Goal: Information Seeking & Learning: Check status

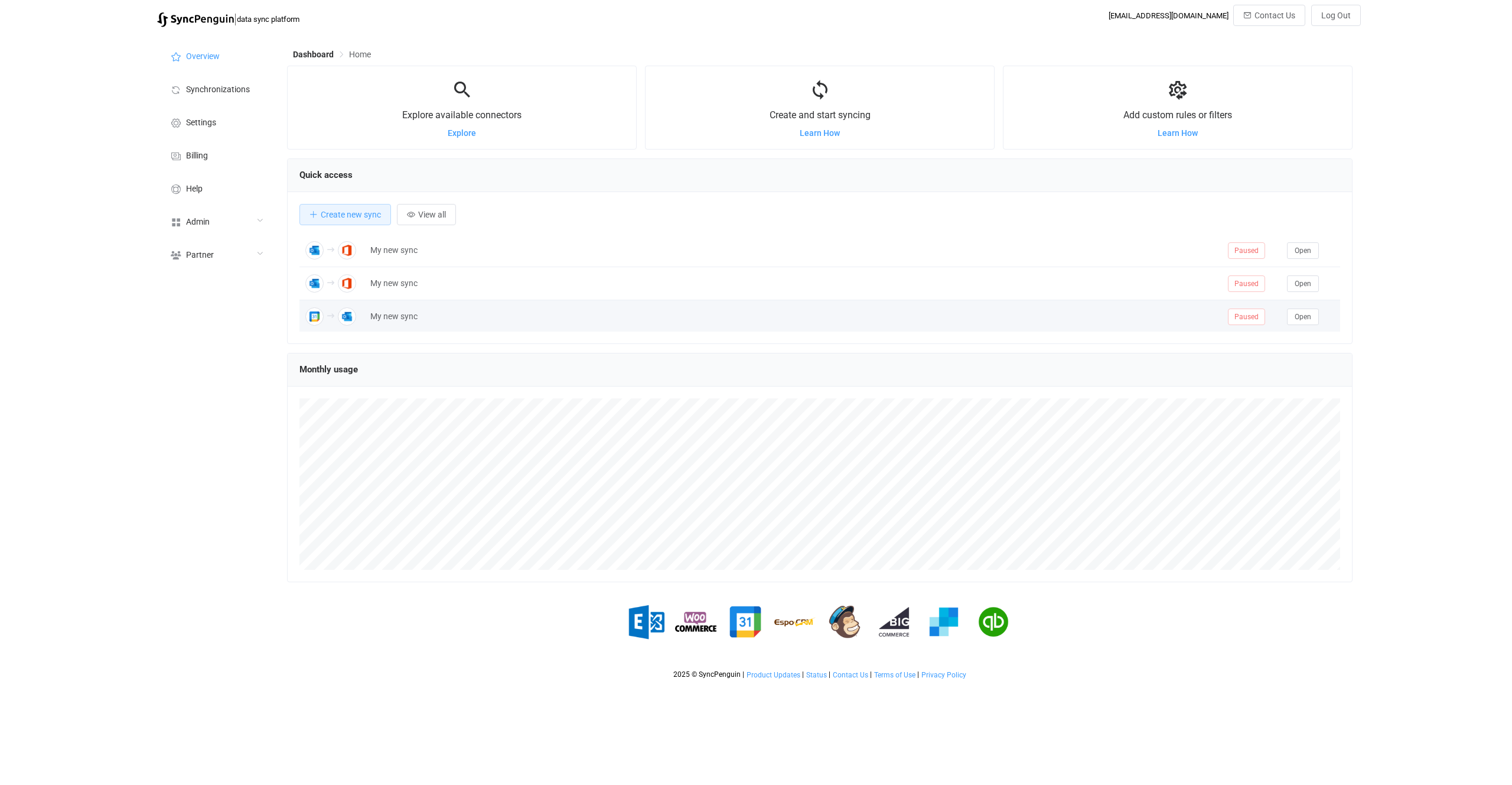
scroll to position [229, 1066]
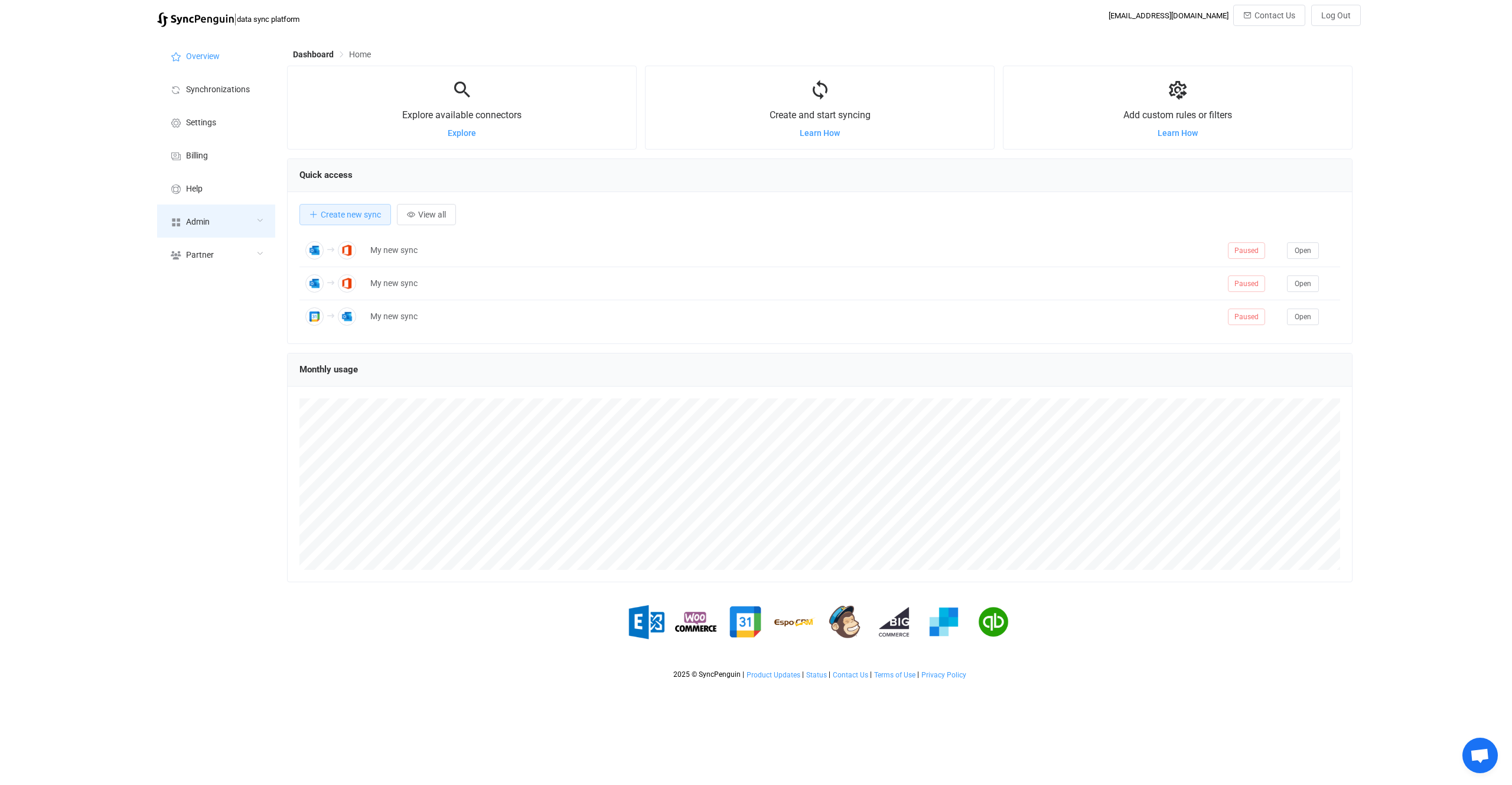
click at [192, 216] on div "Admin" at bounding box center [216, 221] width 118 height 33
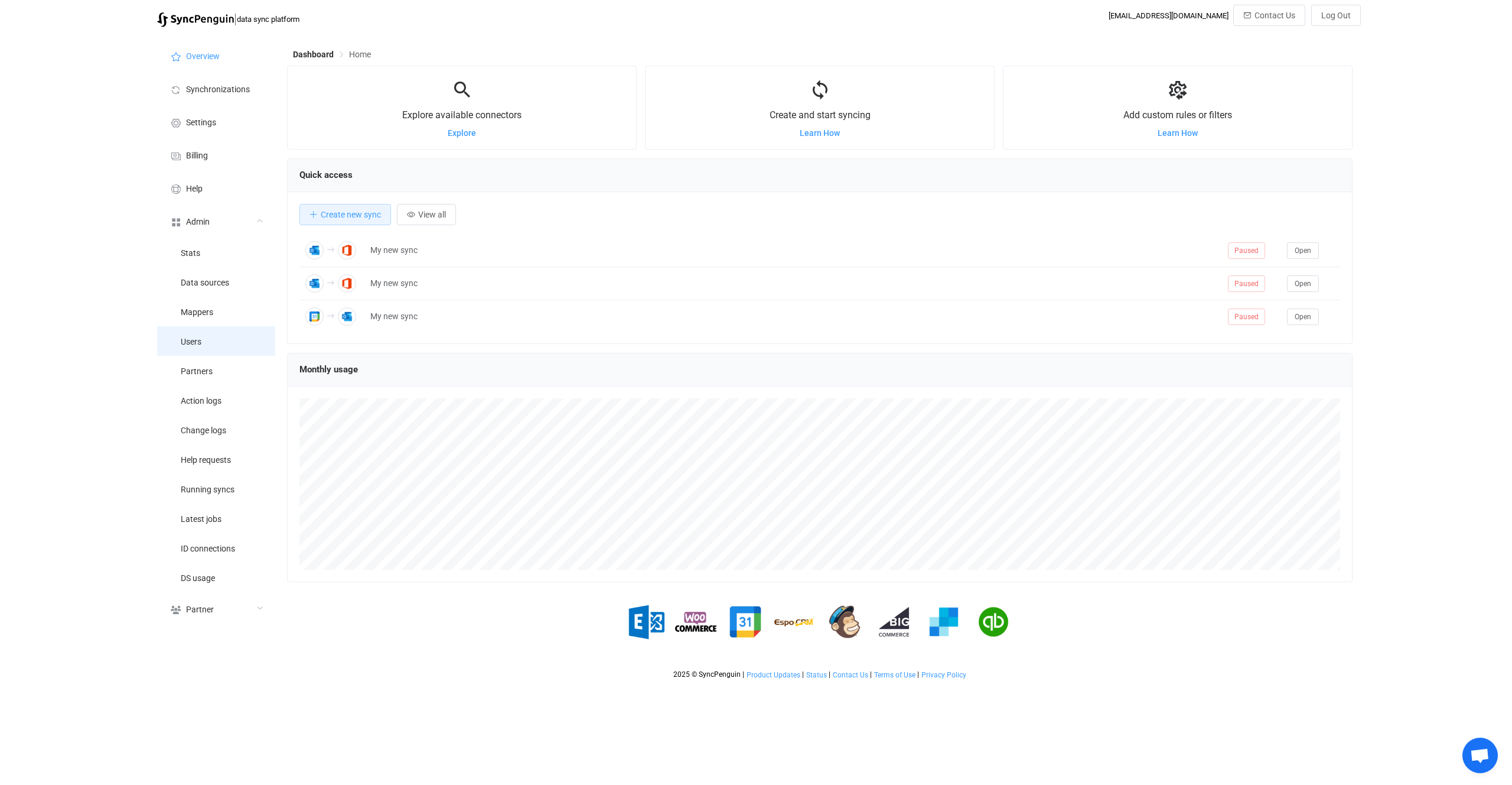
click at [222, 340] on li "Users" at bounding box center [216, 341] width 118 height 30
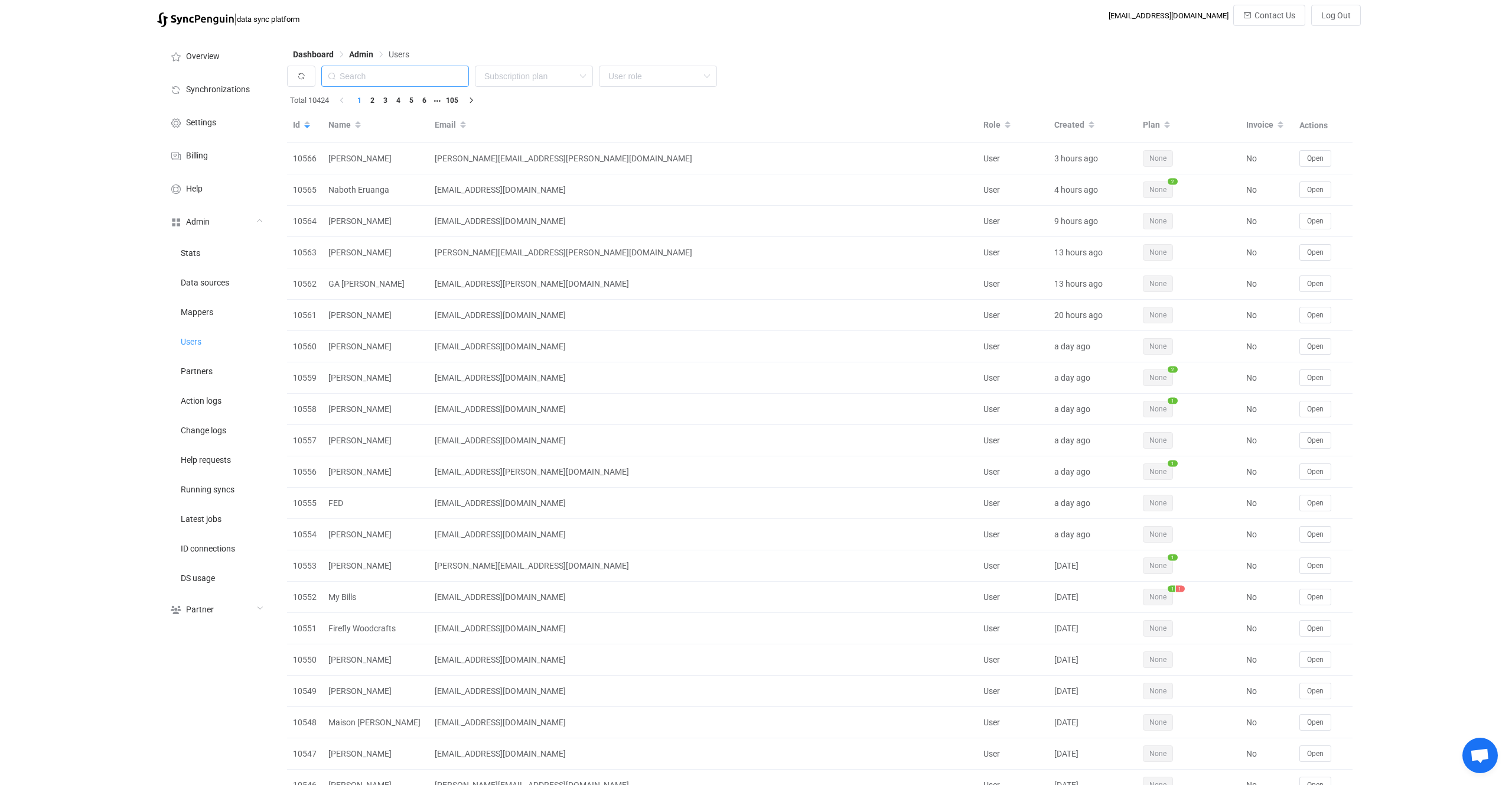
click at [404, 75] on input "text" at bounding box center [395, 76] width 148 height 21
paste input "dominic@queraltinc.com"
type input "dominic@queraltinc.co"
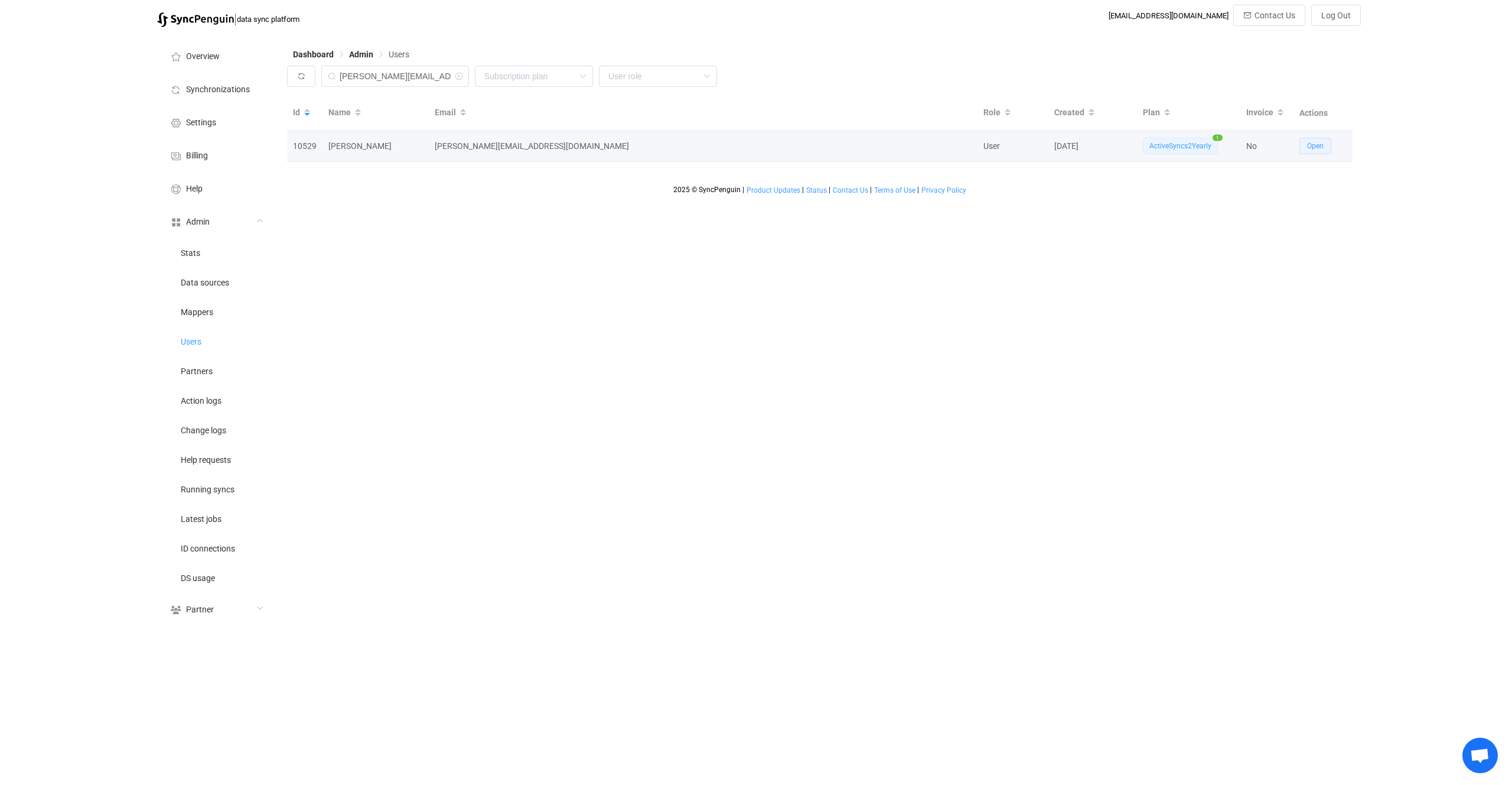
click at [1323, 149] on span "Open" at bounding box center [1315, 146] width 16 height 8
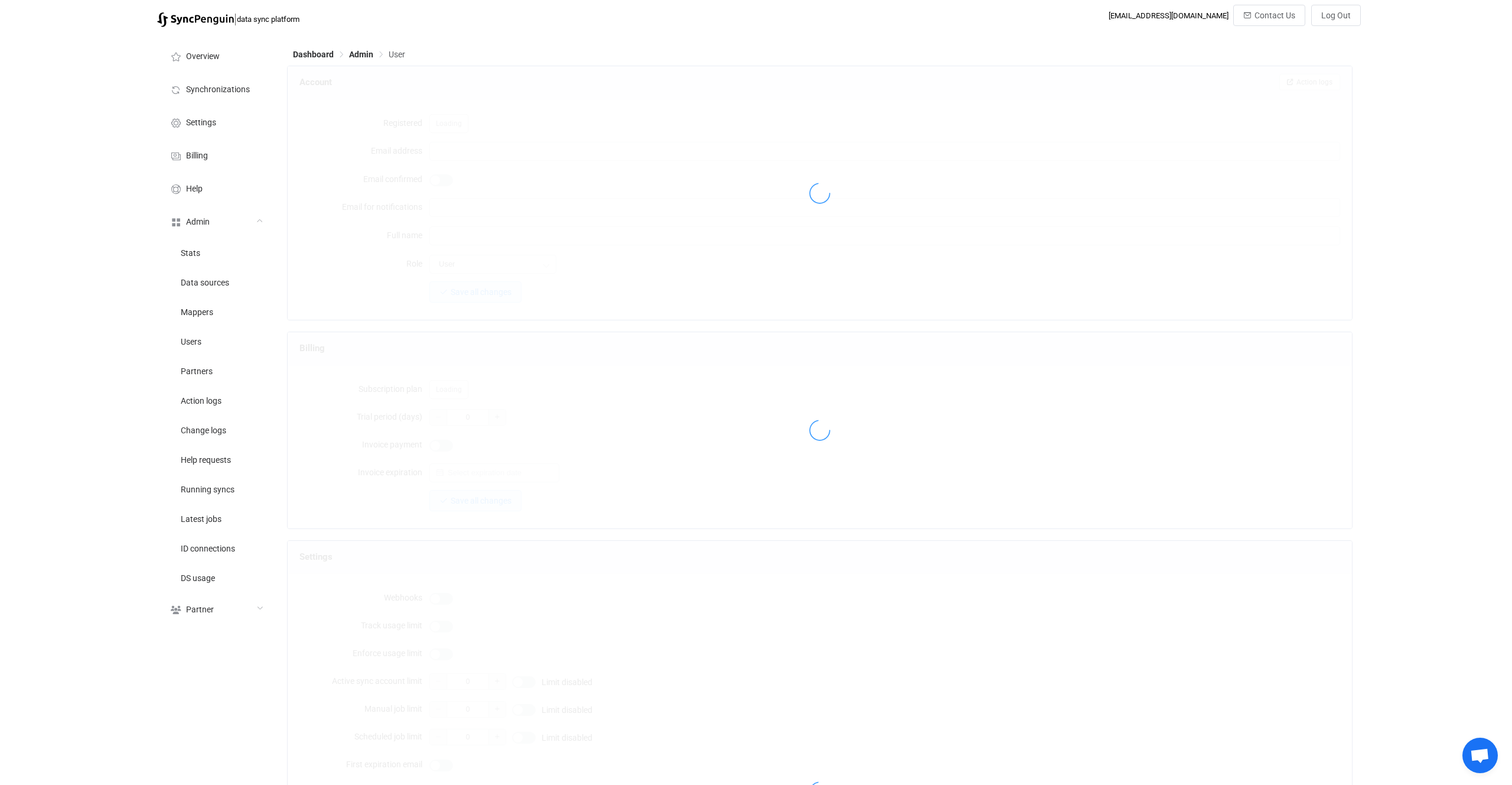
type input "dominic@queraltinc.com"
type input "Dominic Rapini"
type input "14"
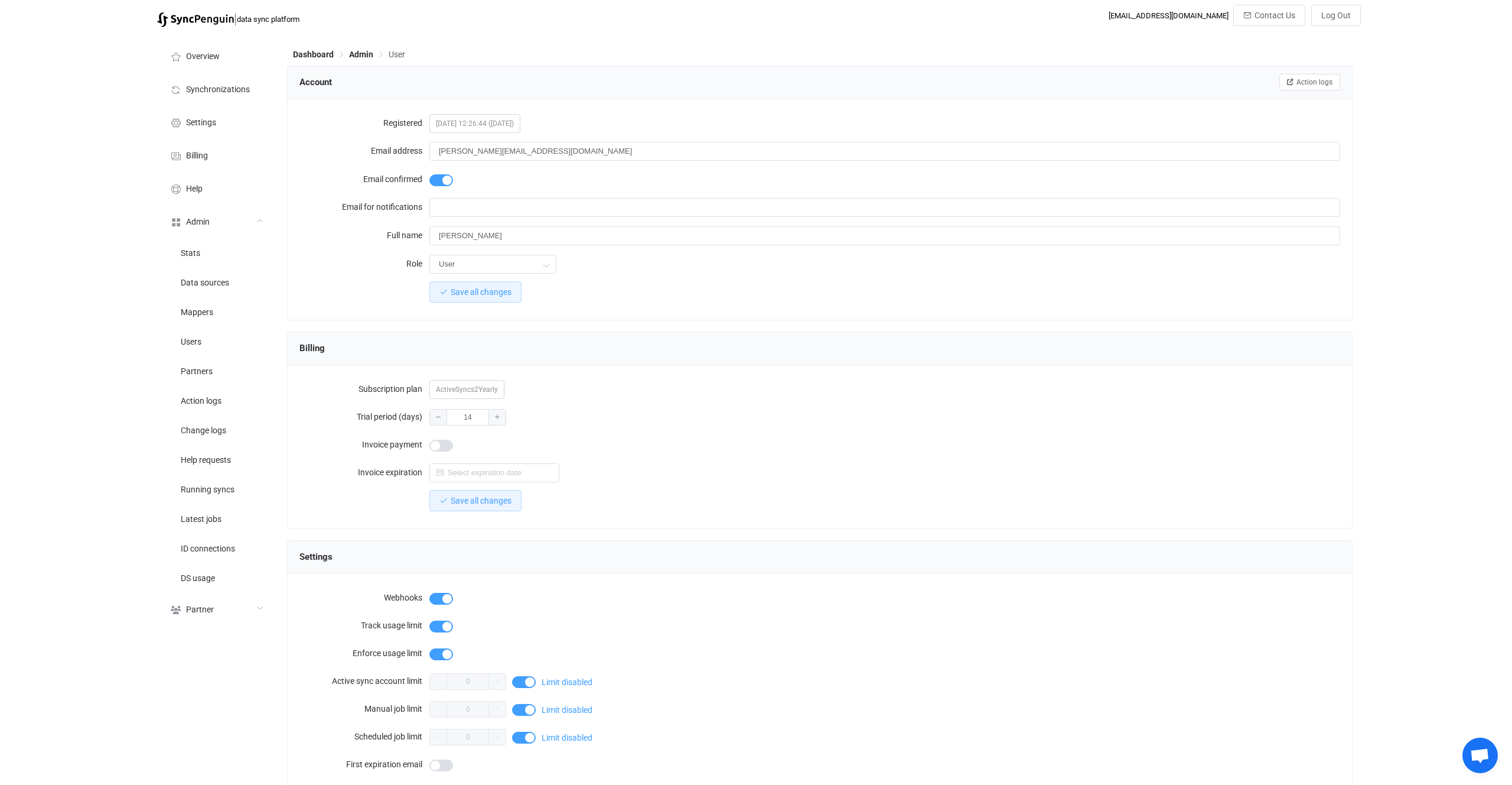
scroll to position [777, 0]
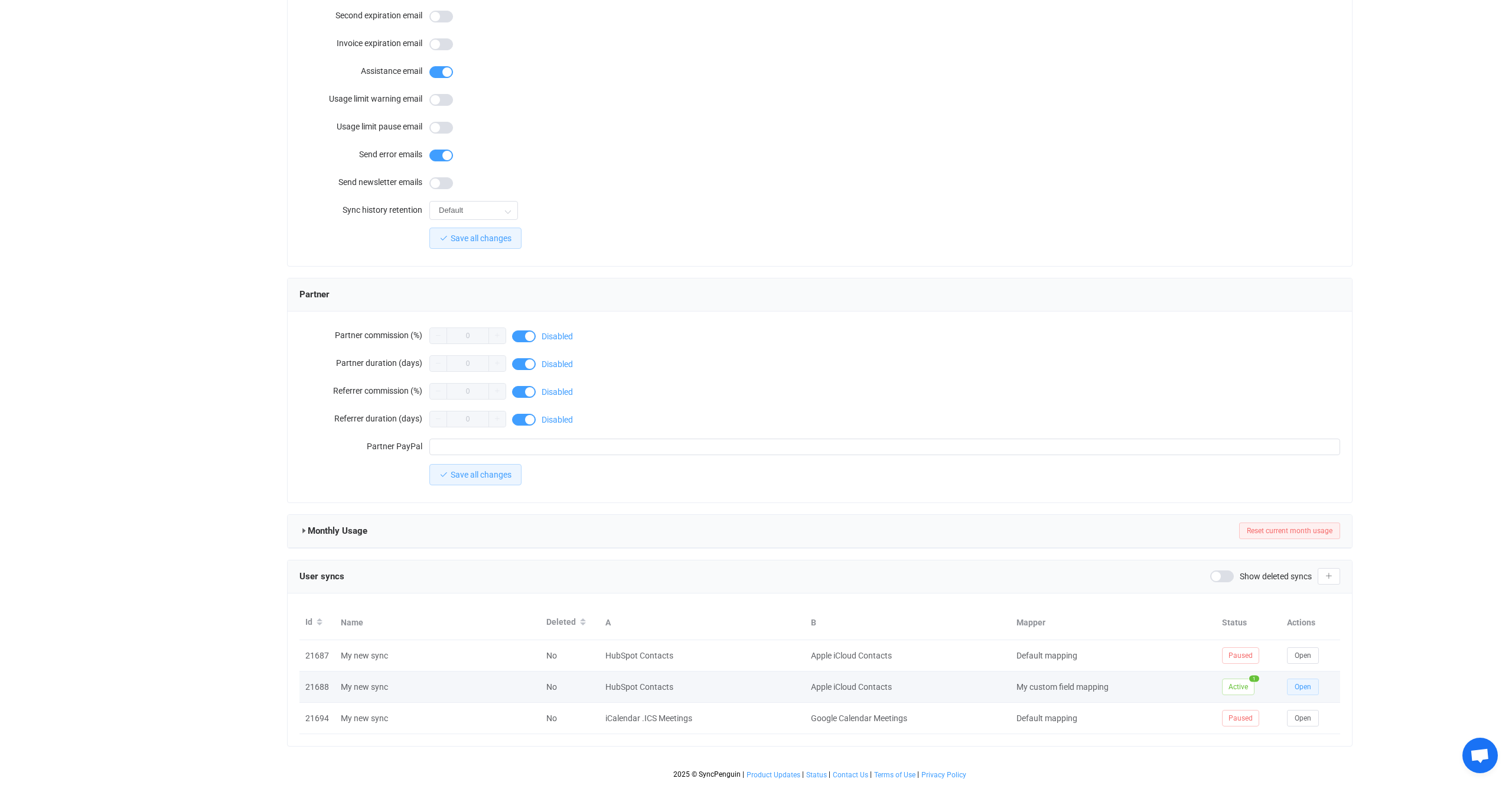
click at [1303, 685] on span "Open" at bounding box center [1303, 687] width 16 height 8
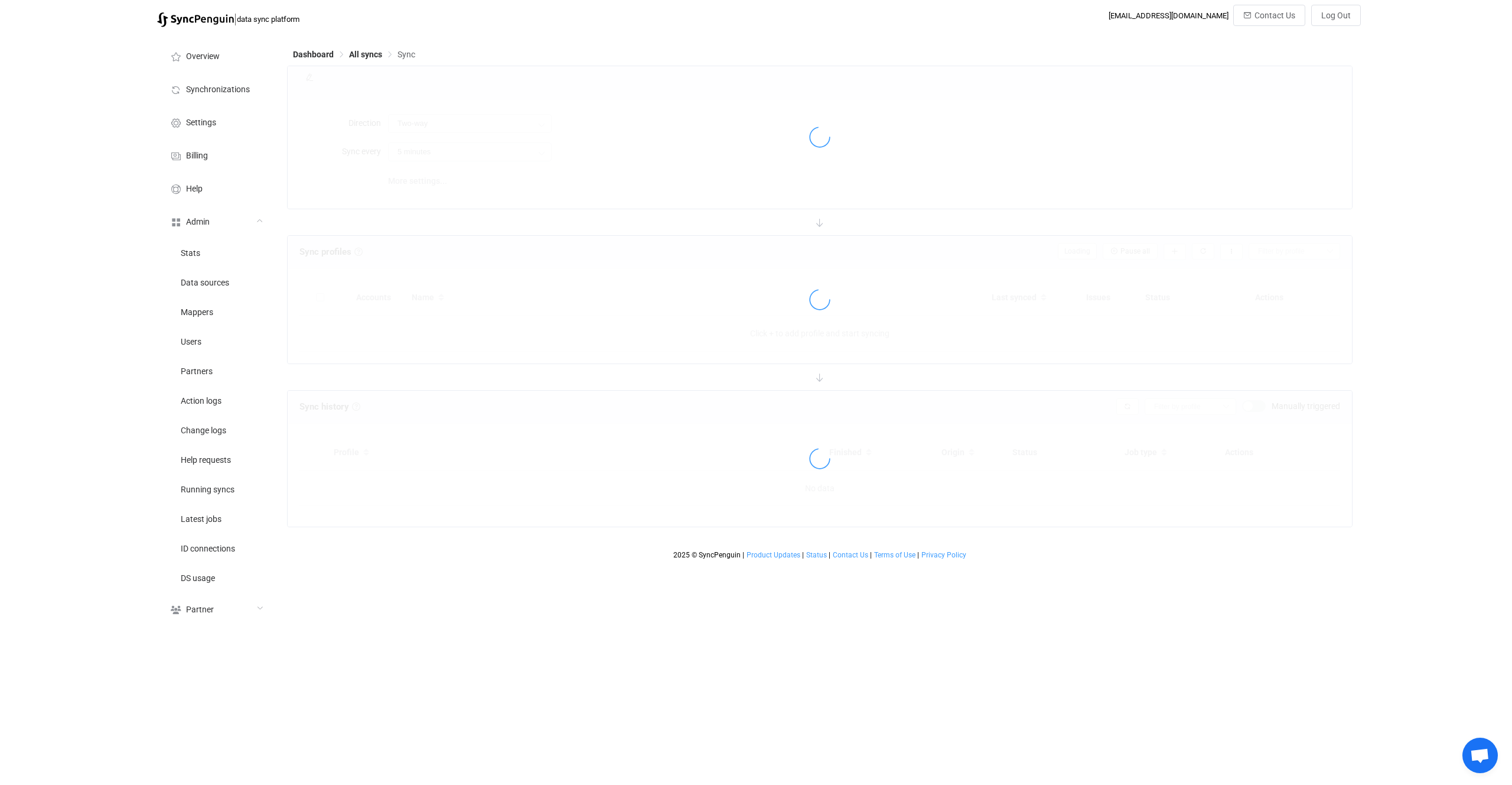
type input "10 minutes"
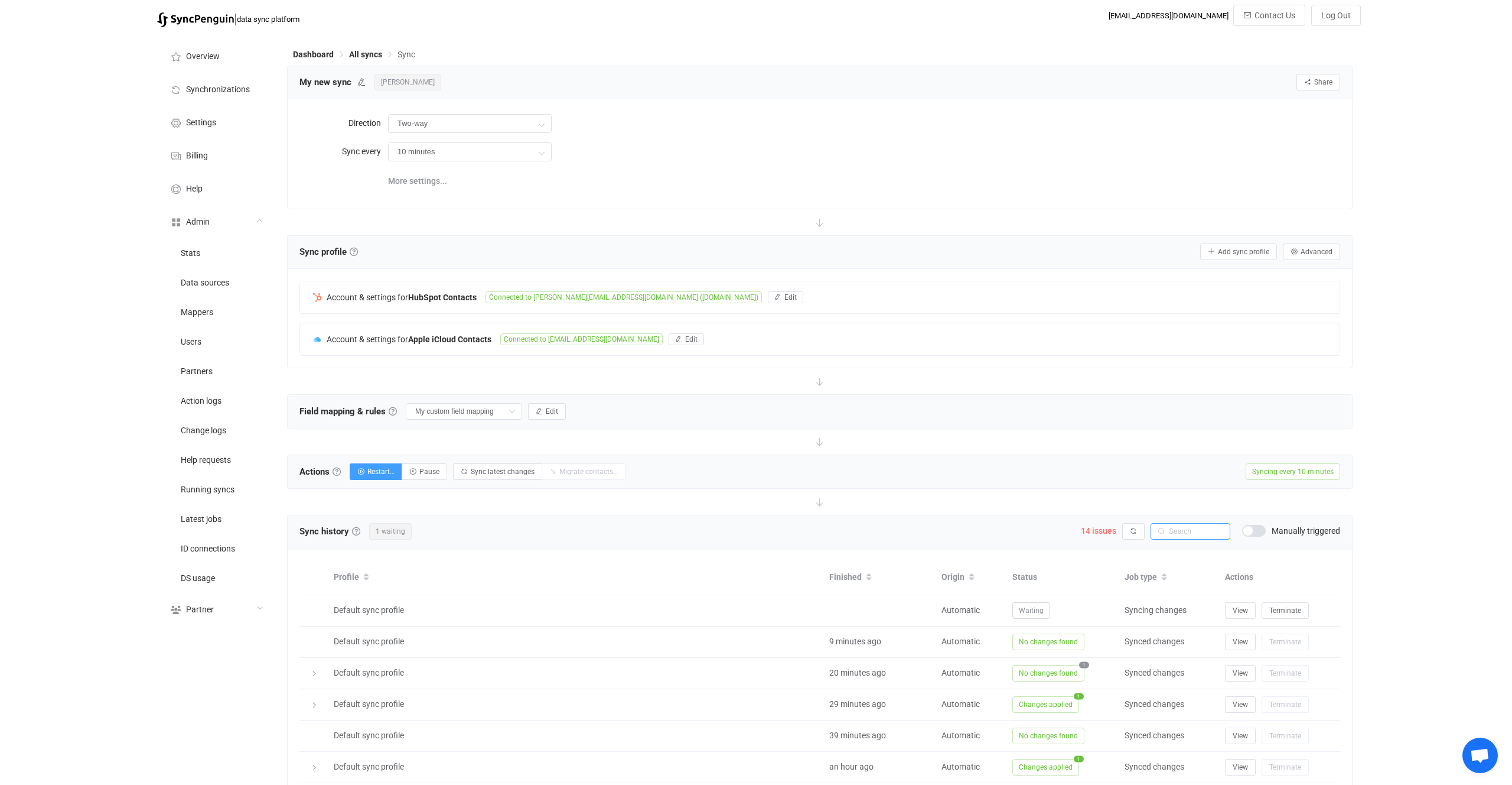
click at [1195, 534] on input "text" at bounding box center [1190, 531] width 80 height 16
paste input "Coyle"
type input "Coyle"
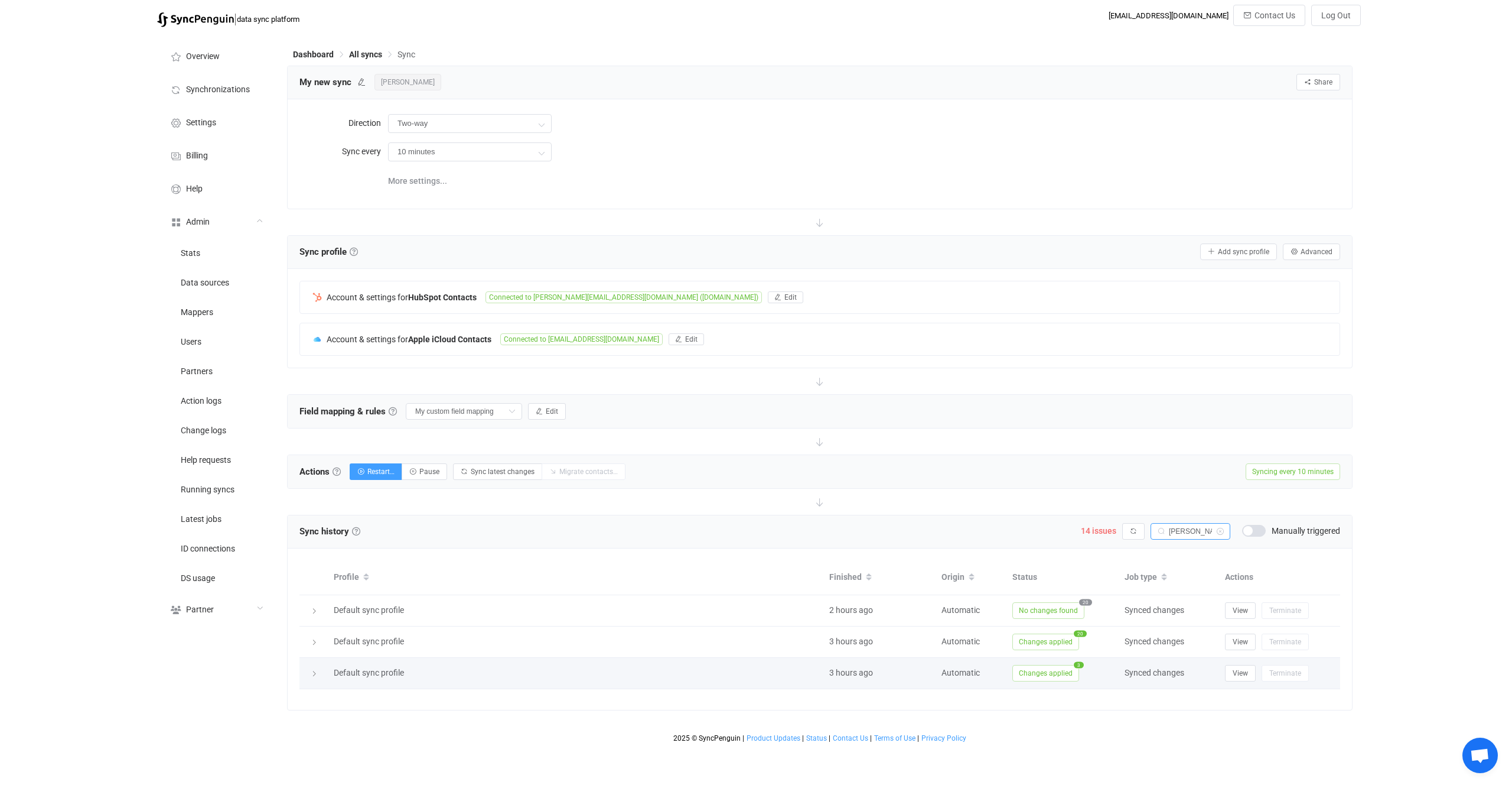
click at [1052, 669] on span "Changes applied" at bounding box center [1046, 673] width 67 height 16
click at [1251, 528] on span at bounding box center [1254, 531] width 24 height 12
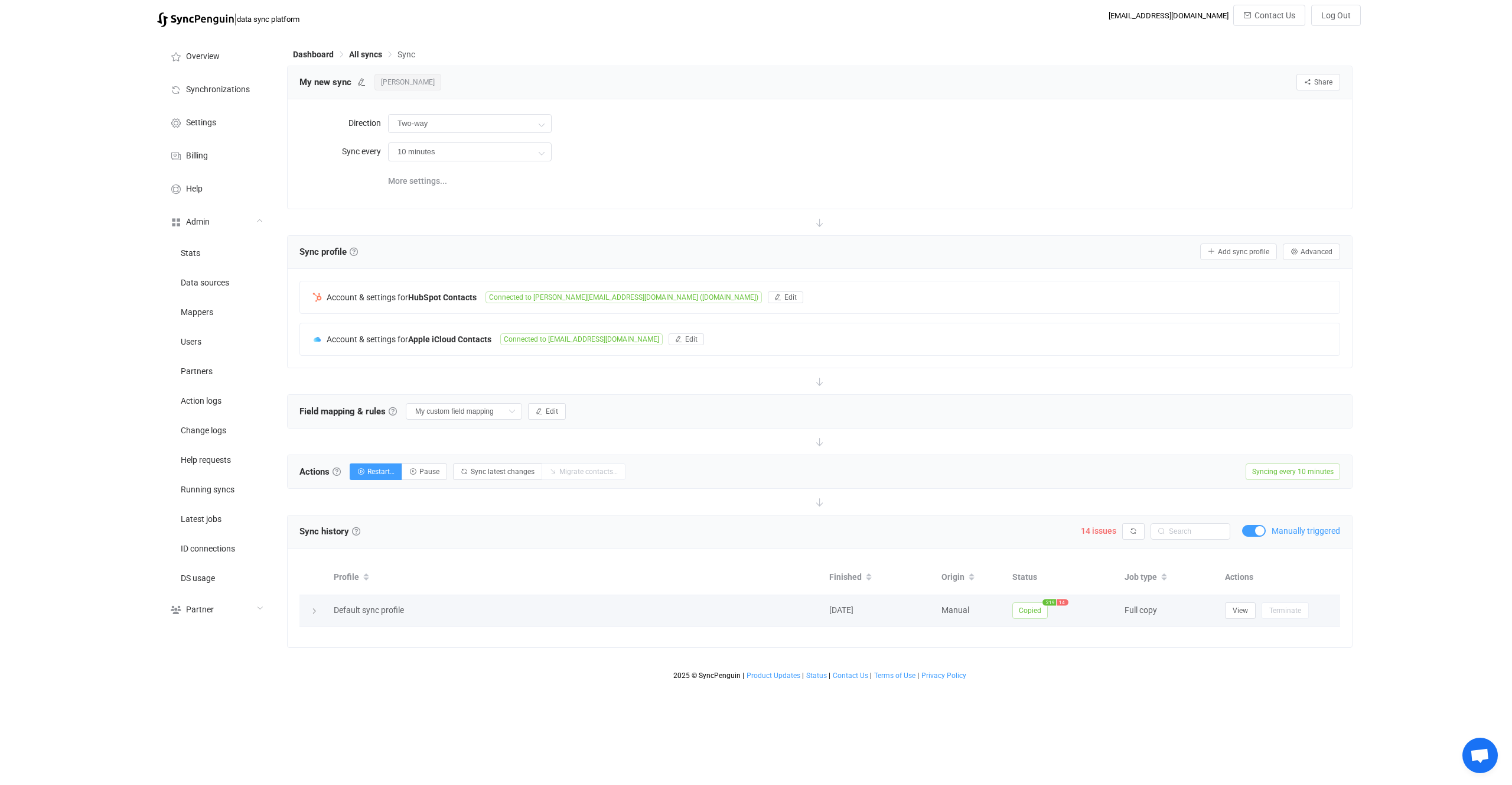
click at [1025, 607] on span "Copied" at bounding box center [1030, 610] width 35 height 16
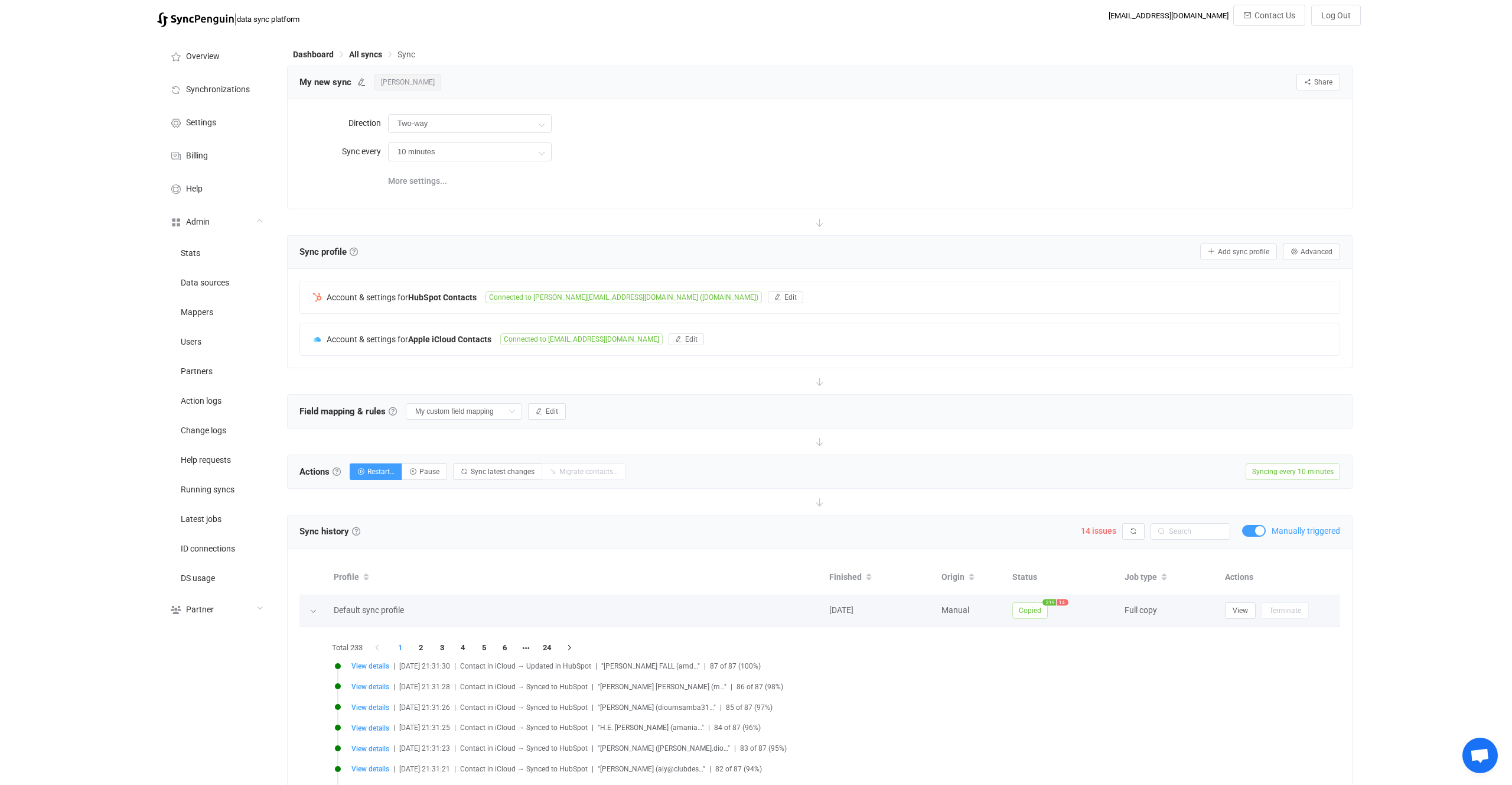
scroll to position [156, 0]
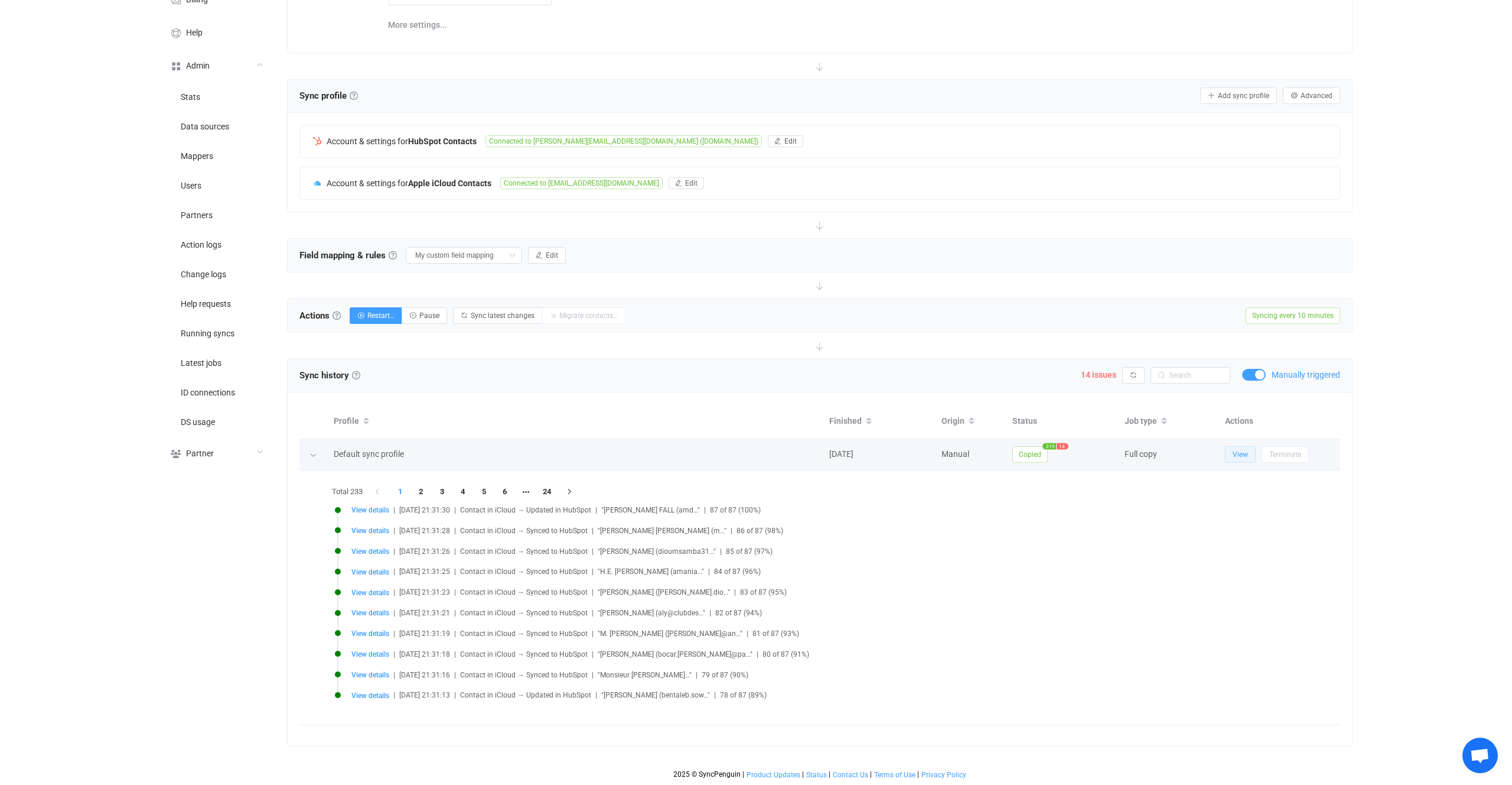
click at [1237, 456] on span "View" at bounding box center [1241, 455] width 15 height 8
click at [1188, 376] on input "text" at bounding box center [1190, 375] width 80 height 16
click at [1176, 377] on input "text" at bounding box center [1190, 375] width 80 height 16
paste input "Coyle"
type input "Coyle"
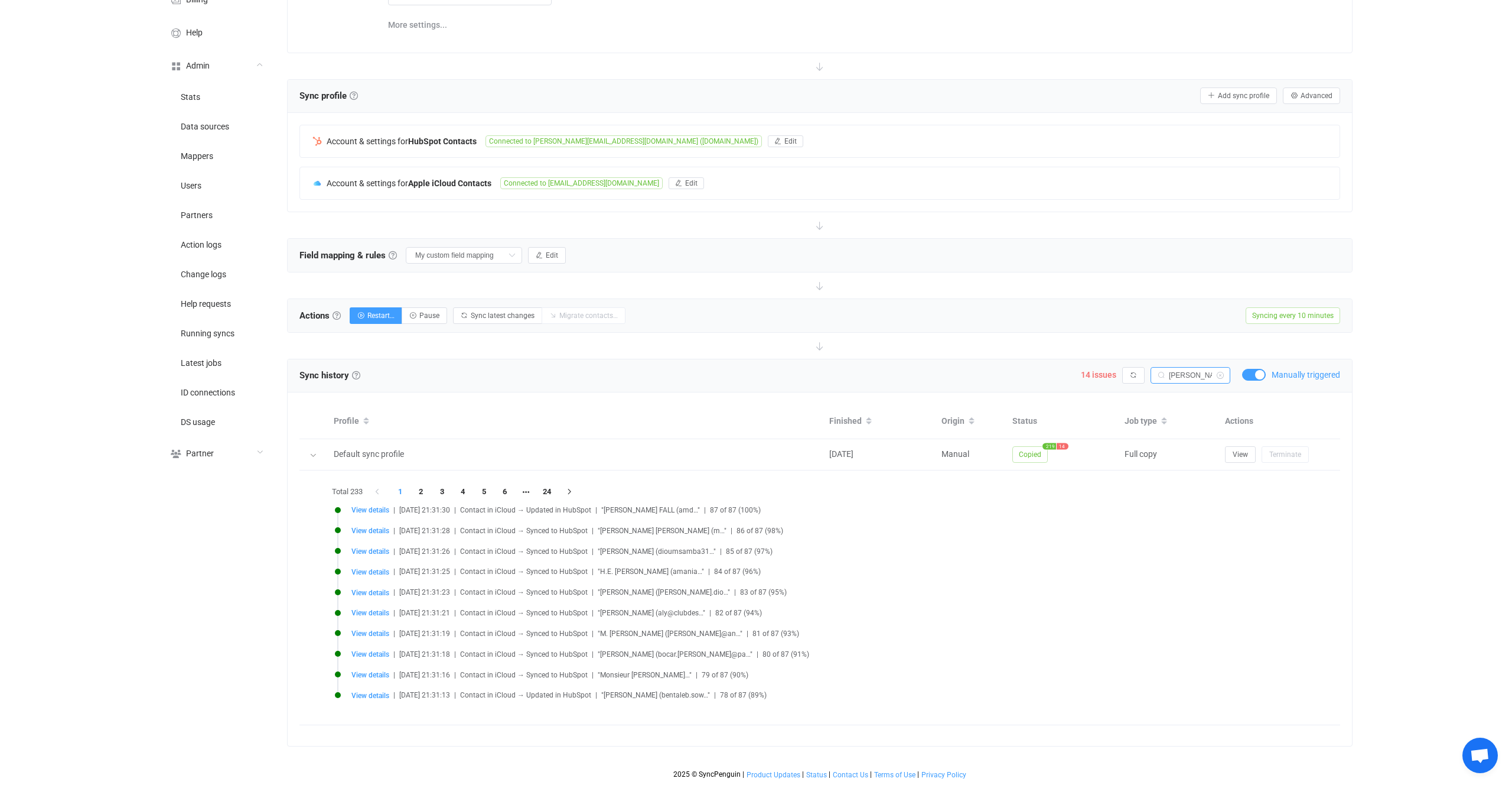
click at [1251, 374] on div "Sync history History Sync history All sync executions are recorded in the sync …" at bounding box center [820, 552] width 1066 height 388
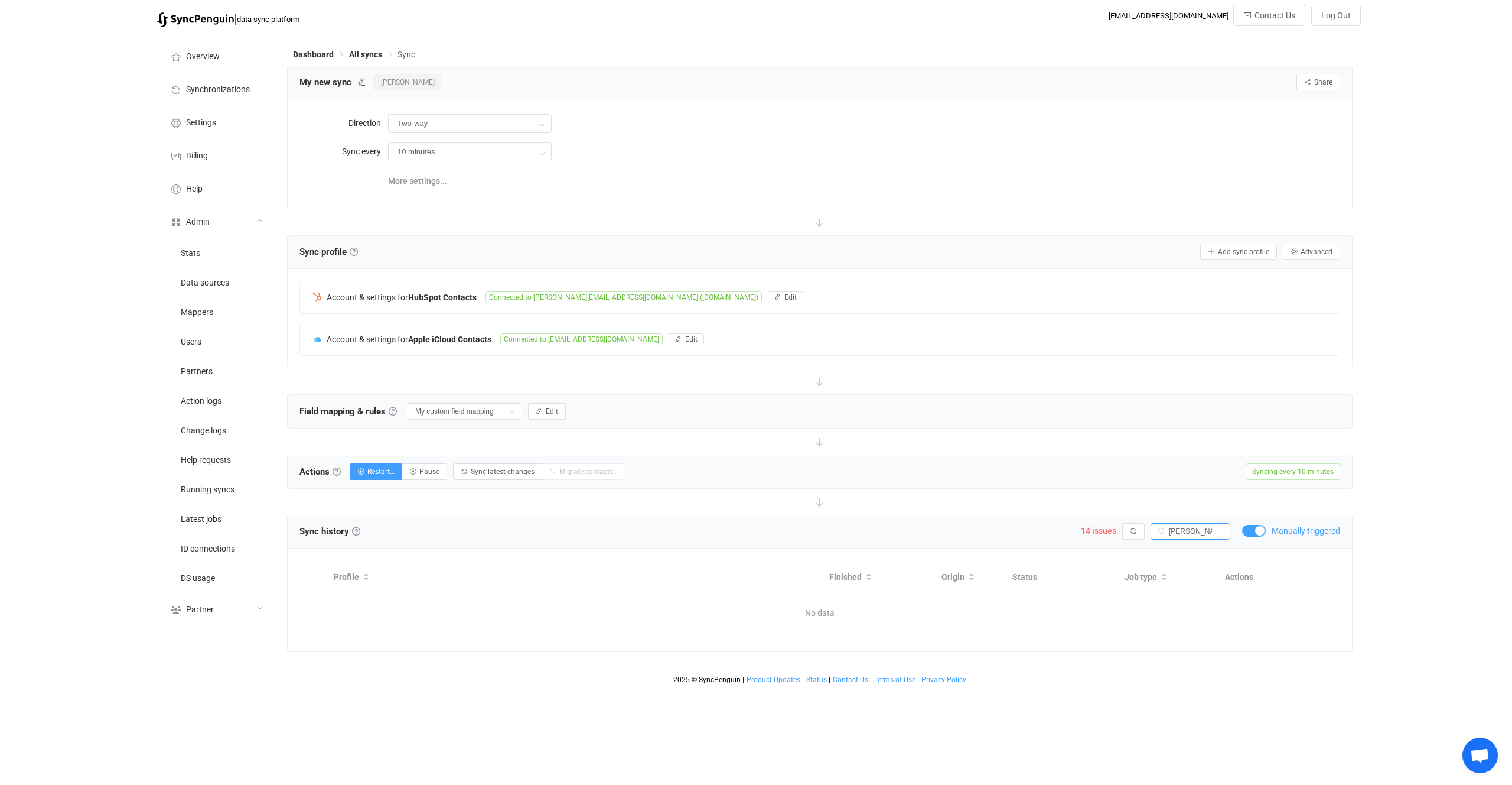
scroll to position [0, 0]
drag, startPoint x: 1193, startPoint y: 523, endPoint x: 1197, endPoint y: 530, distance: 8.1
click at [1193, 523] on input "Coyle" at bounding box center [1190, 531] width 80 height 16
click at [1197, 532] on input "Coyle" at bounding box center [1190, 531] width 80 height 16
click at [1200, 531] on input "Coyle" at bounding box center [1190, 531] width 80 height 16
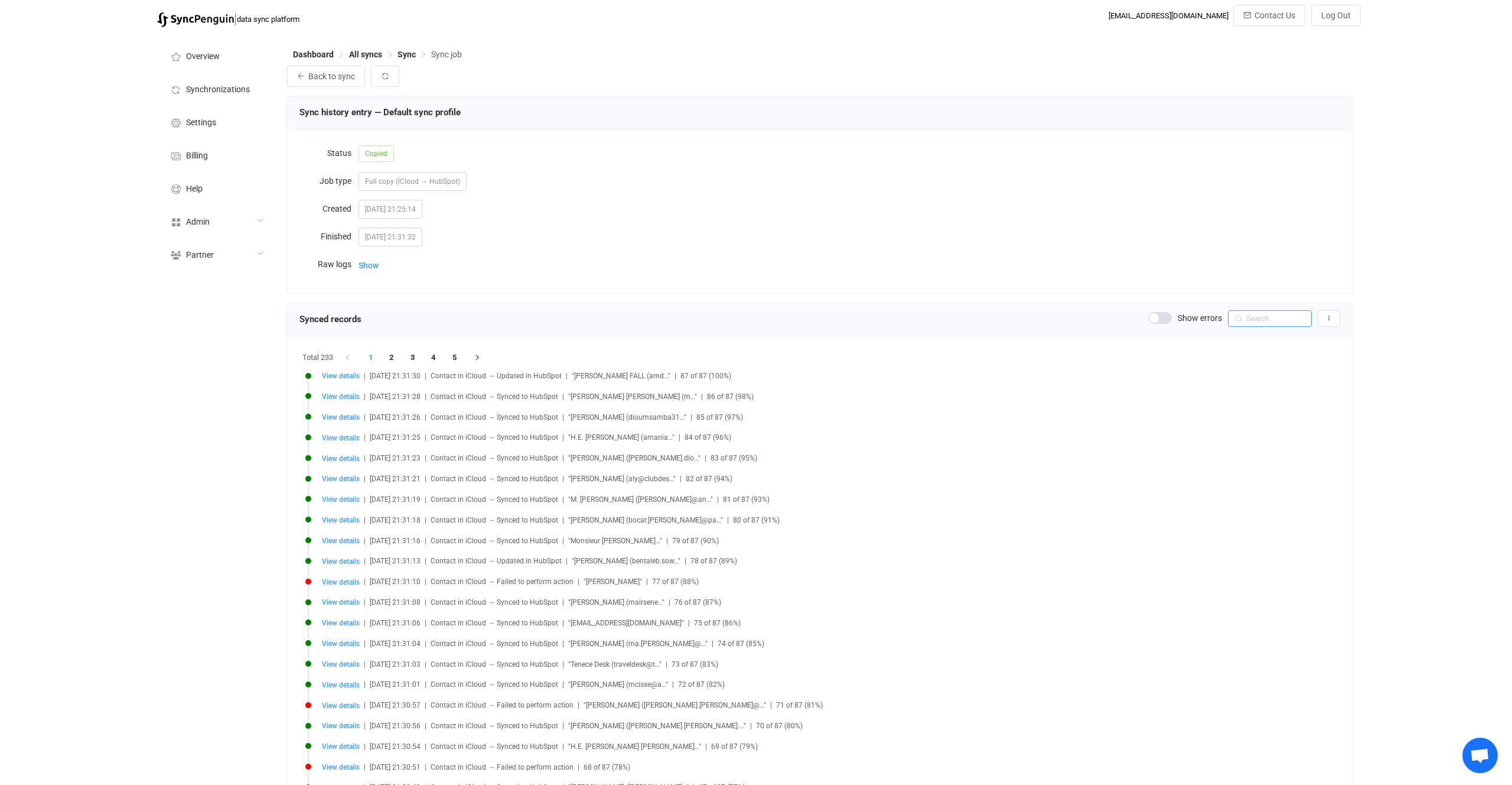
click at [1272, 318] on input "text" at bounding box center [1270, 318] width 84 height 16
paste input "[PERSON_NAME]"
type input "[PERSON_NAME]"
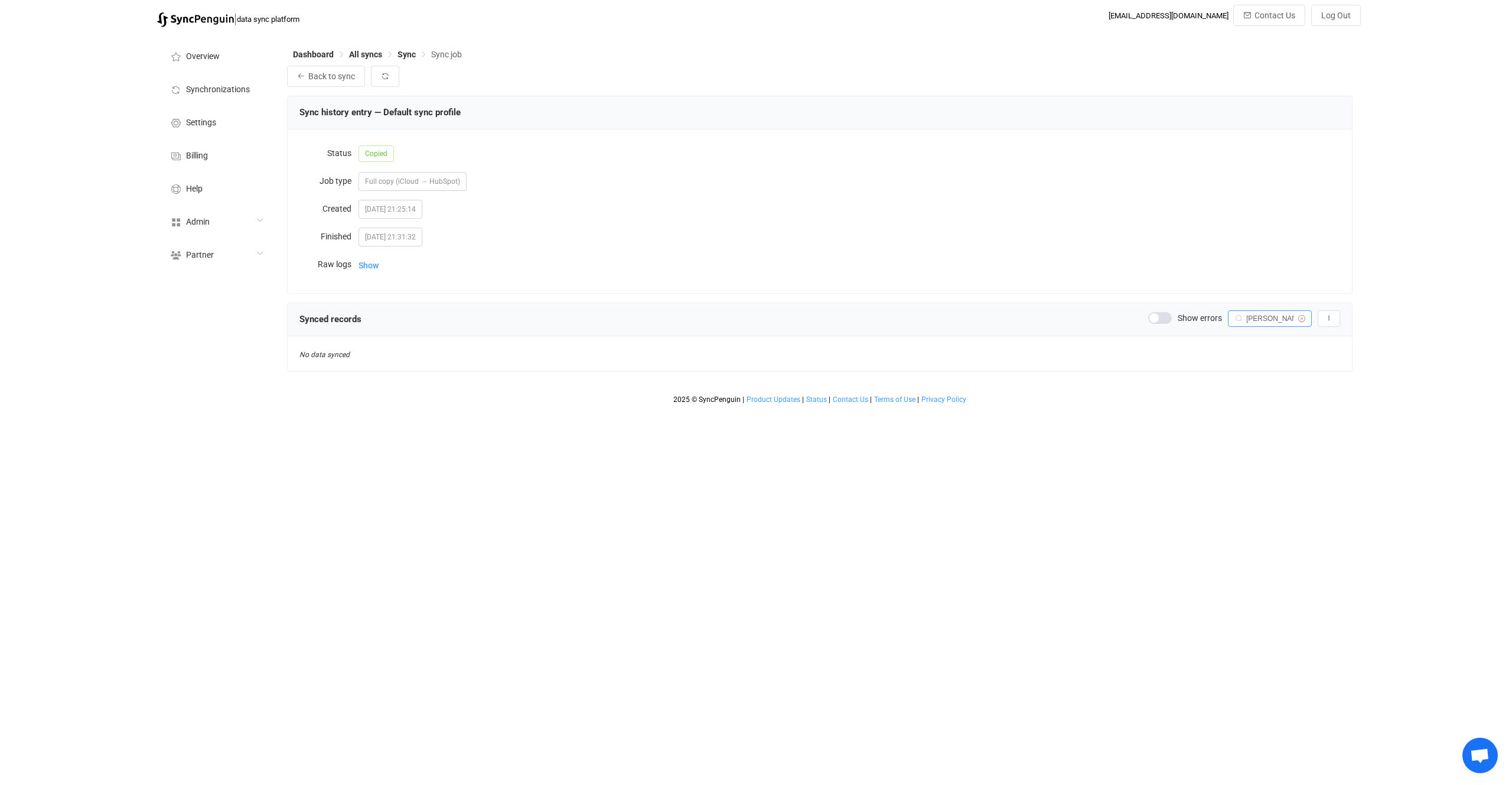
drag, startPoint x: 1272, startPoint y: 318, endPoint x: 1303, endPoint y: 315, distance: 31.1
click at [1273, 318] on input "[PERSON_NAME]" at bounding box center [1270, 318] width 84 height 16
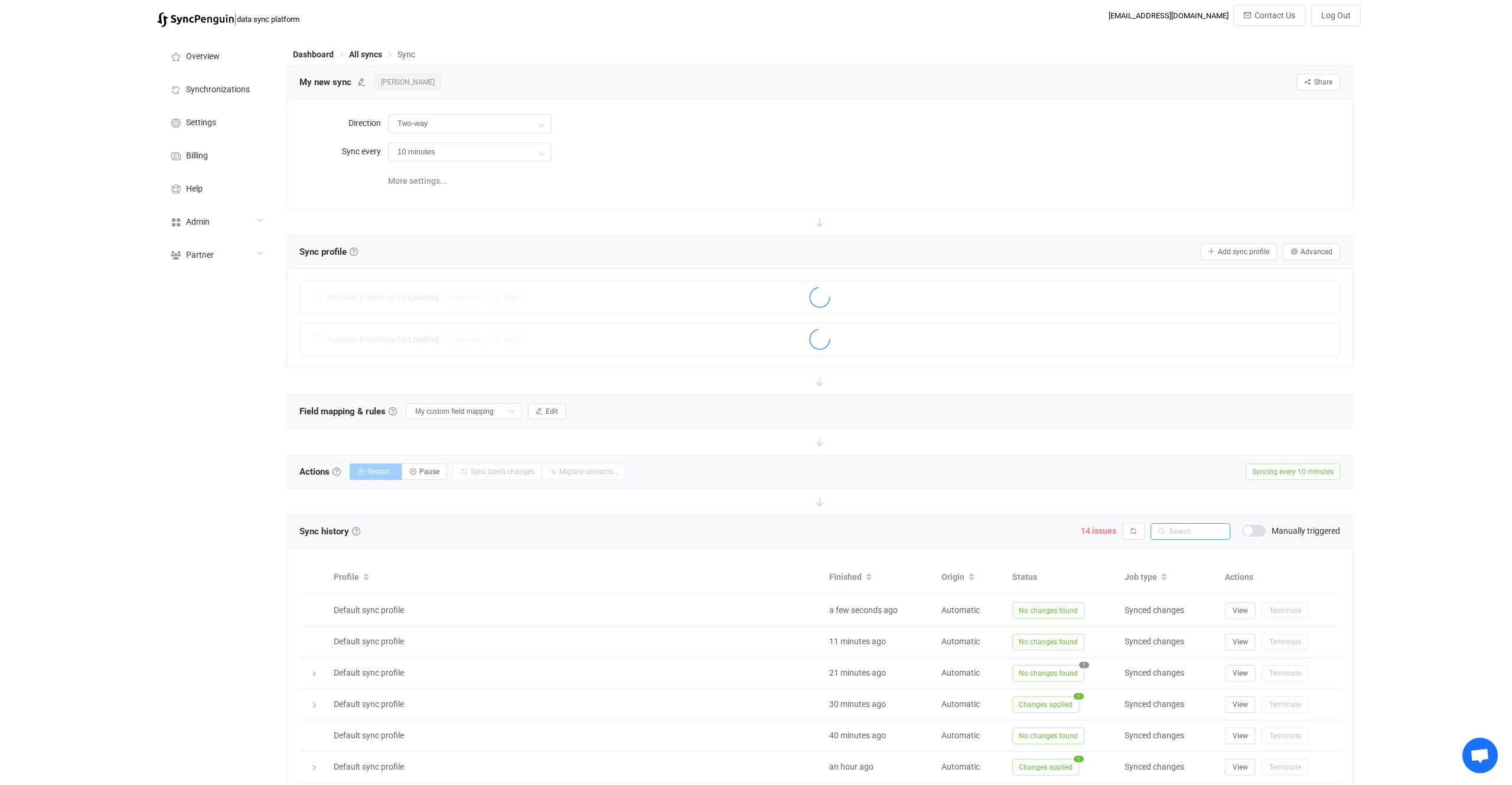
click at [1193, 525] on input "text" at bounding box center [1190, 531] width 80 height 16
paste input "[PERSON_NAME]"
type input "Coyle"
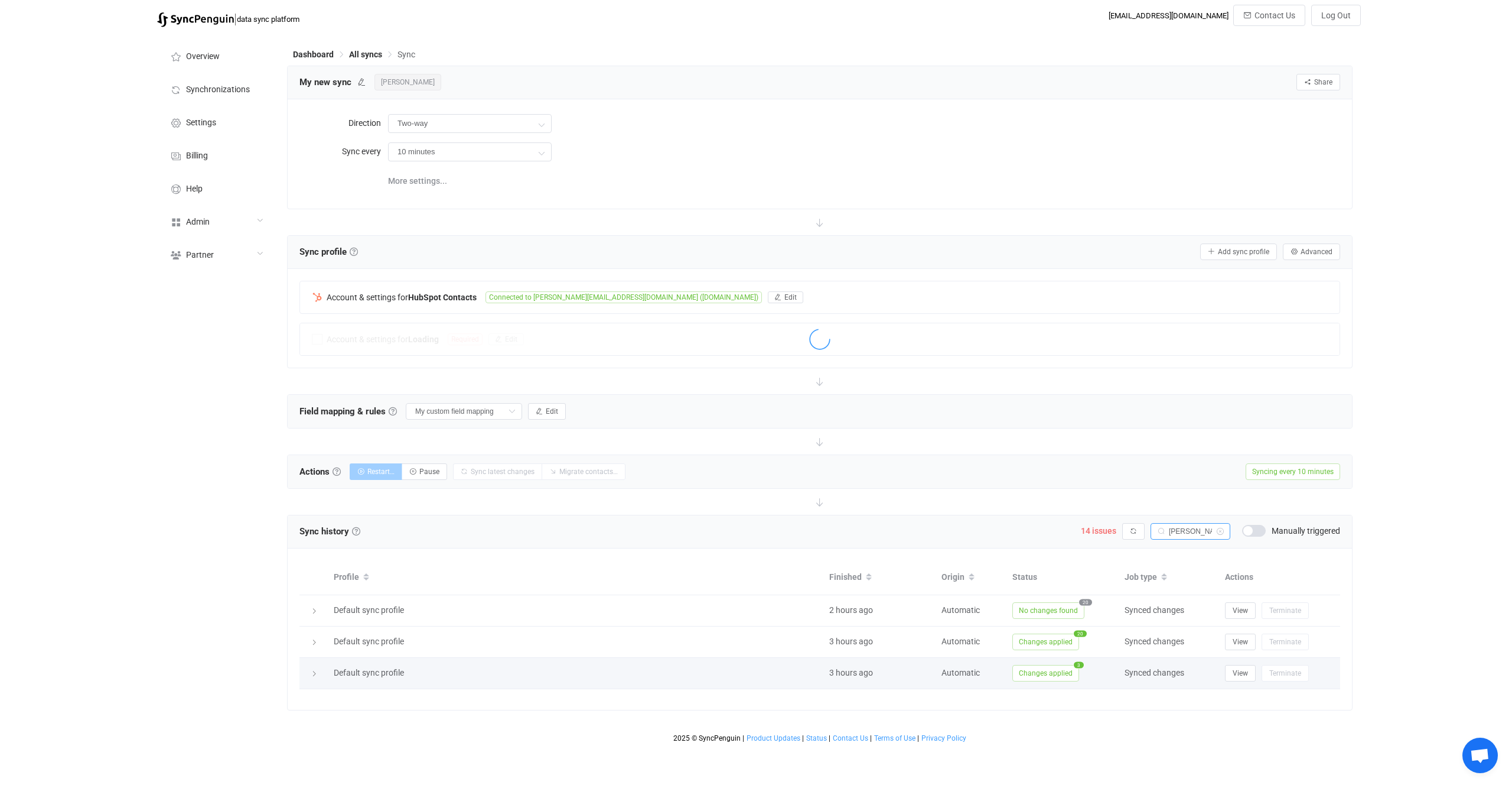
click at [1057, 666] on span "Changes applied" at bounding box center [1046, 673] width 67 height 16
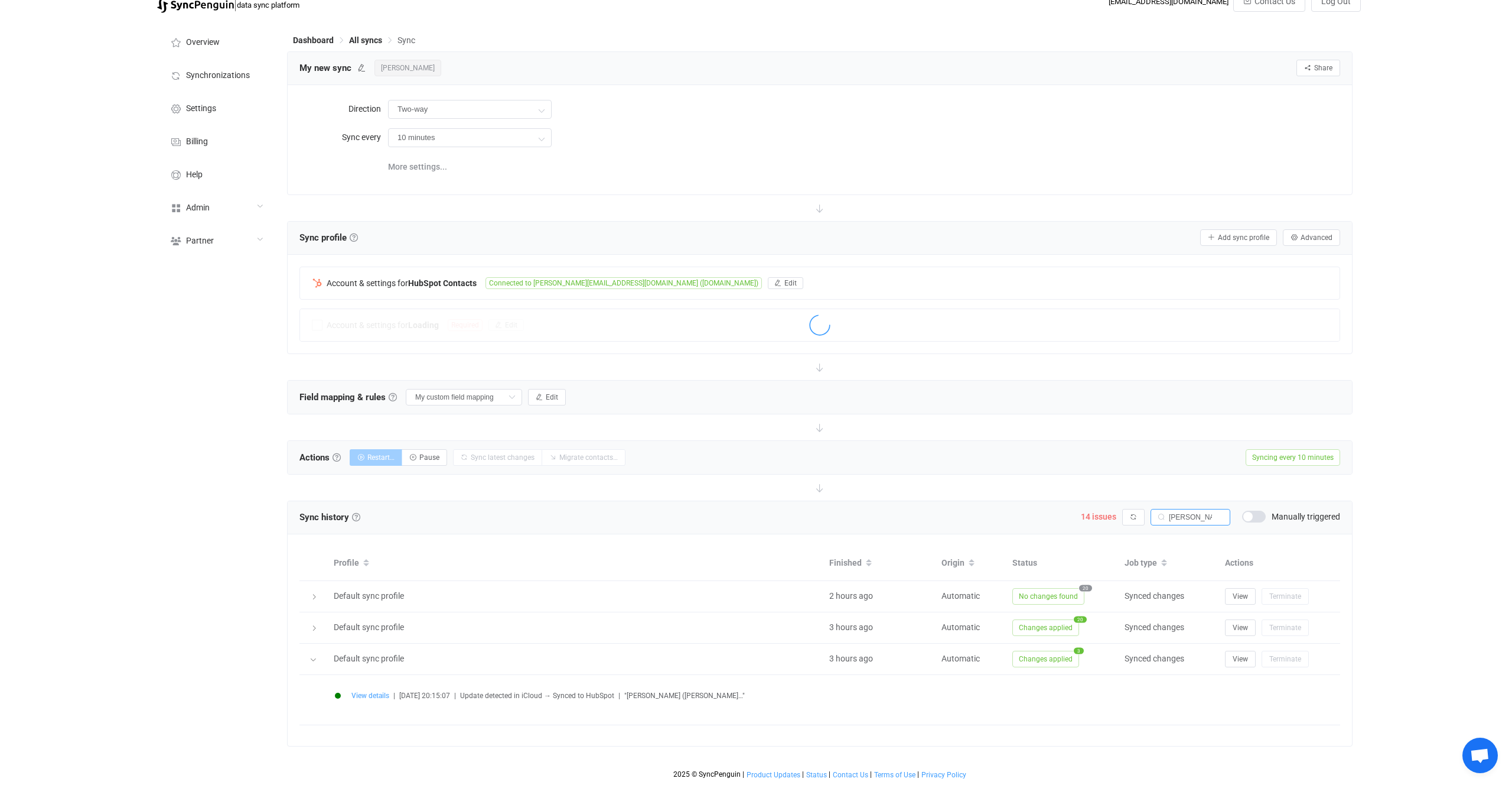
click at [368, 696] on span "View details" at bounding box center [370, 696] width 38 height 8
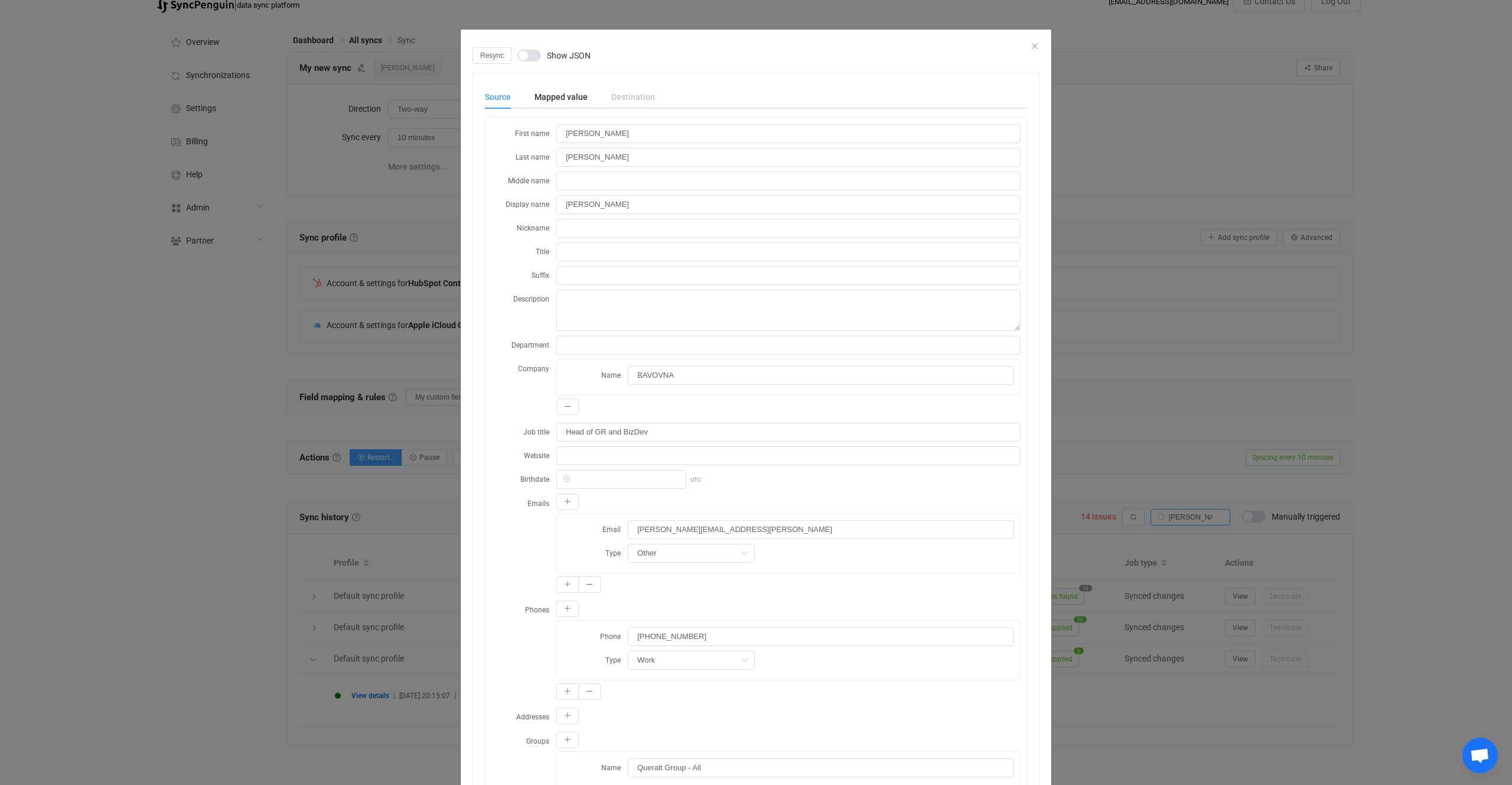
click at [415, 592] on div "Resync Show JSON Source Mapped value Destination First name Christopher Last na…" at bounding box center [756, 392] width 1512 height 785
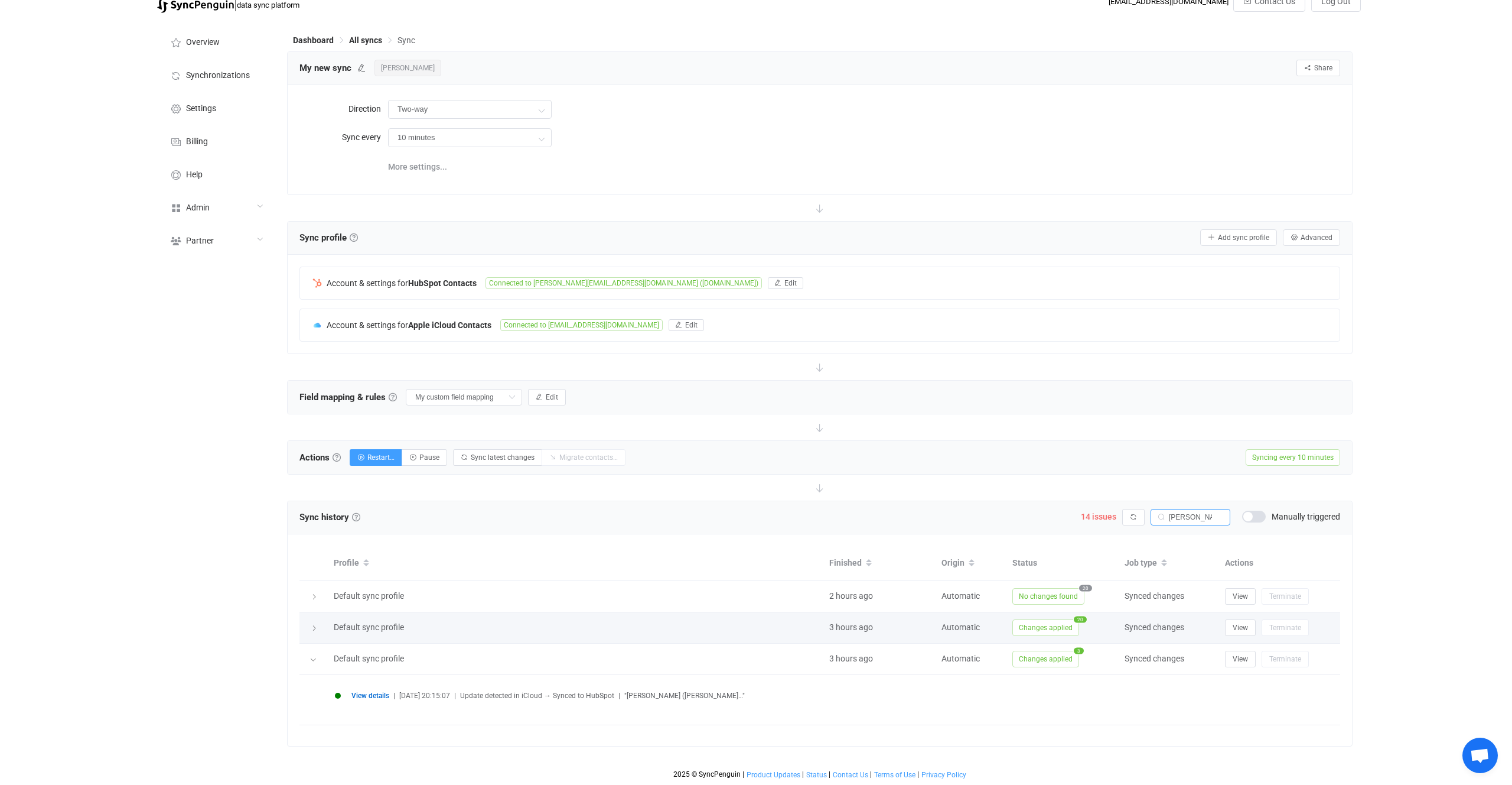
click at [310, 632] on div at bounding box center [313, 627] width 16 height 12
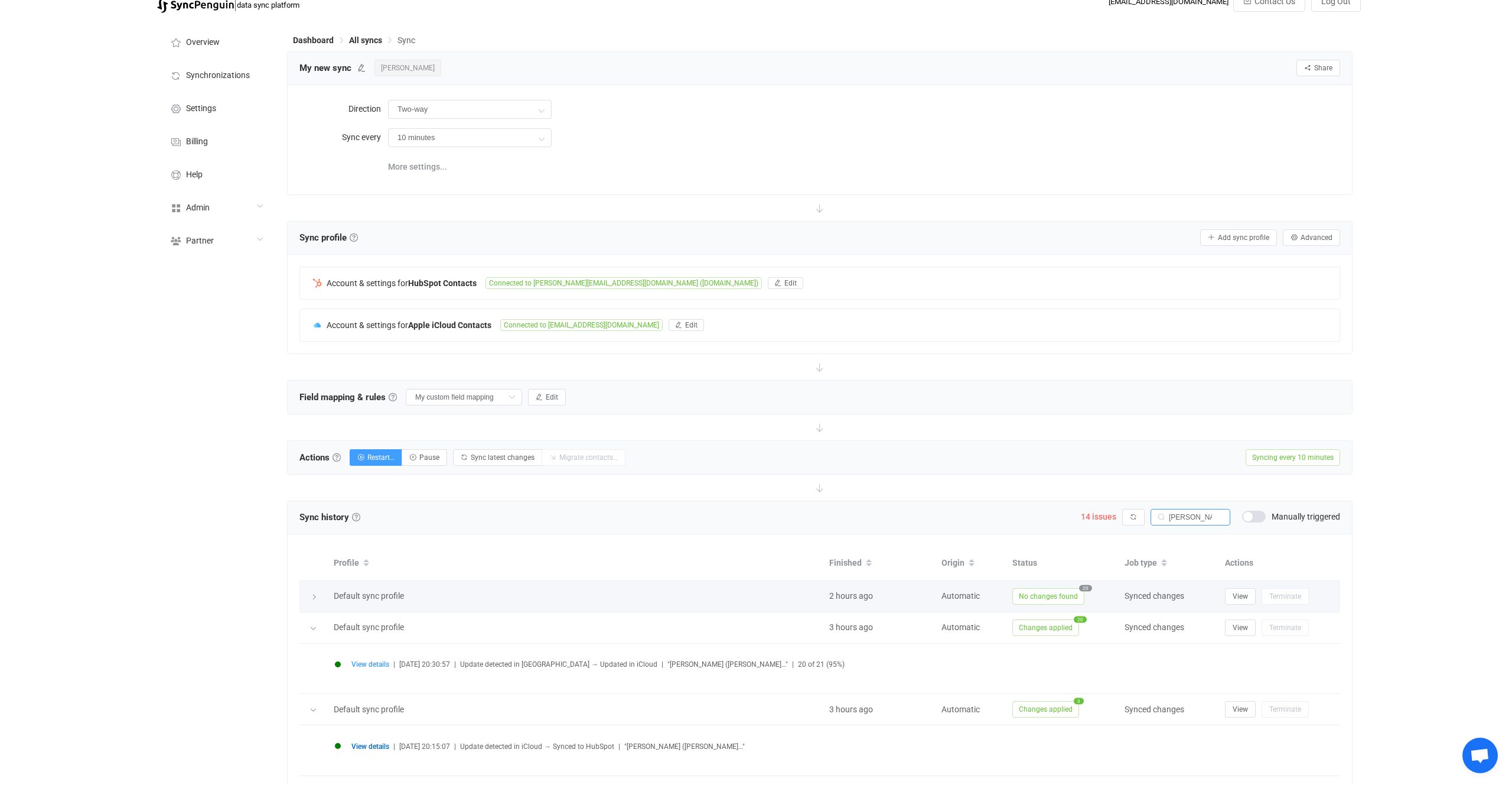
click at [310, 596] on div at bounding box center [313, 596] width 16 height 12
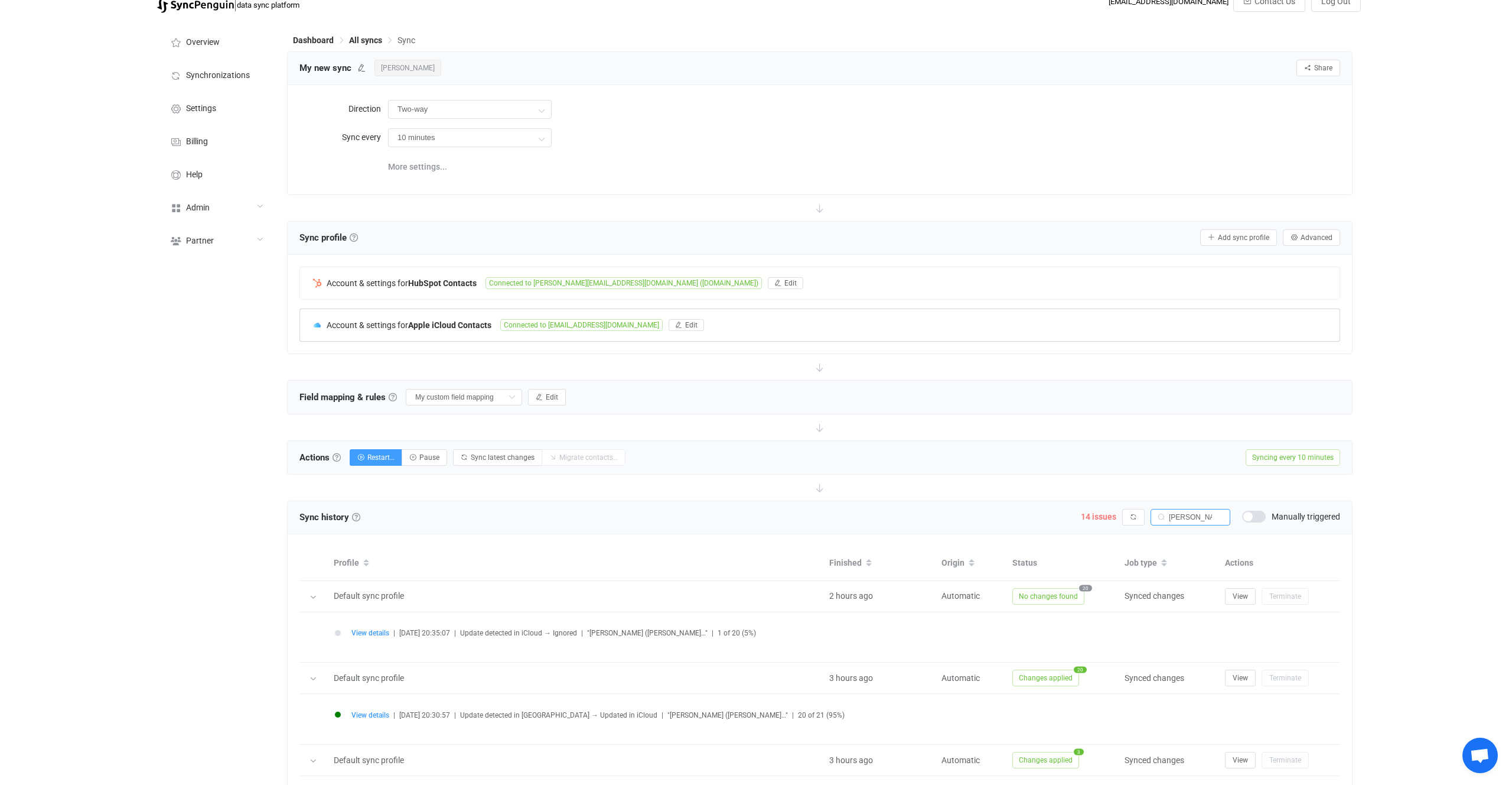
click at [527, 316] on div "Account & settings for Apple iCloud Contacts Connected to football@mac.com Edit" at bounding box center [820, 325] width 1039 height 32
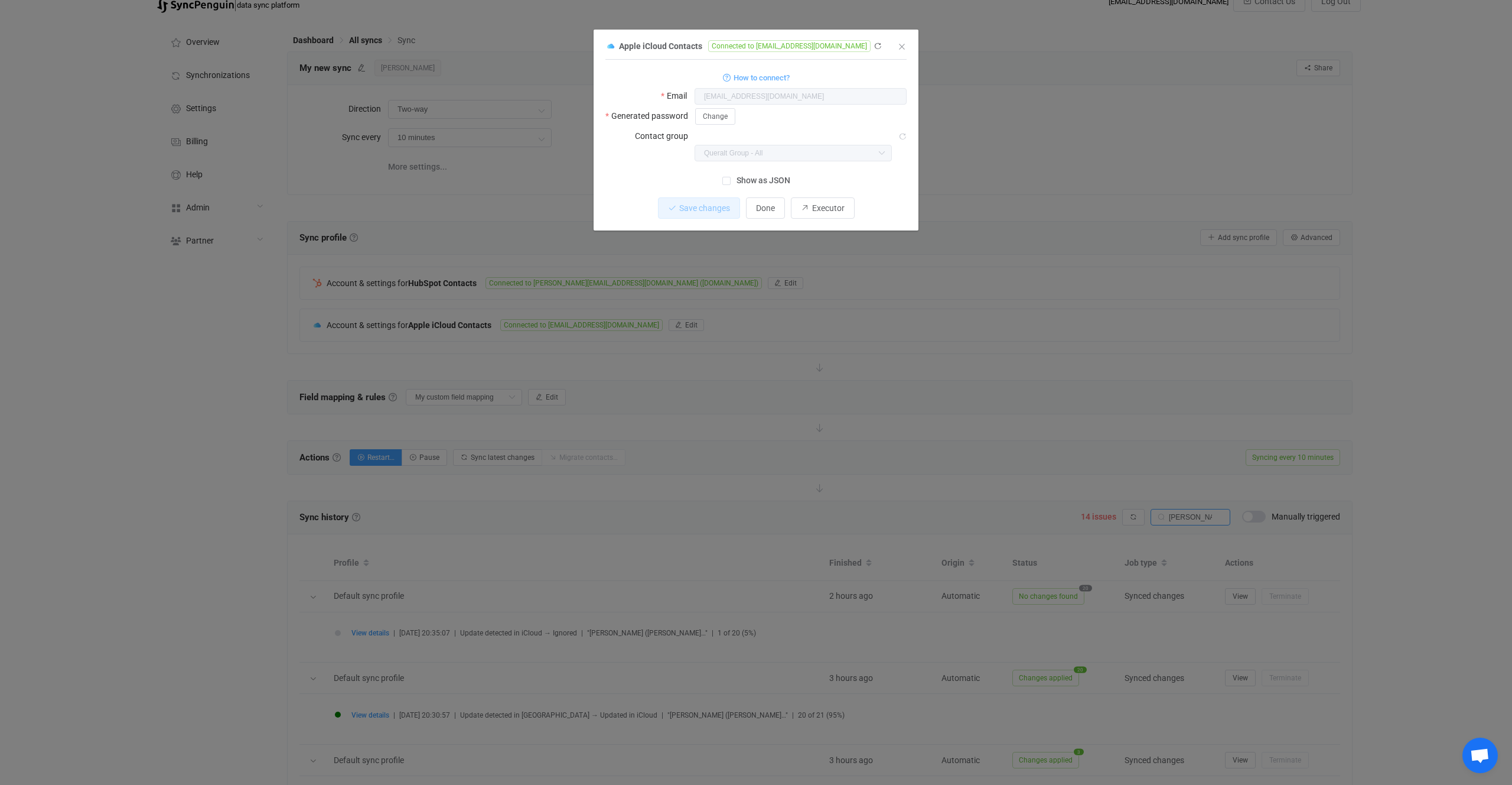
click at [673, 136] on body "| data sync platform vitaliyherasymiv+74@gmail.com Contact Us Log Out Overview …" at bounding box center [756, 439] width 1512 height 896
click at [820, 204] on span "Executor" at bounding box center [828, 208] width 32 height 9
click at [908, 505] on div "Apple iCloud Contacts Connected to football@mac.com 1 { { "username": "football…" at bounding box center [756, 392] width 1512 height 785
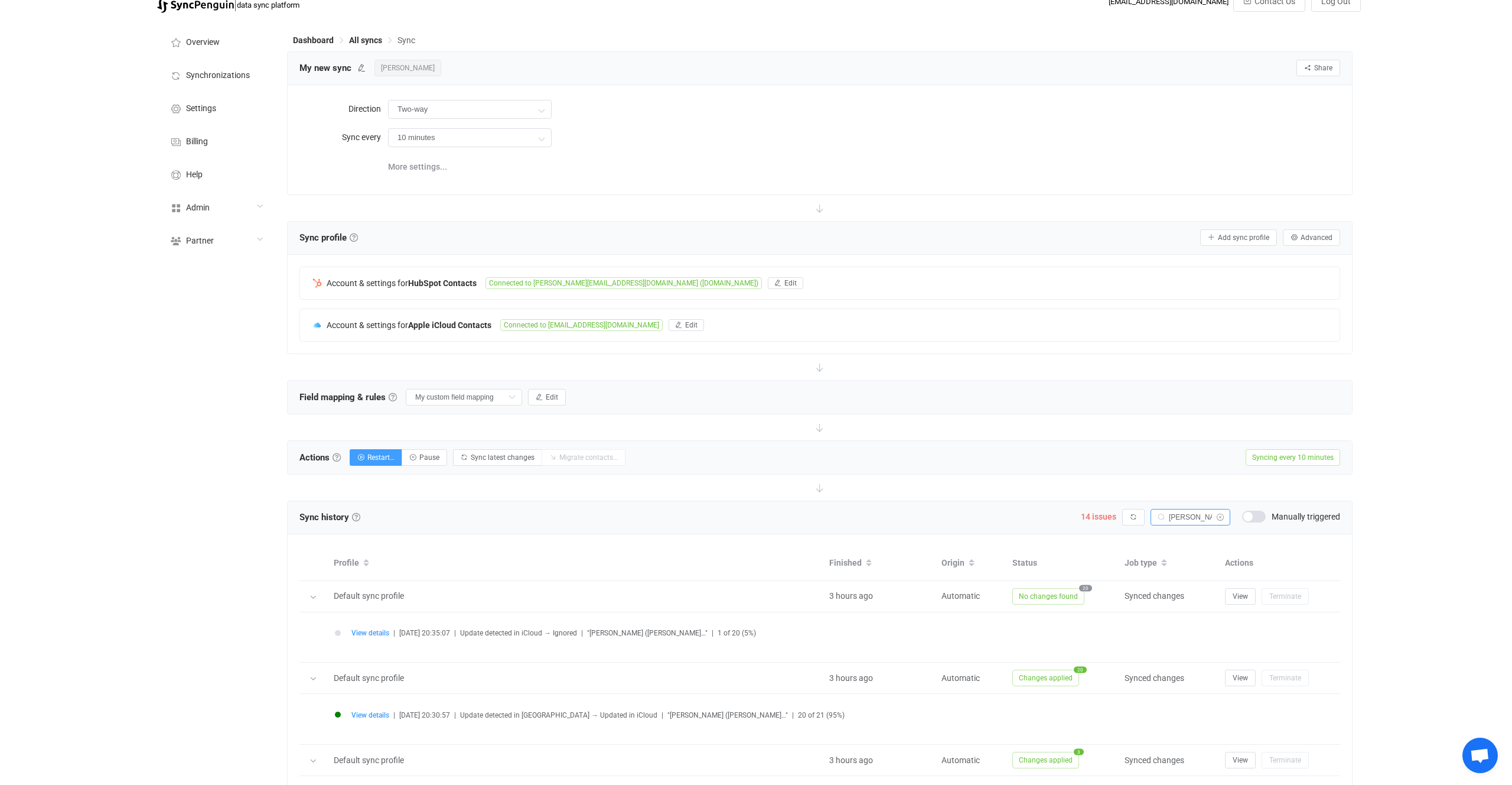
click at [1218, 512] on icon at bounding box center [1220, 517] width 15 height 16
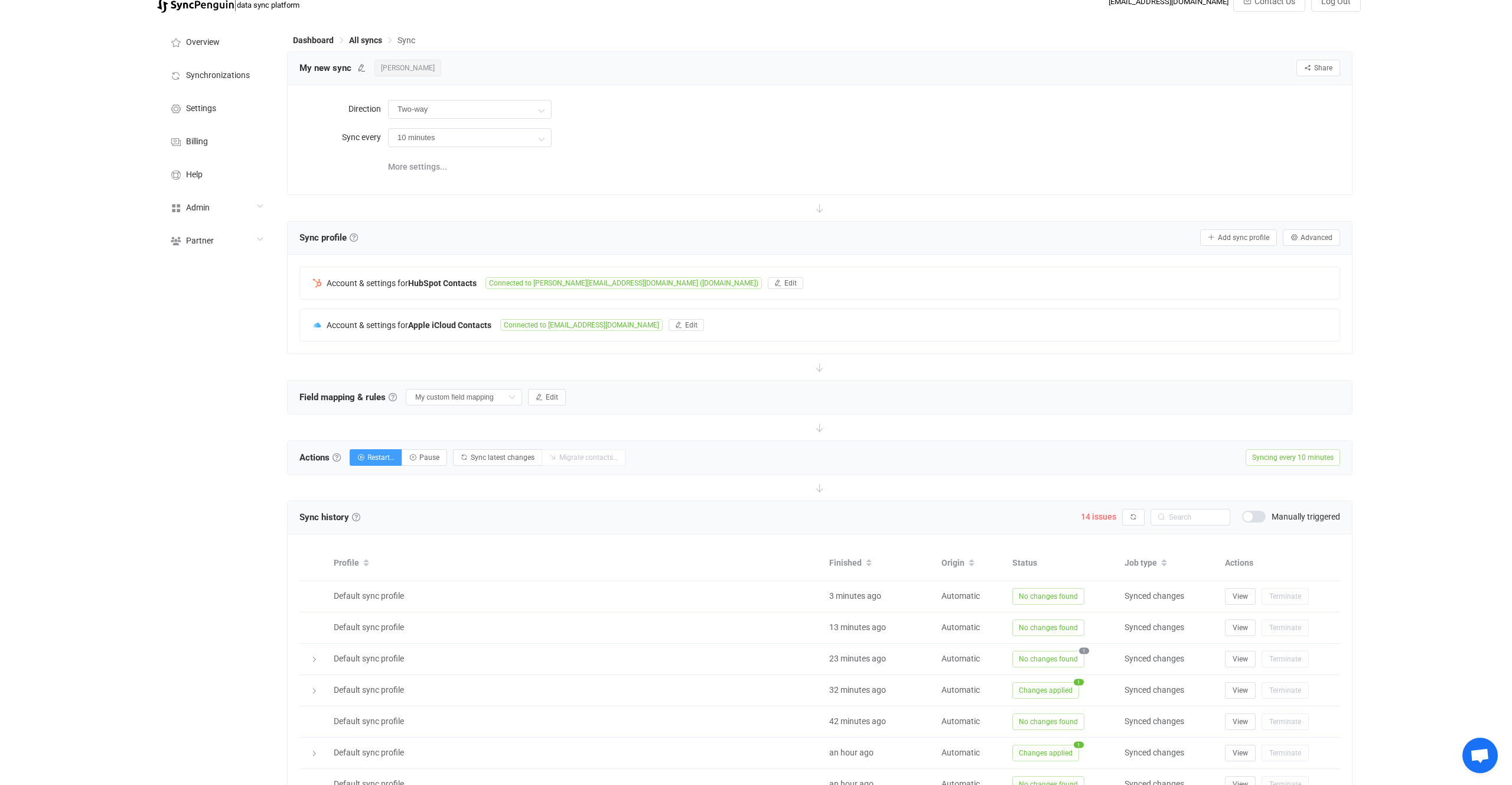
click at [1261, 518] on span at bounding box center [1254, 517] width 24 height 12
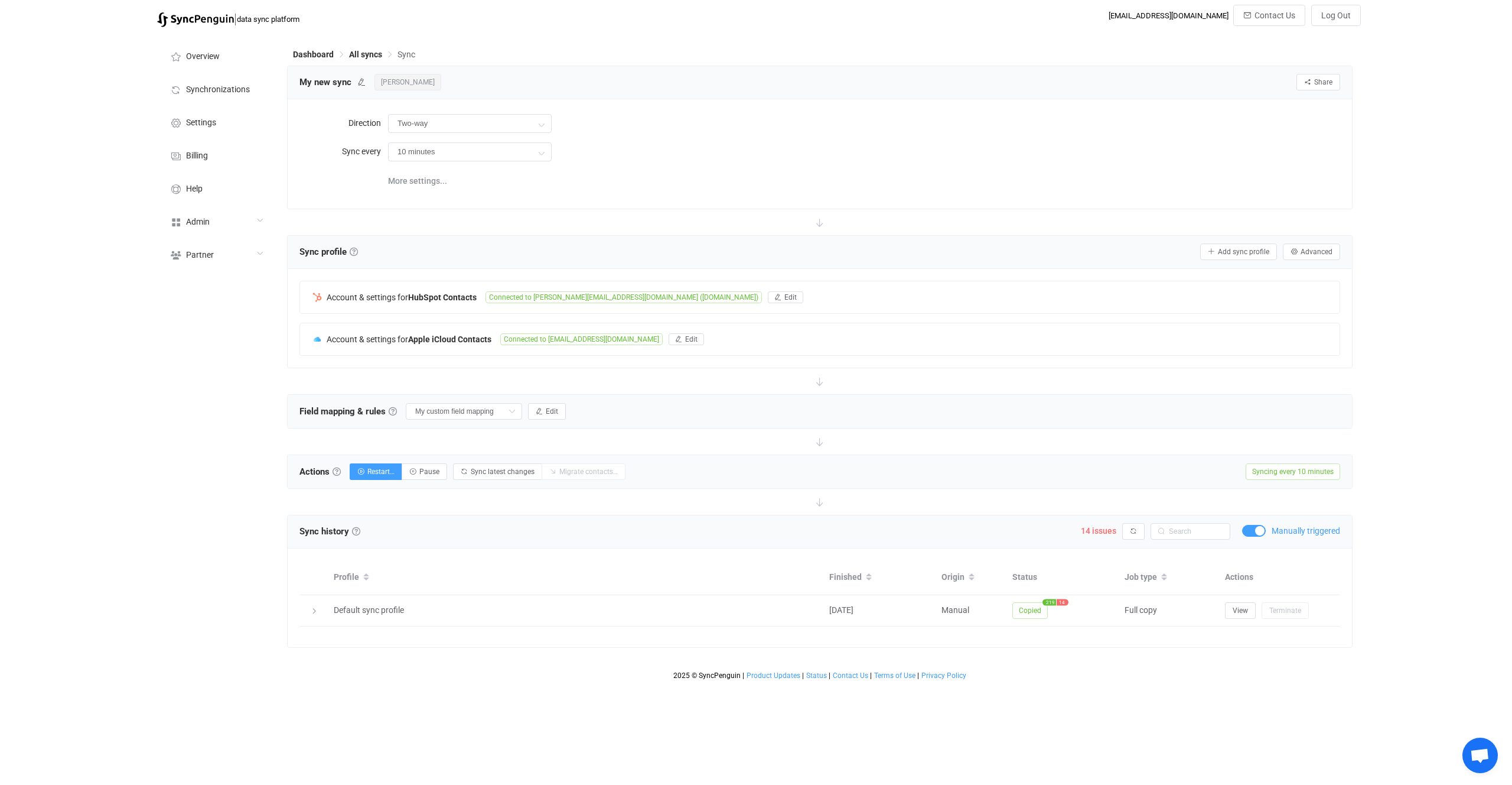
scroll to position [0, 0]
click at [1041, 612] on span "Copied" at bounding box center [1030, 610] width 35 height 16
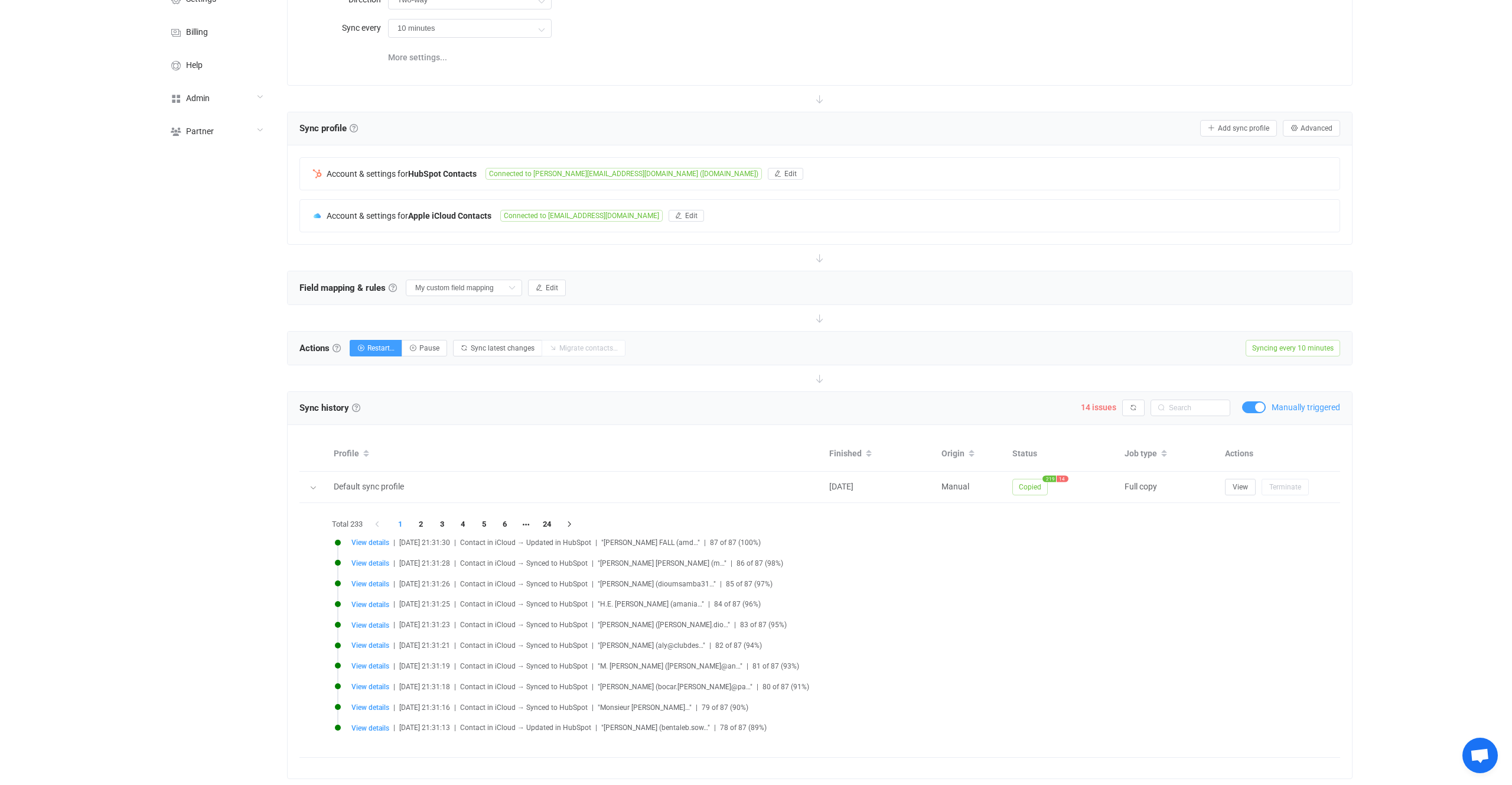
scroll to position [137, 0]
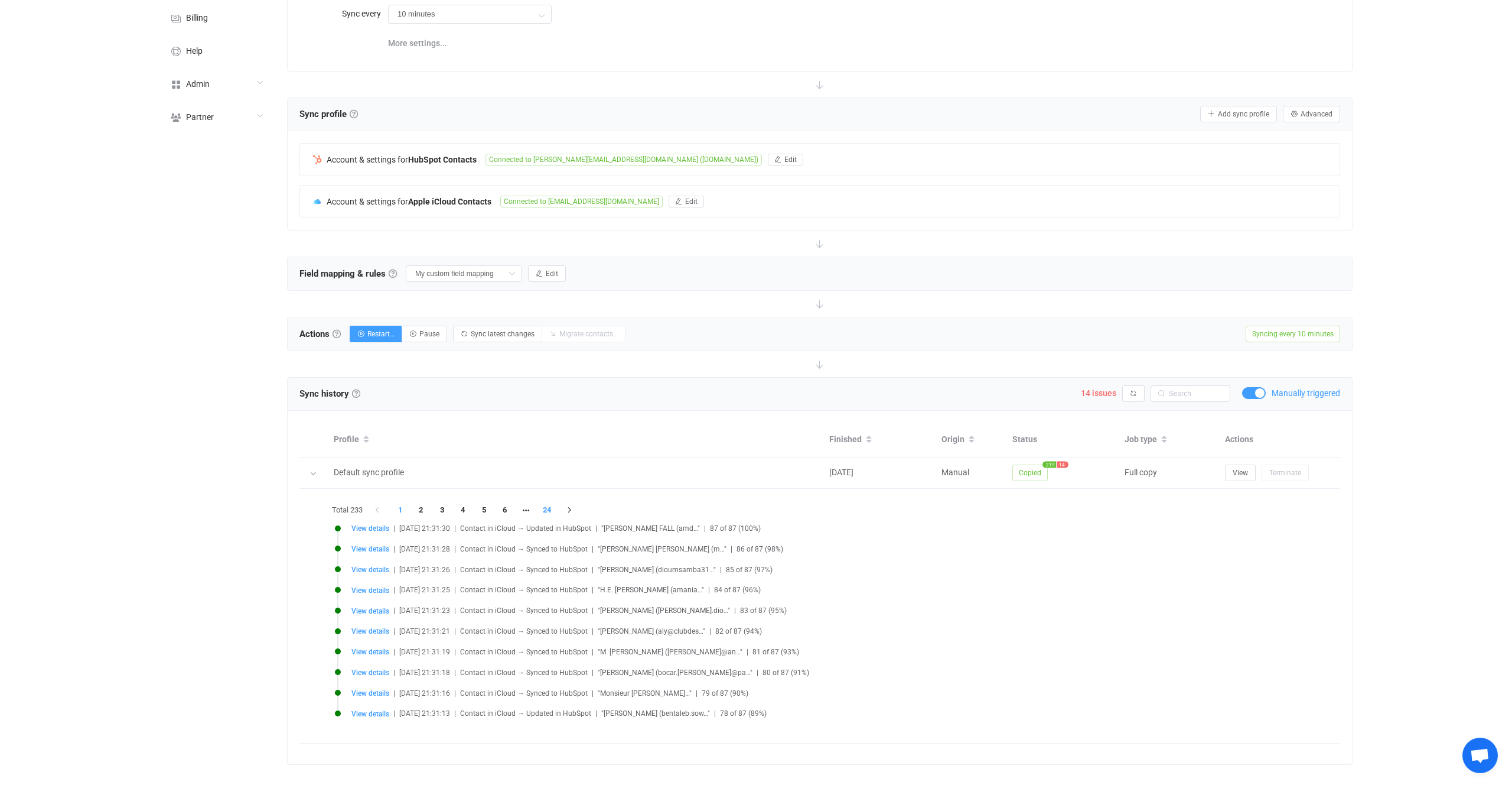
click at [550, 512] on li "24" at bounding box center [547, 509] width 21 height 16
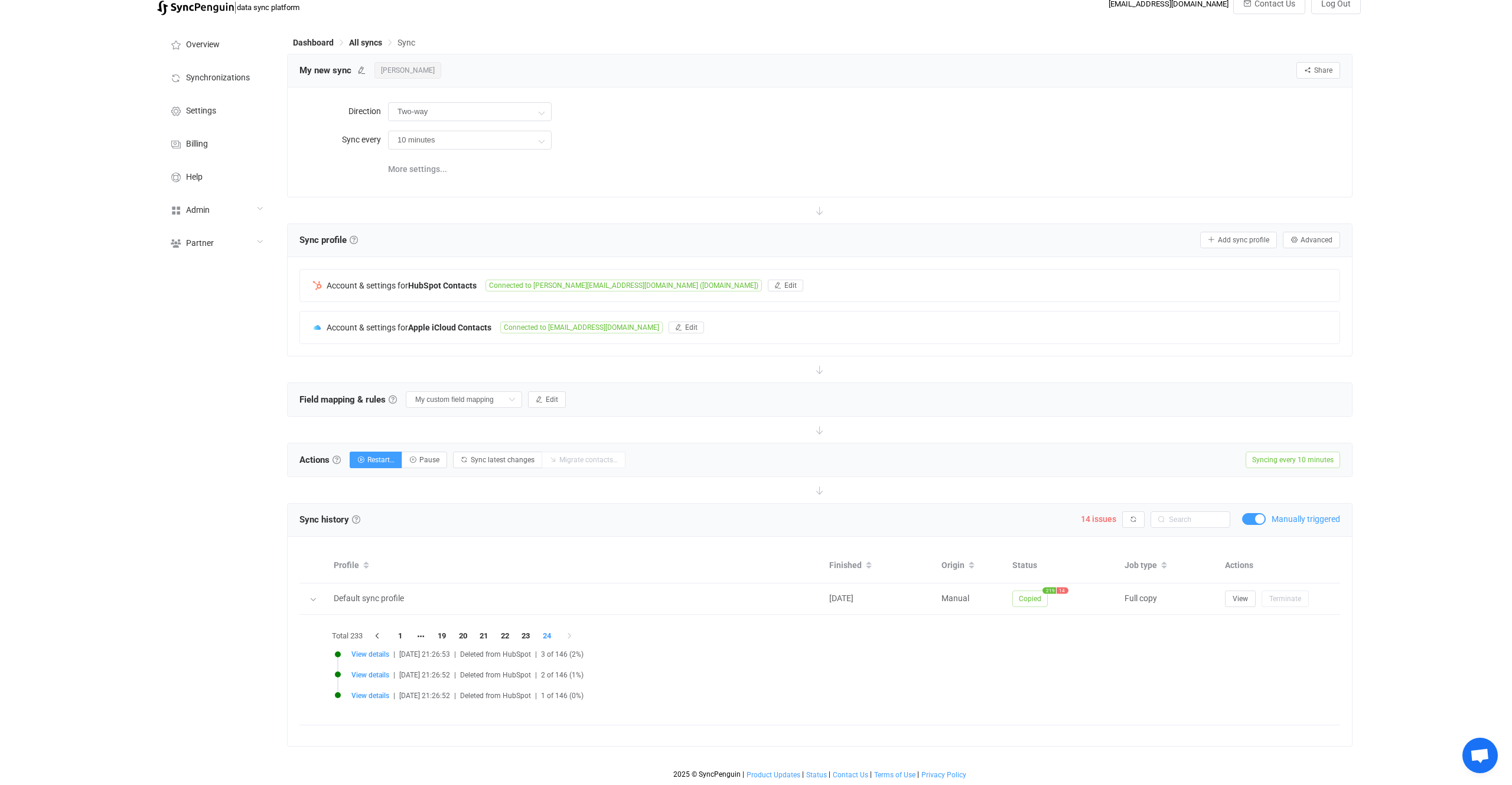
scroll to position [12, 0]
click at [396, 633] on li "1" at bounding box center [401, 636] width 21 height 16
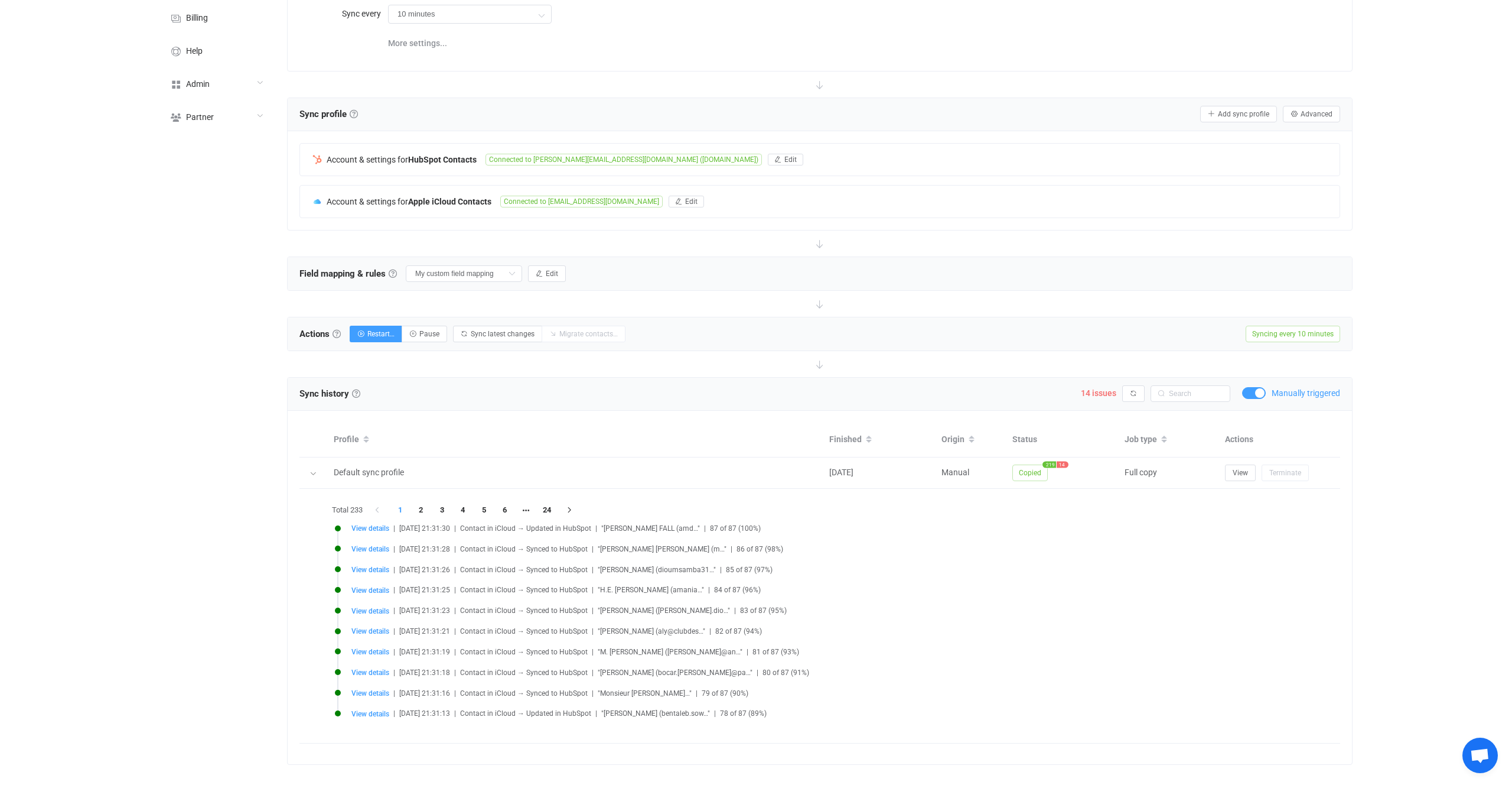
click at [643, 361] on div at bounding box center [820, 364] width 1066 height 26
click at [418, 189] on div "Account & settings for Apple iCloud Contacts Connected to football@mac.com Edit" at bounding box center [820, 201] width 1039 height 32
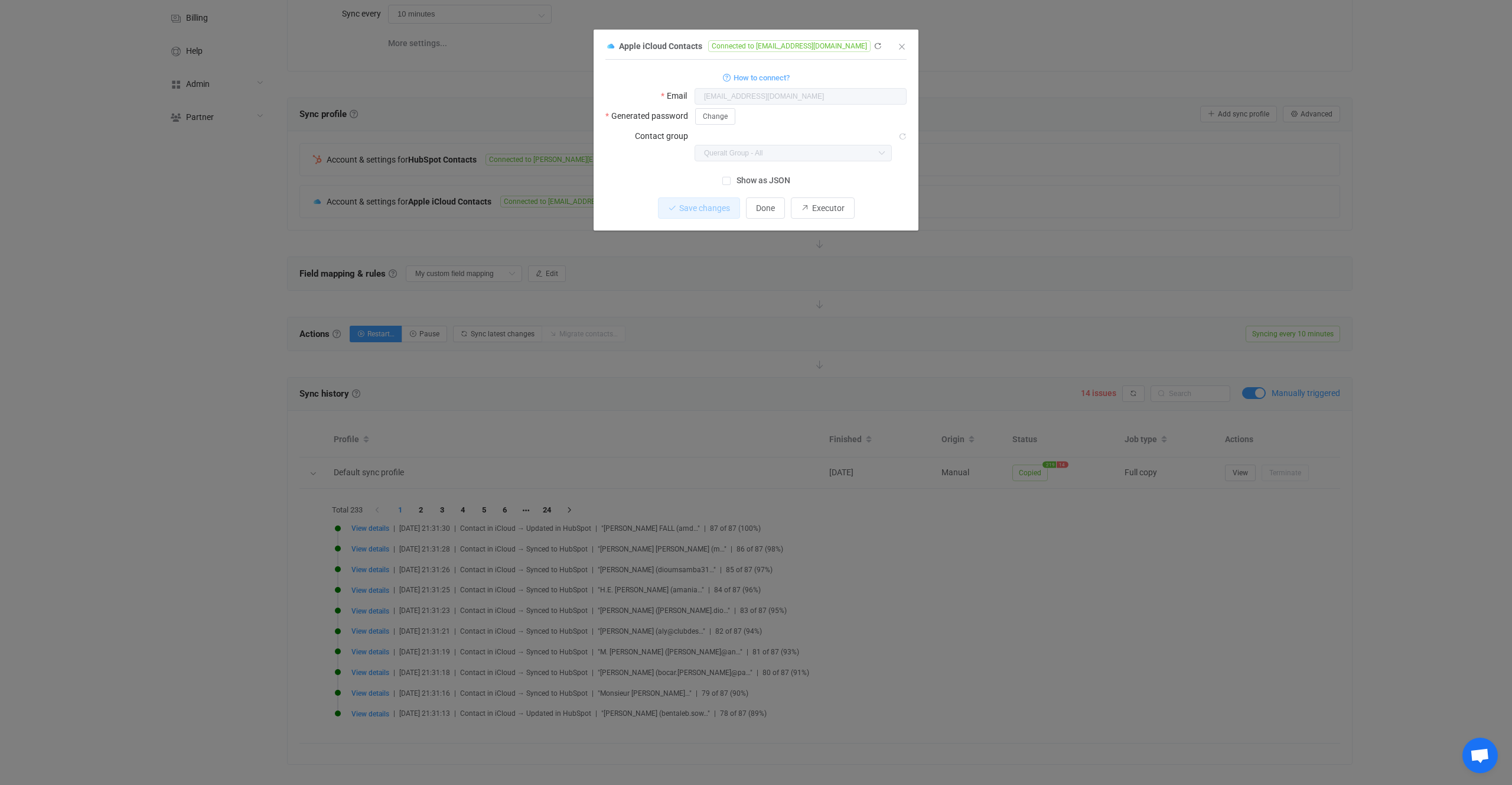
click at [554, 340] on div "Apple iCloud Contacts Connected to football@mac.com 1 { { "username": "football…" at bounding box center [756, 392] width 1512 height 785
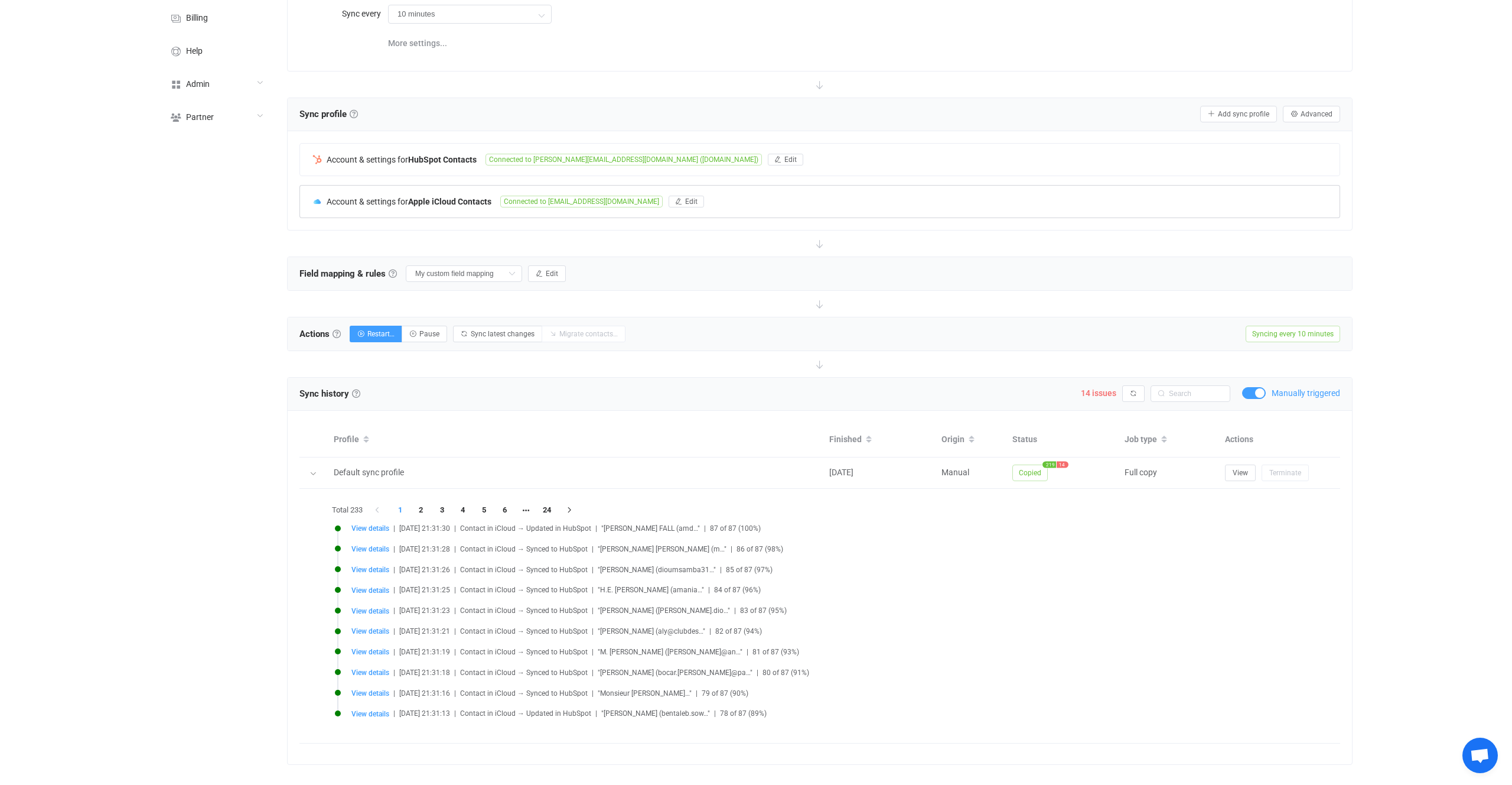
click at [523, 196] on span "Connected to football@mac.com" at bounding box center [581, 202] width 163 height 12
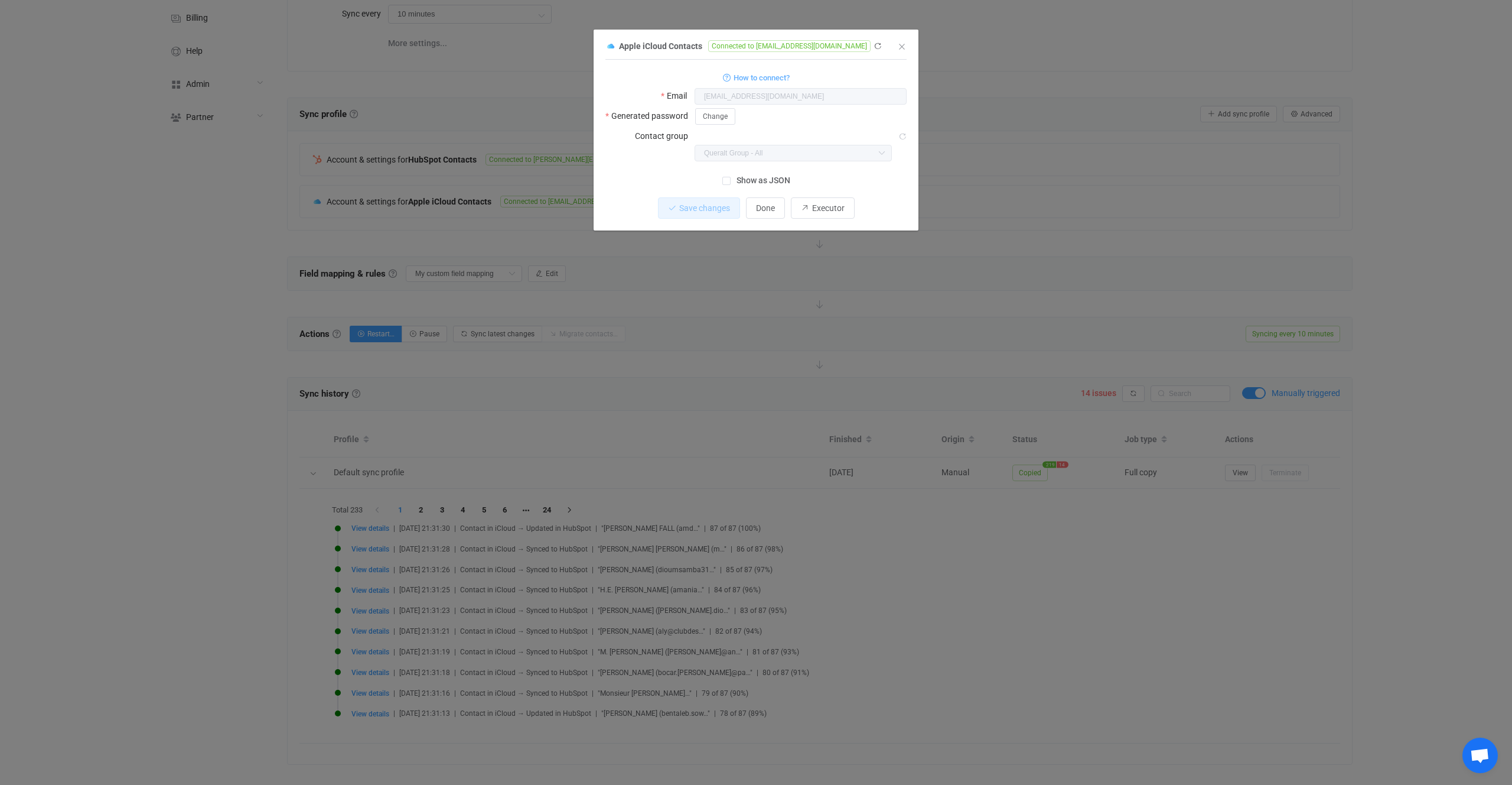
click at [661, 143] on body "| data sync platform vitaliyherasymiv+74@gmail.com Contact Us Log Out Overview …" at bounding box center [756, 335] width 1512 height 937
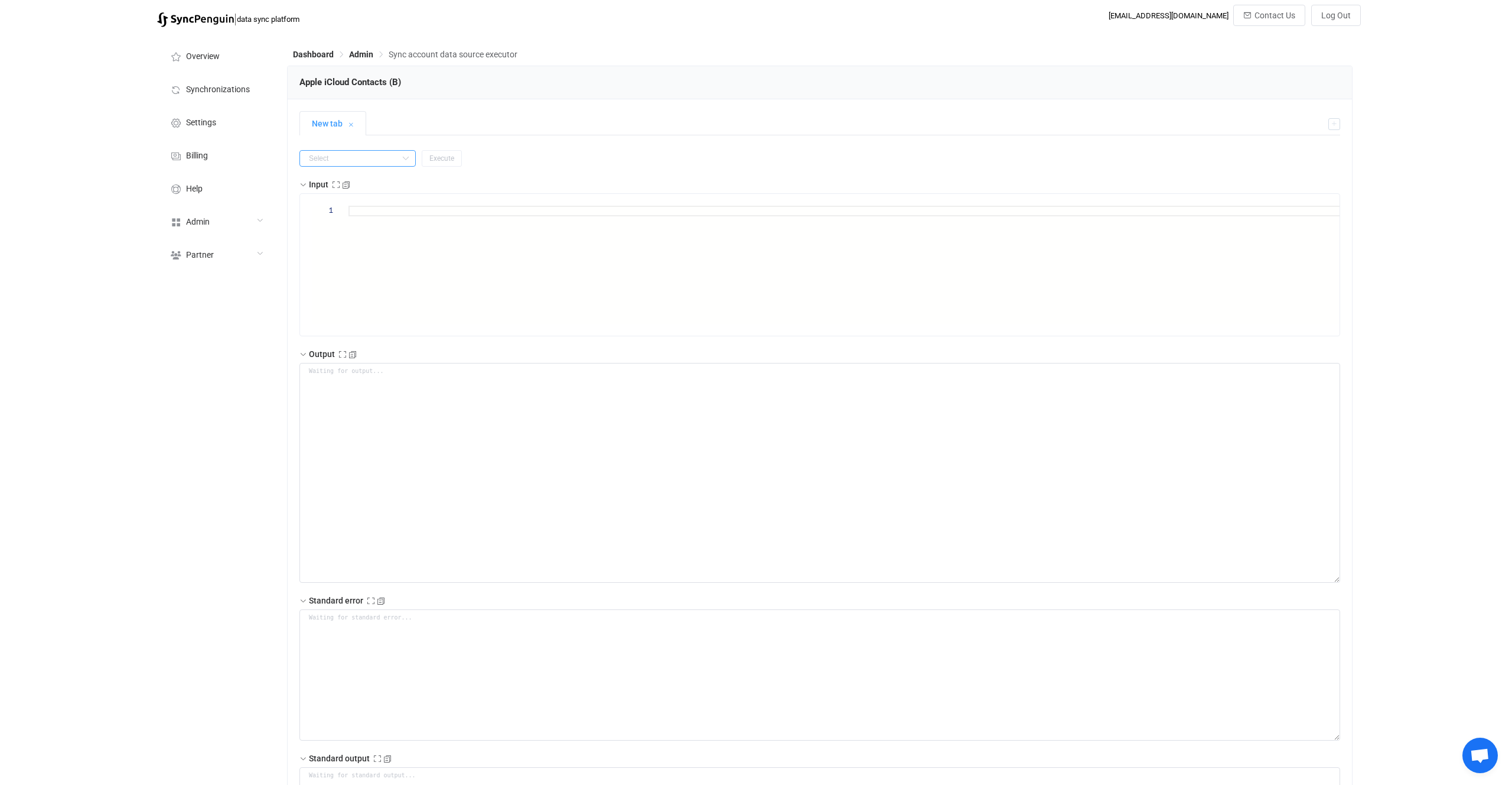
click at [368, 161] on input "text" at bounding box center [357, 158] width 116 height 16
click at [378, 220] on li "getAll" at bounding box center [350, 228] width 101 height 20
type input "getAll"
click at [435, 154] on span "Execute" at bounding box center [442, 159] width 25 height 8
type textarea "{ "nextSync": "HwoQEgwAAGztejopbwAAAAAYAhgAIhUIp5zlvM+twpZxEMWJ2Mipp/7srQEoAEgA…"
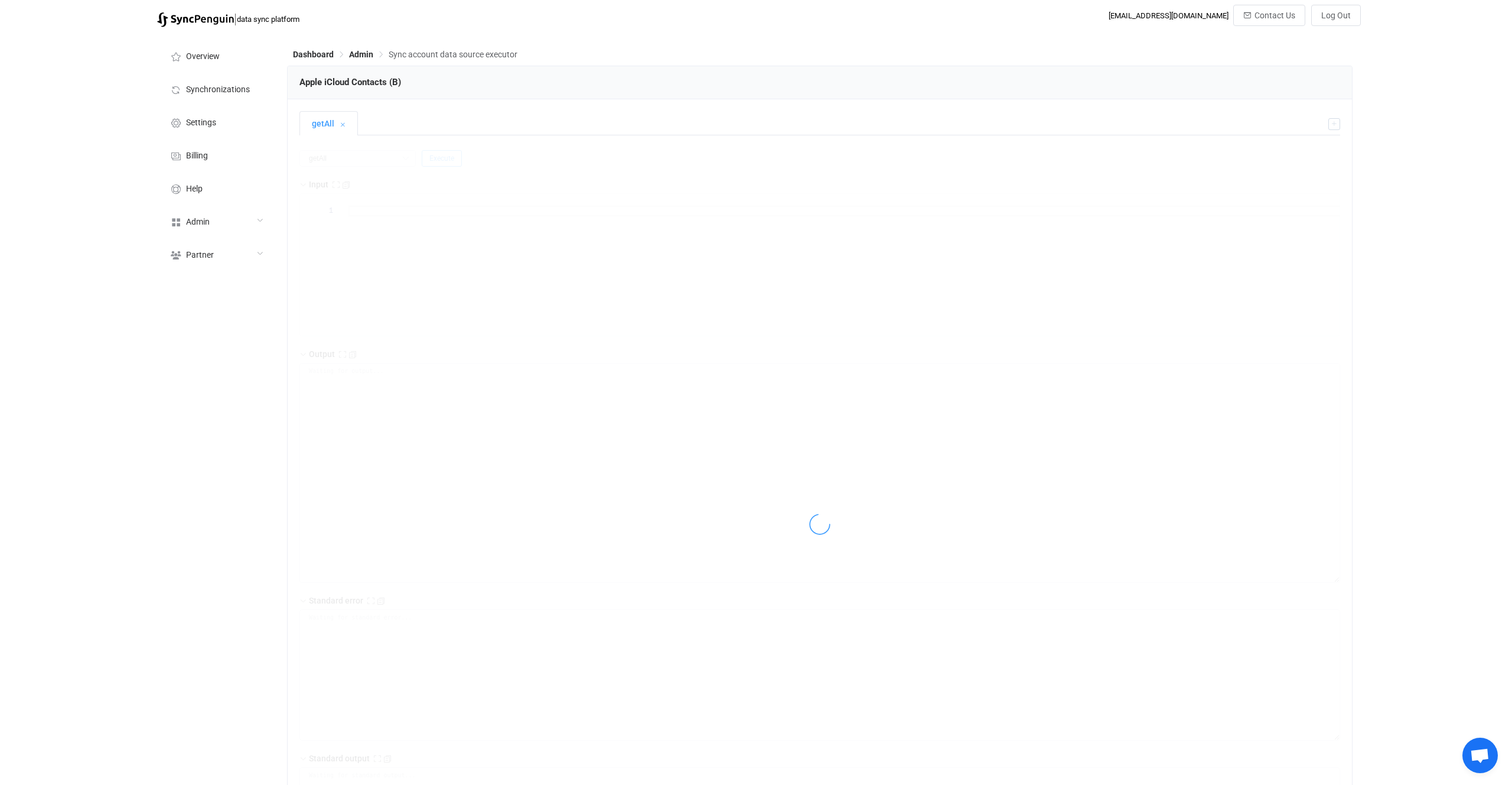
type textarea "Unable to parse contact Output saved to the file"
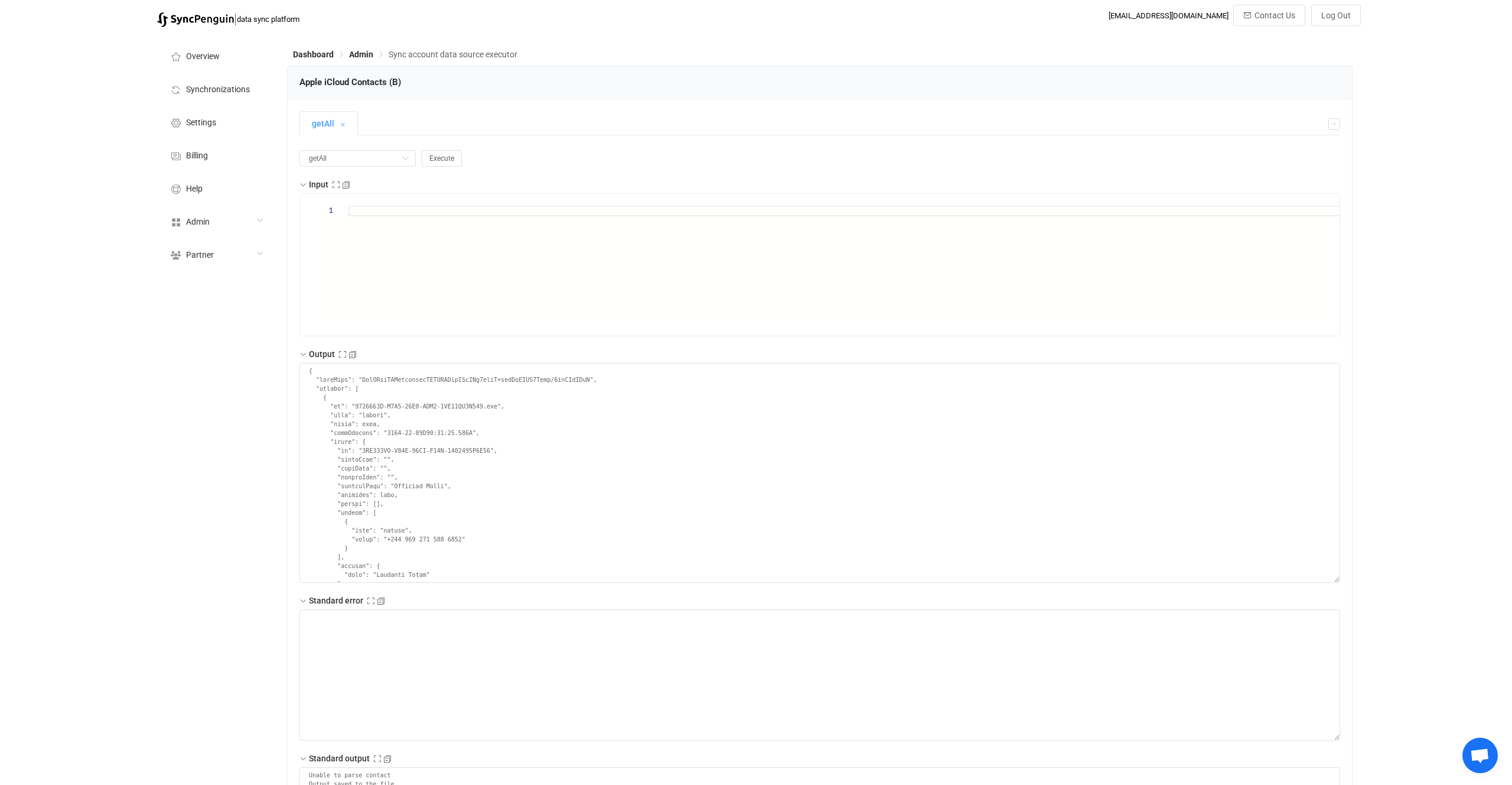
click at [588, 168] on div "getAll Execute Input 1 Output Standard error Standard output Unable to parse co…" at bounding box center [820, 524] width 1041 height 748
click at [537, 441] on textarea at bounding box center [820, 473] width 1041 height 220
click at [414, 474] on textarea at bounding box center [820, 473] width 1041 height 220
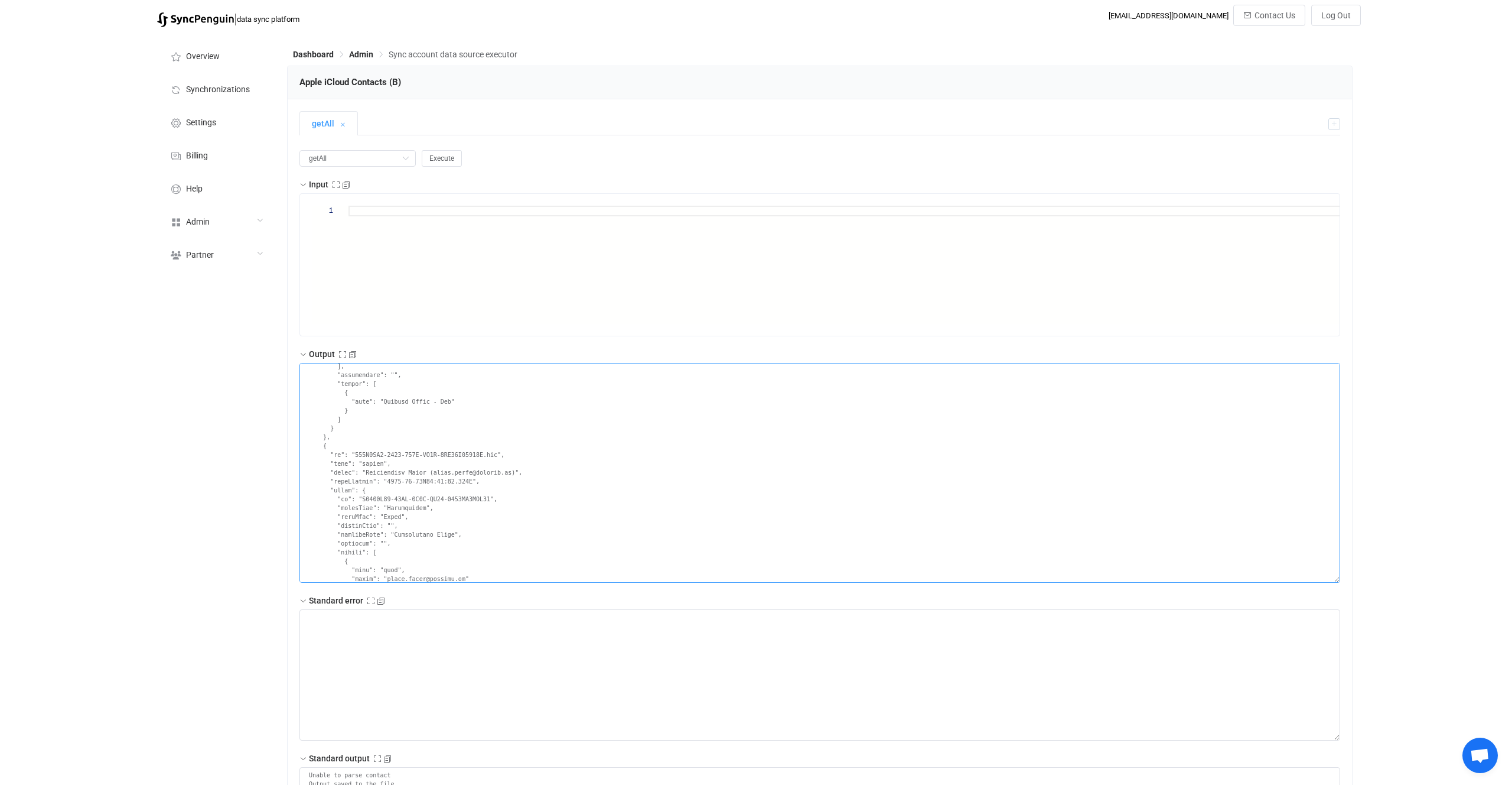
click at [419, 472] on textarea at bounding box center [820, 473] width 1041 height 220
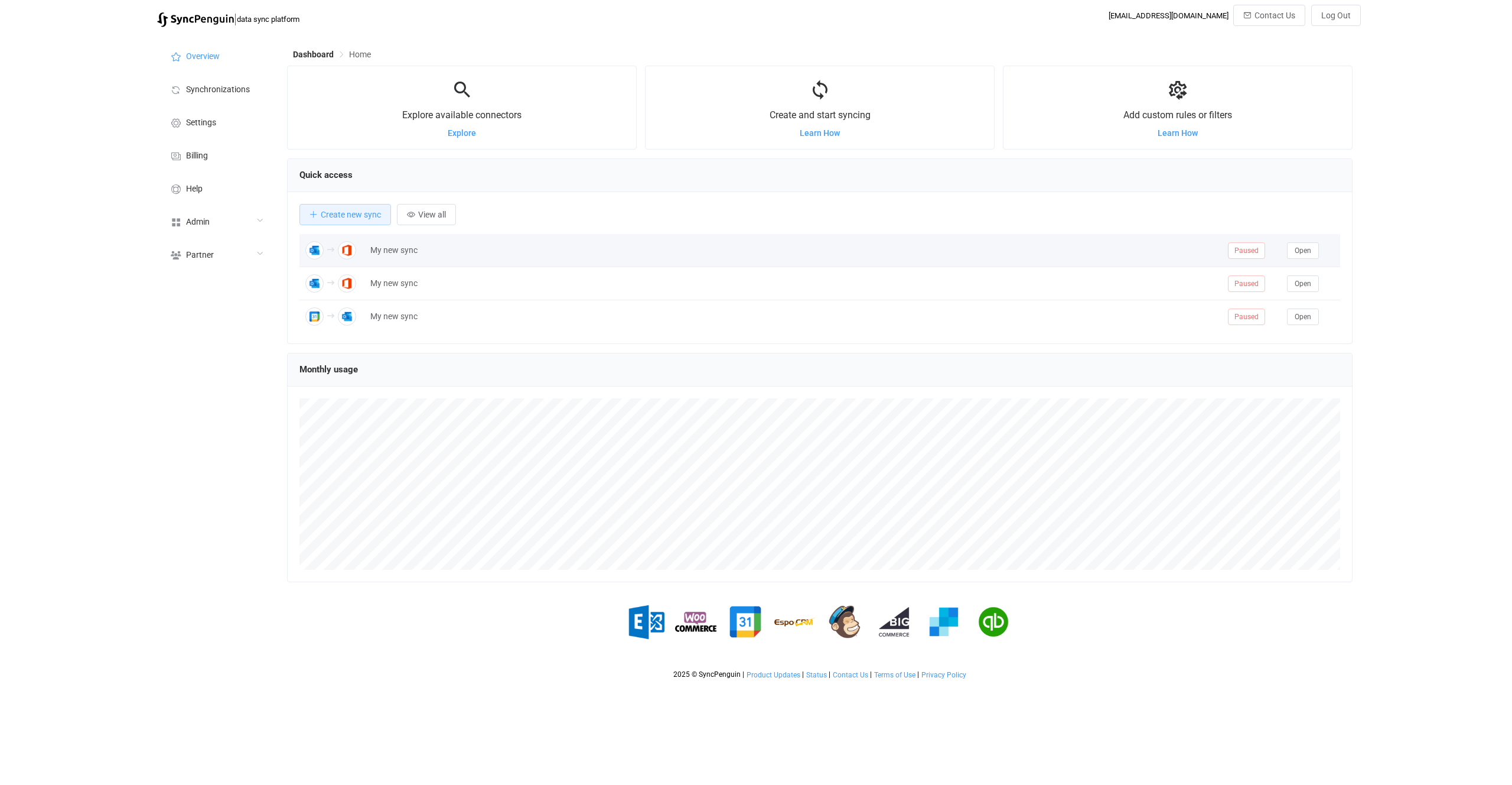
scroll to position [229, 1066]
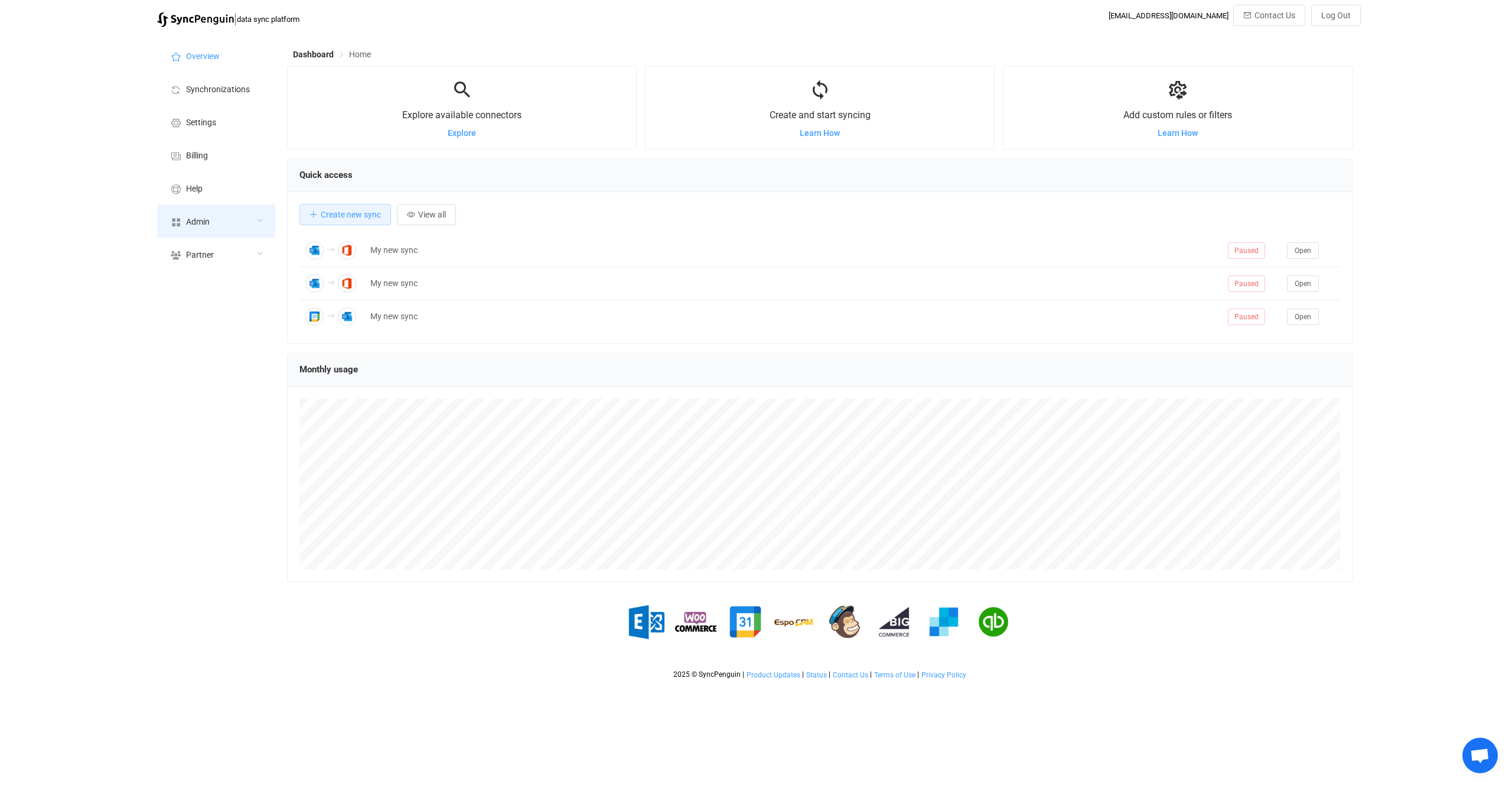
click at [199, 229] on div "Admin" at bounding box center [216, 221] width 118 height 33
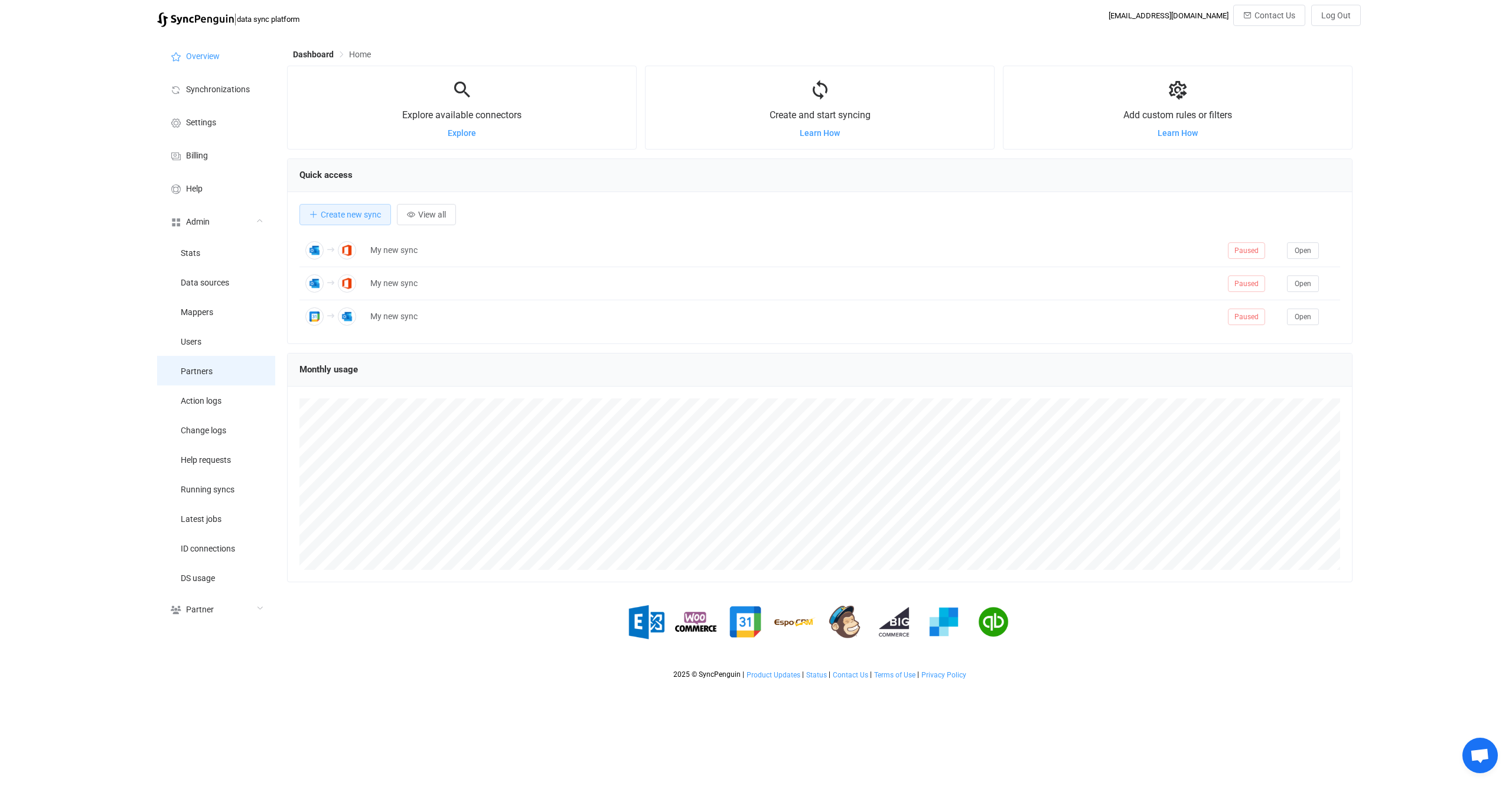
click at [228, 381] on li "Partners" at bounding box center [216, 371] width 118 height 30
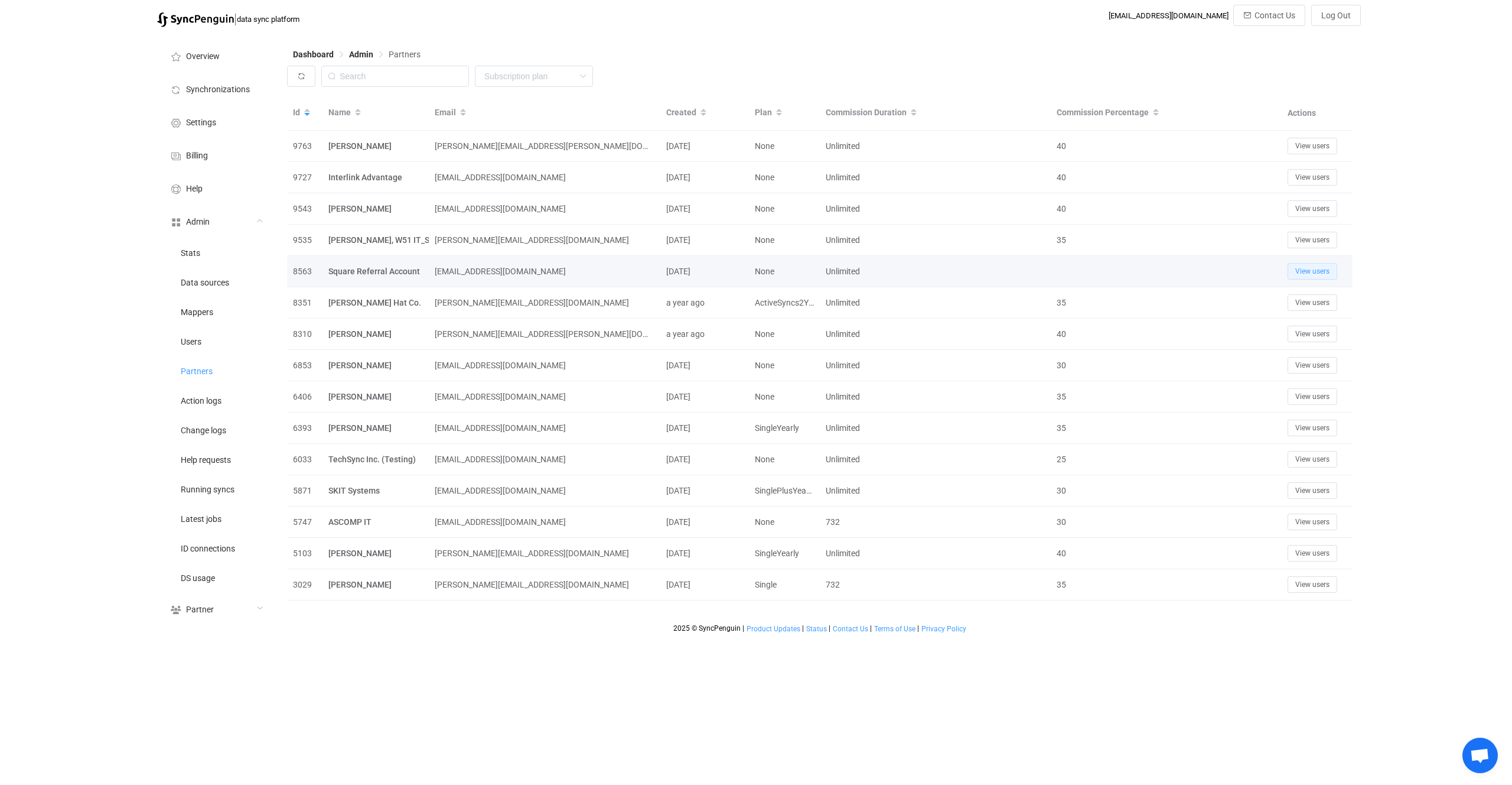
click at [1325, 266] on button "View users" at bounding box center [1313, 271] width 49 height 16
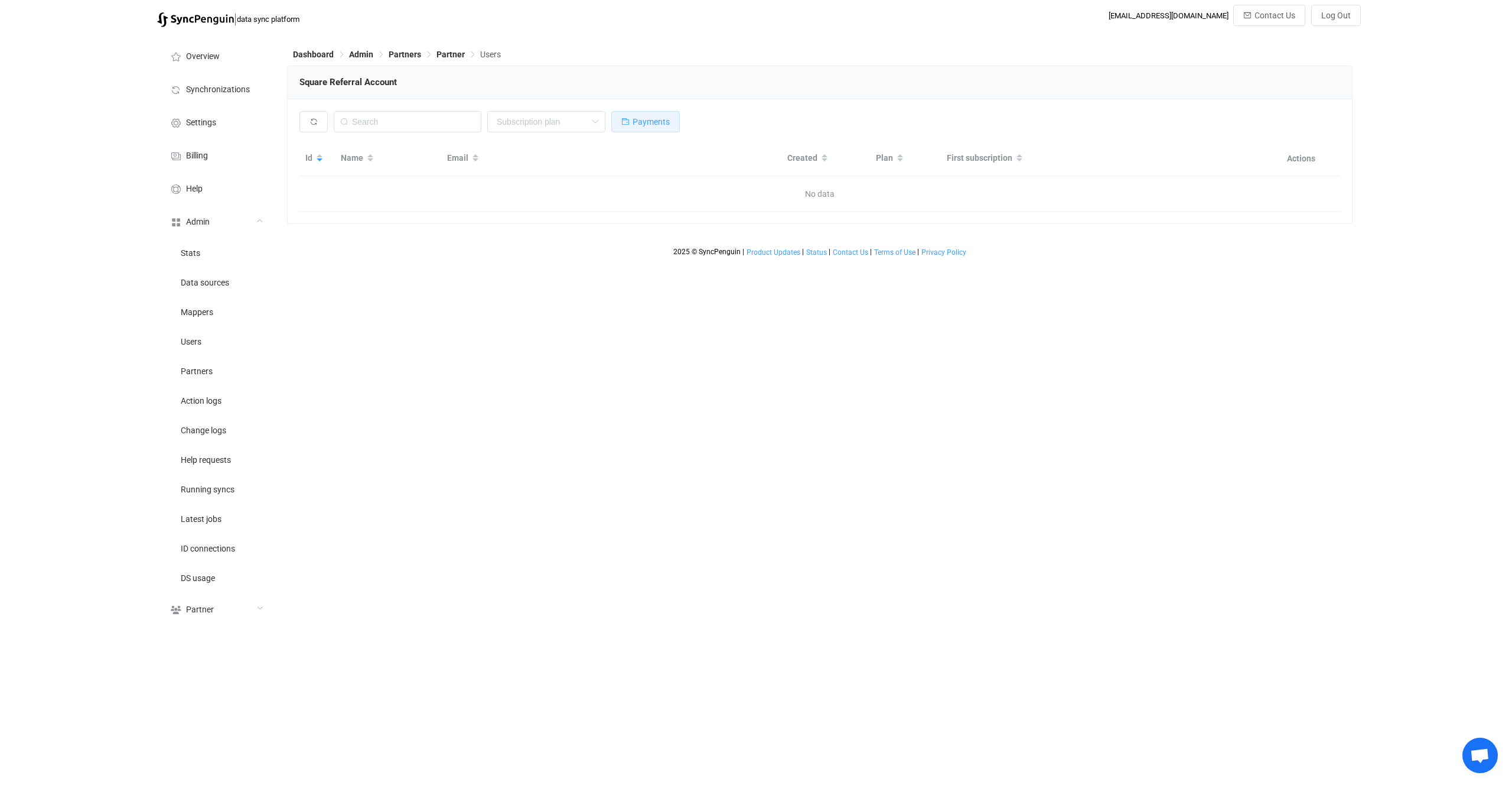
click at [654, 120] on span "Payments" at bounding box center [651, 121] width 37 height 9
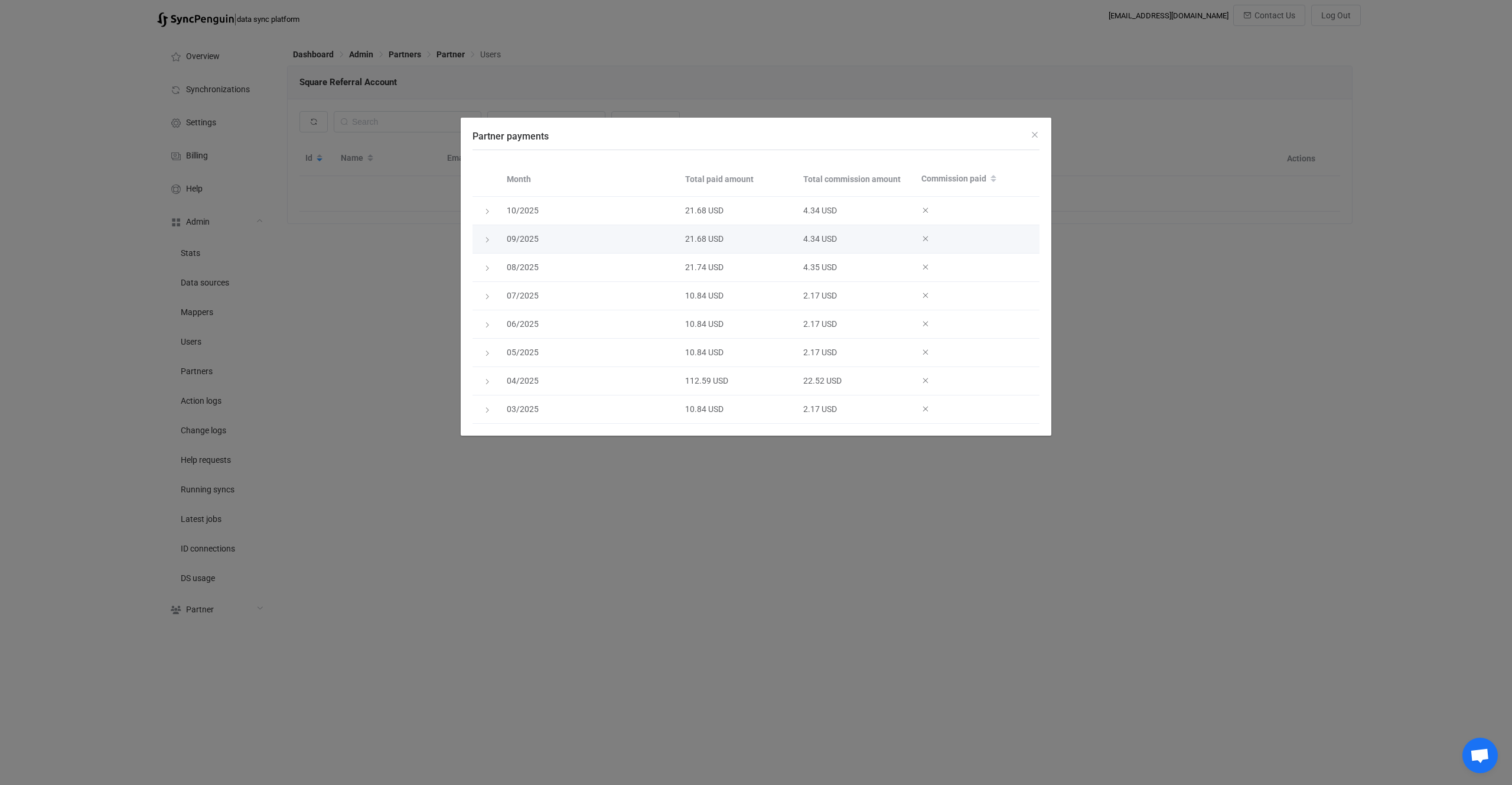
click at [493, 236] on div "Partner payments" at bounding box center [486, 239] width 16 height 12
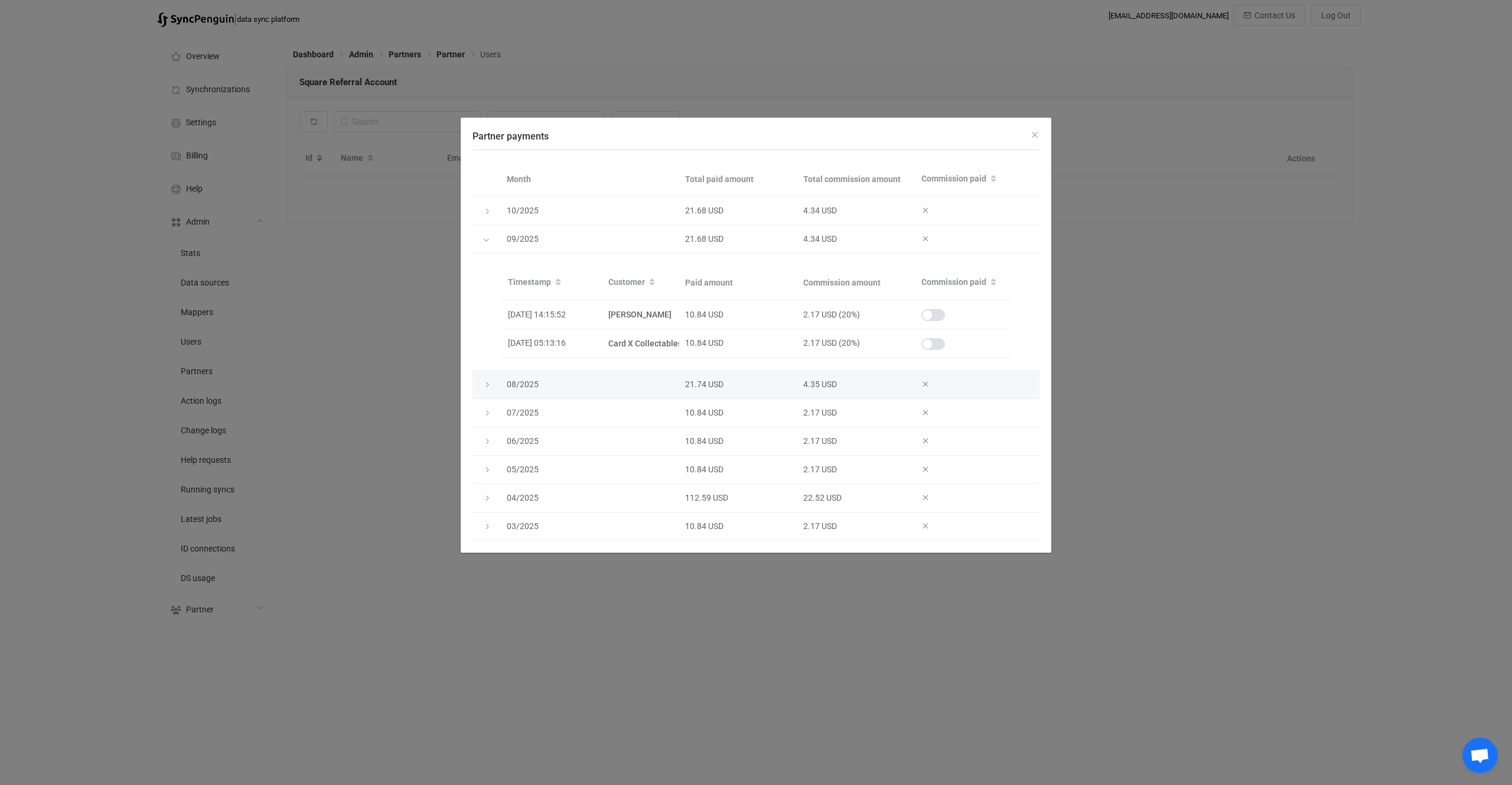
click at [489, 383] on icon "Partner payments" at bounding box center [487, 385] width 7 height 7
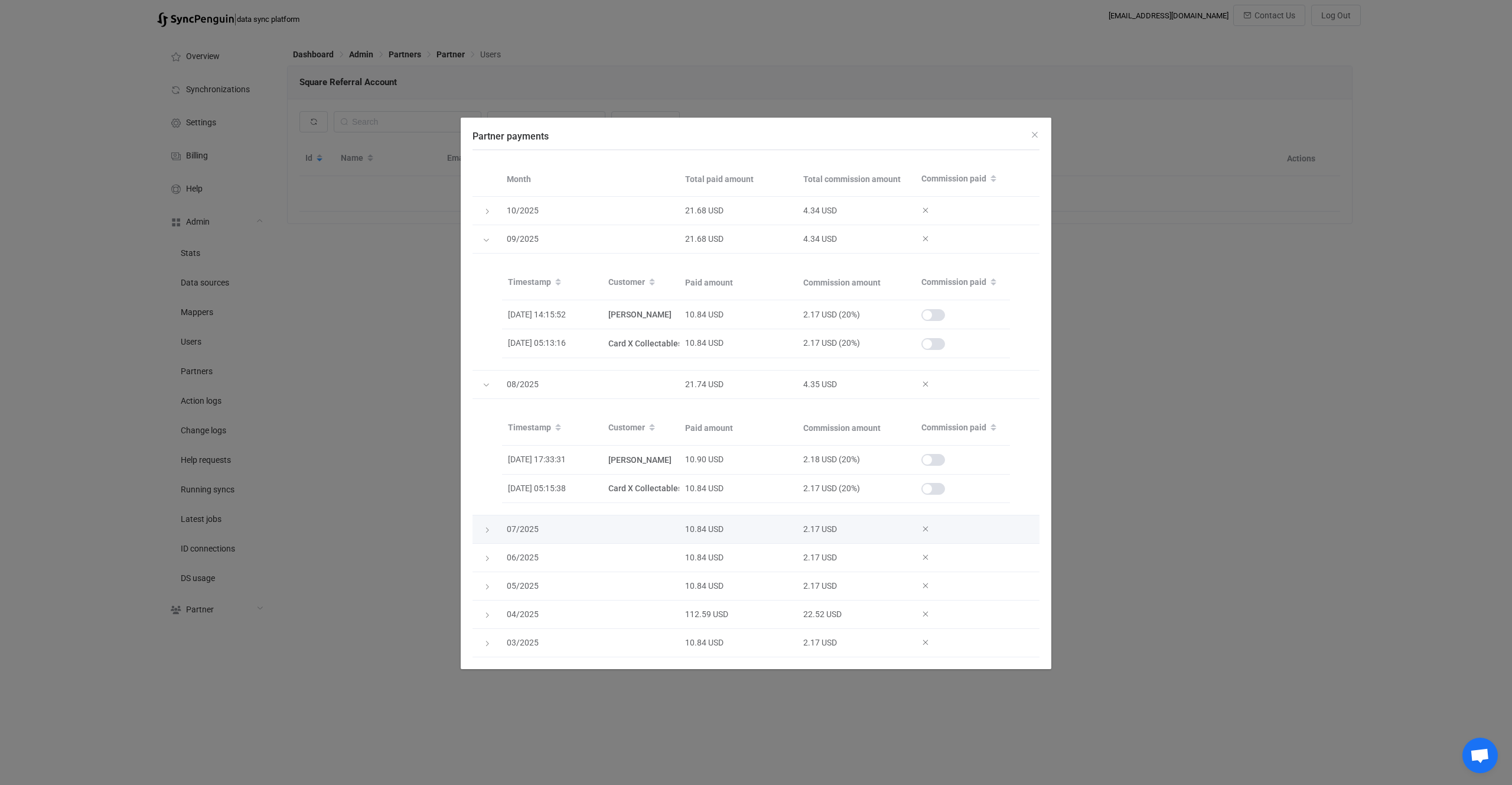
click at [487, 536] on td "Partner payments" at bounding box center [487, 529] width 28 height 28
click at [489, 531] on icon "Partner payments" at bounding box center [487, 530] width 7 height 7
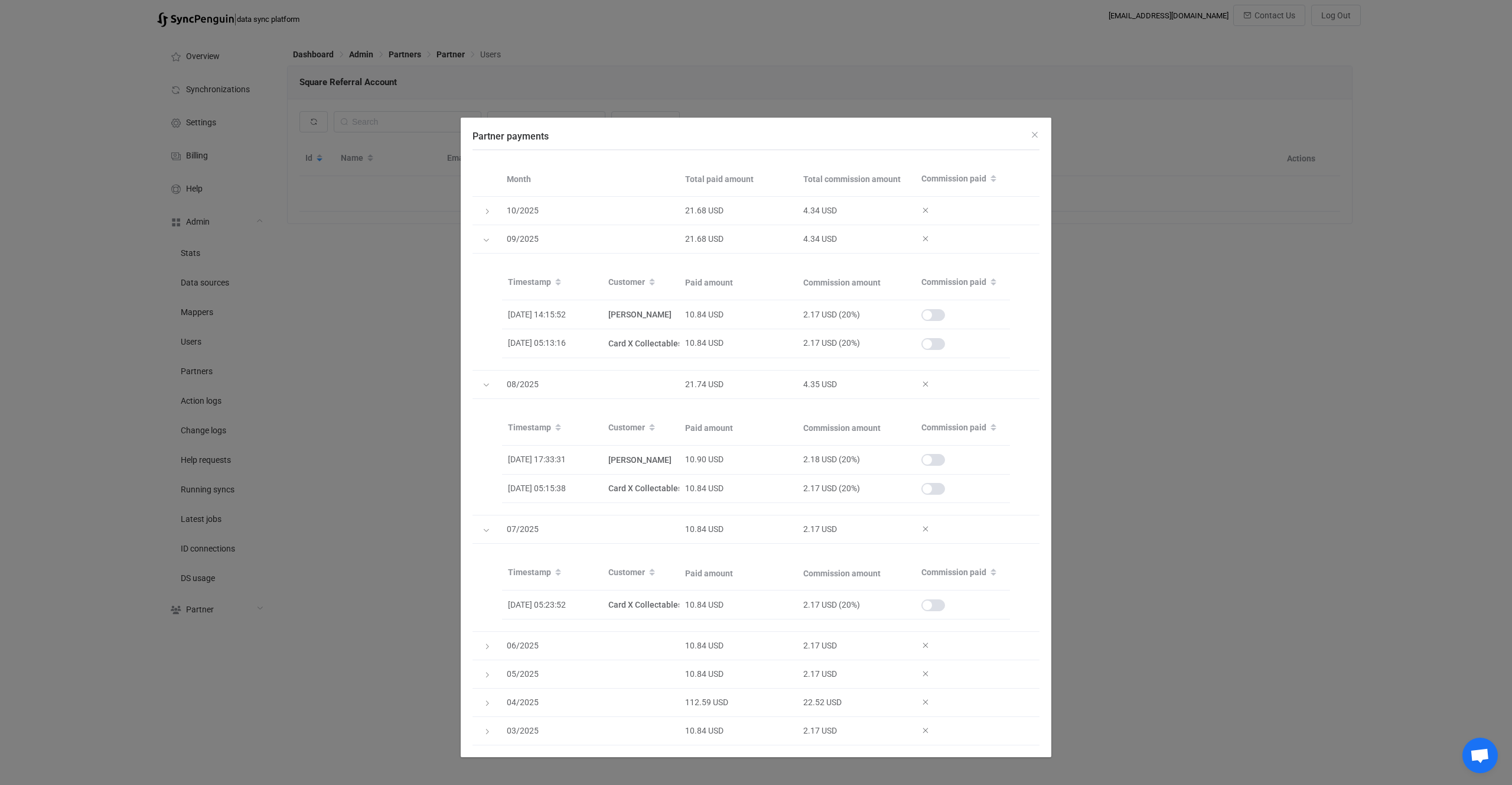
click at [1234, 314] on div "Partner payments Month Total paid amount Total commission amount Commission pai…" at bounding box center [756, 392] width 1512 height 785
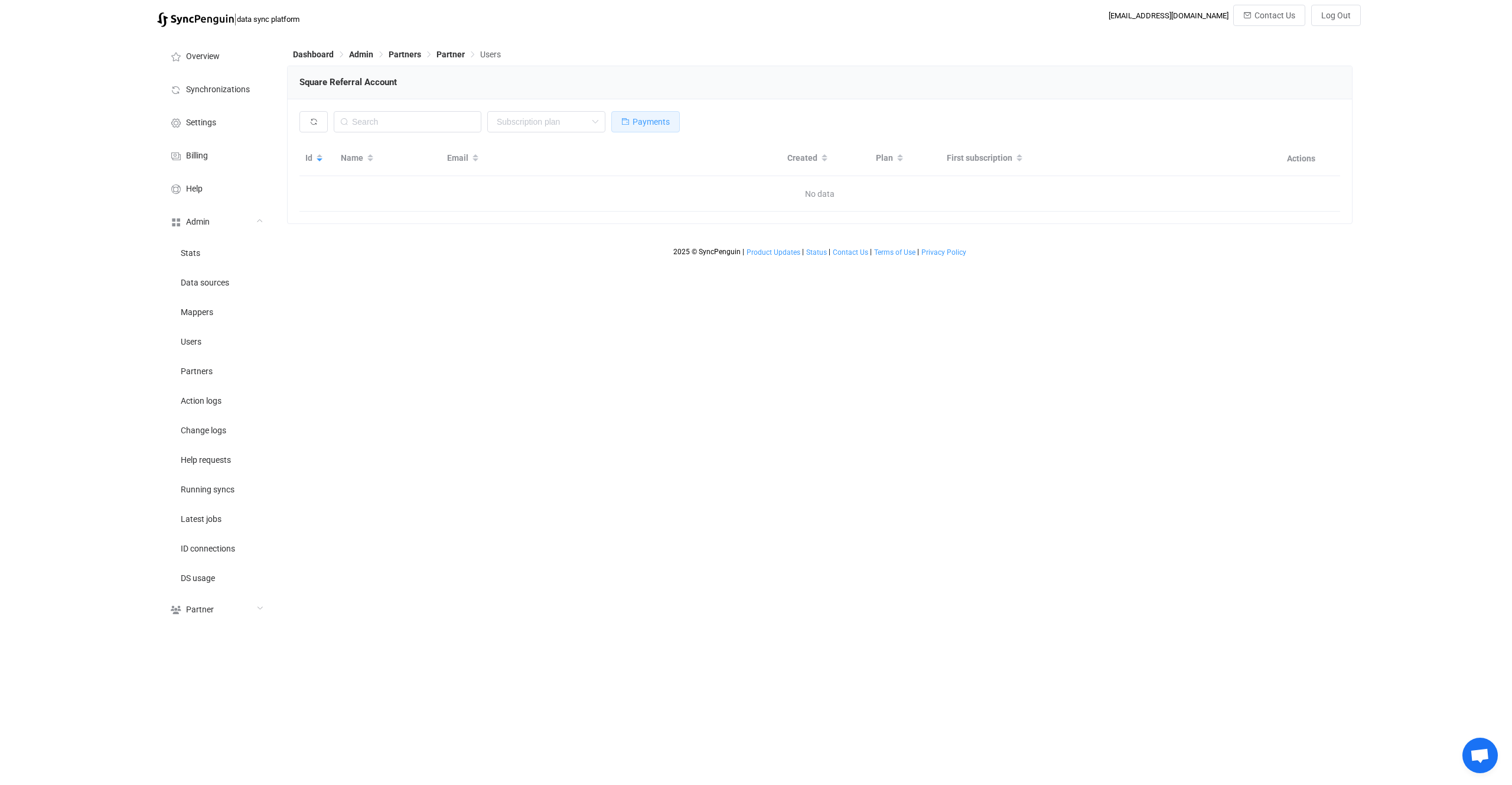
click at [671, 123] on button "Payments" at bounding box center [645, 122] width 68 height 21
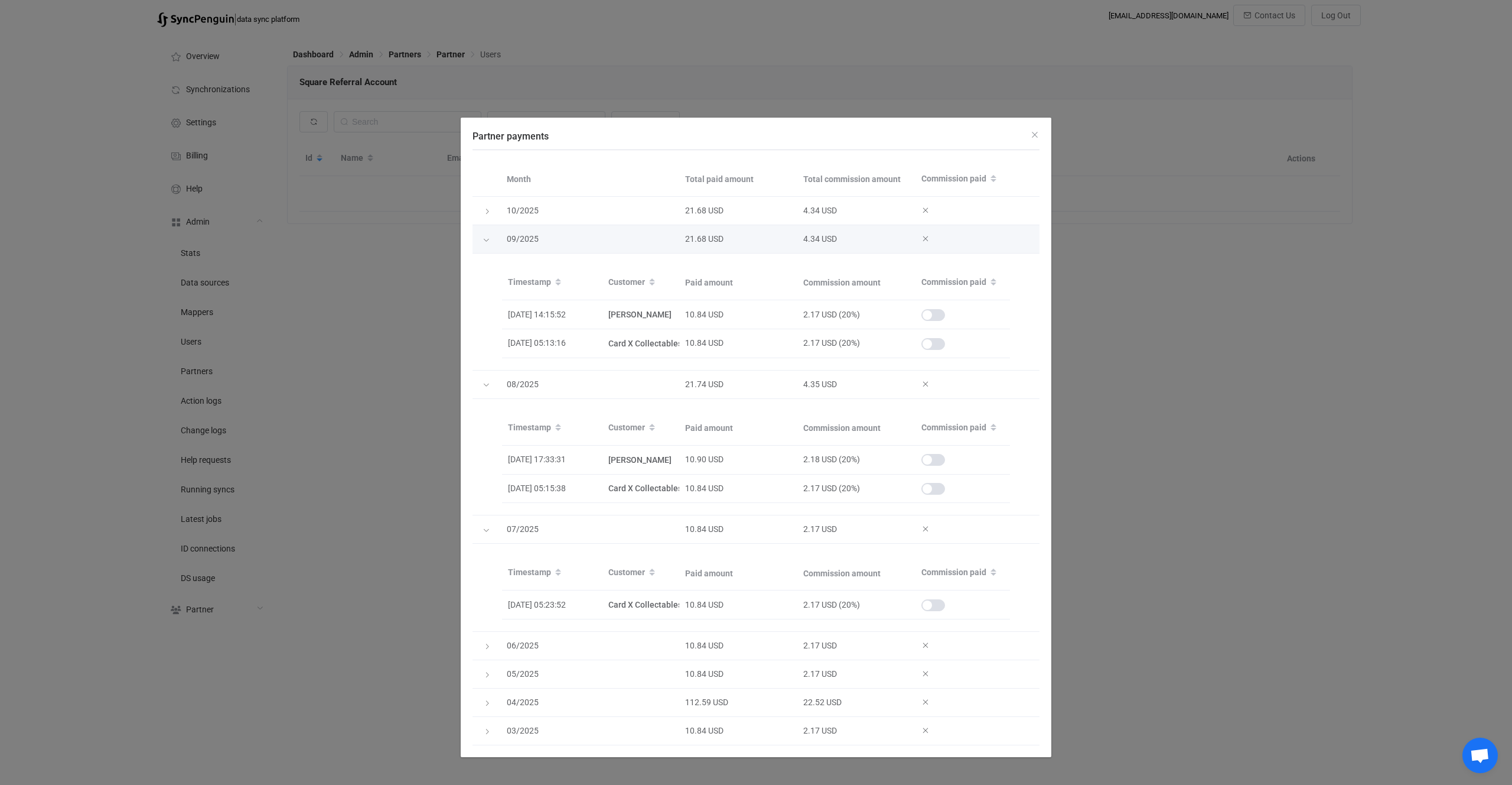
click at [485, 244] on div "Partner payments" at bounding box center [487, 239] width 12 height 16
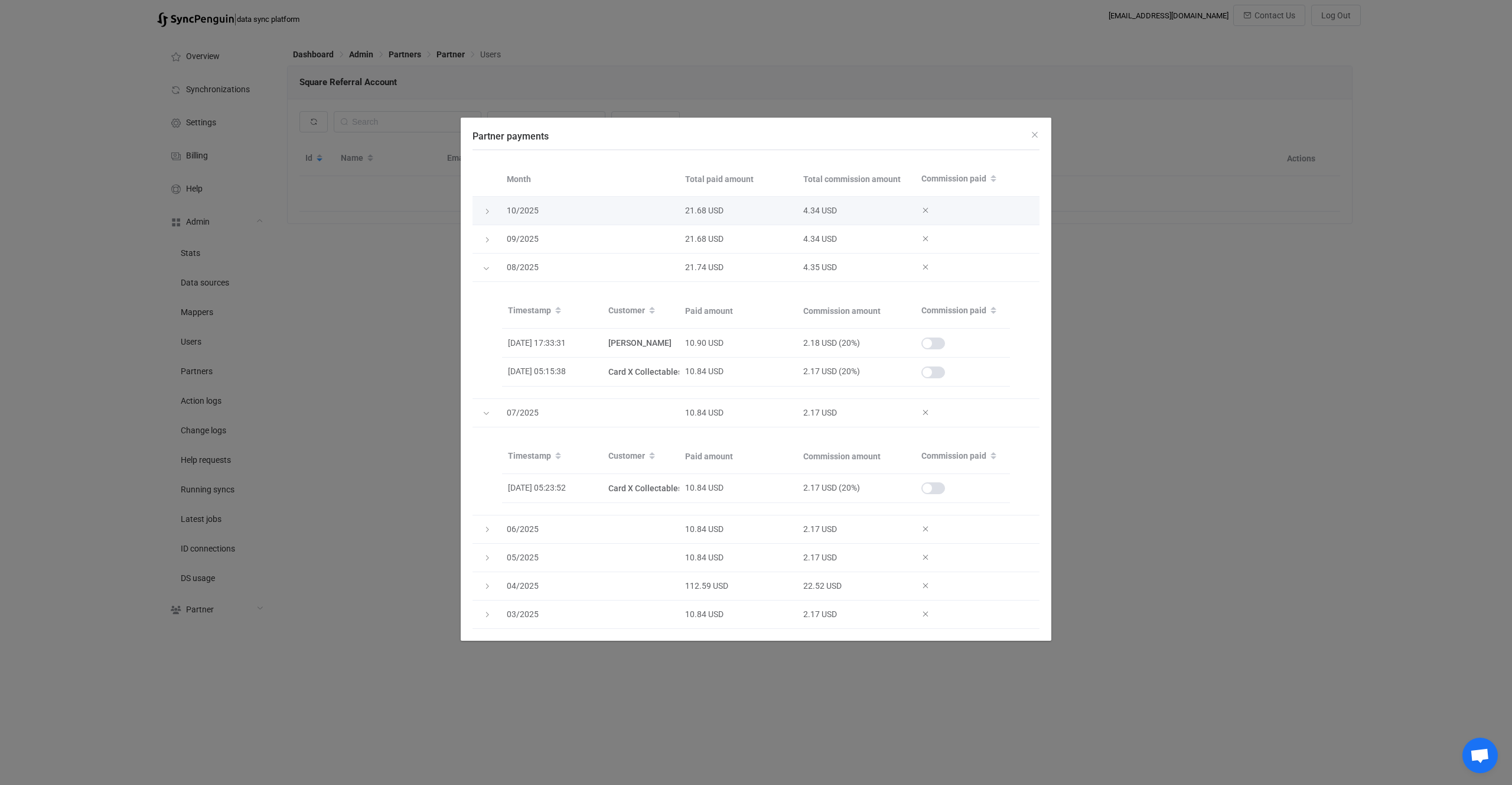
click at [485, 207] on div "Partner payments" at bounding box center [486, 211] width 16 height 12
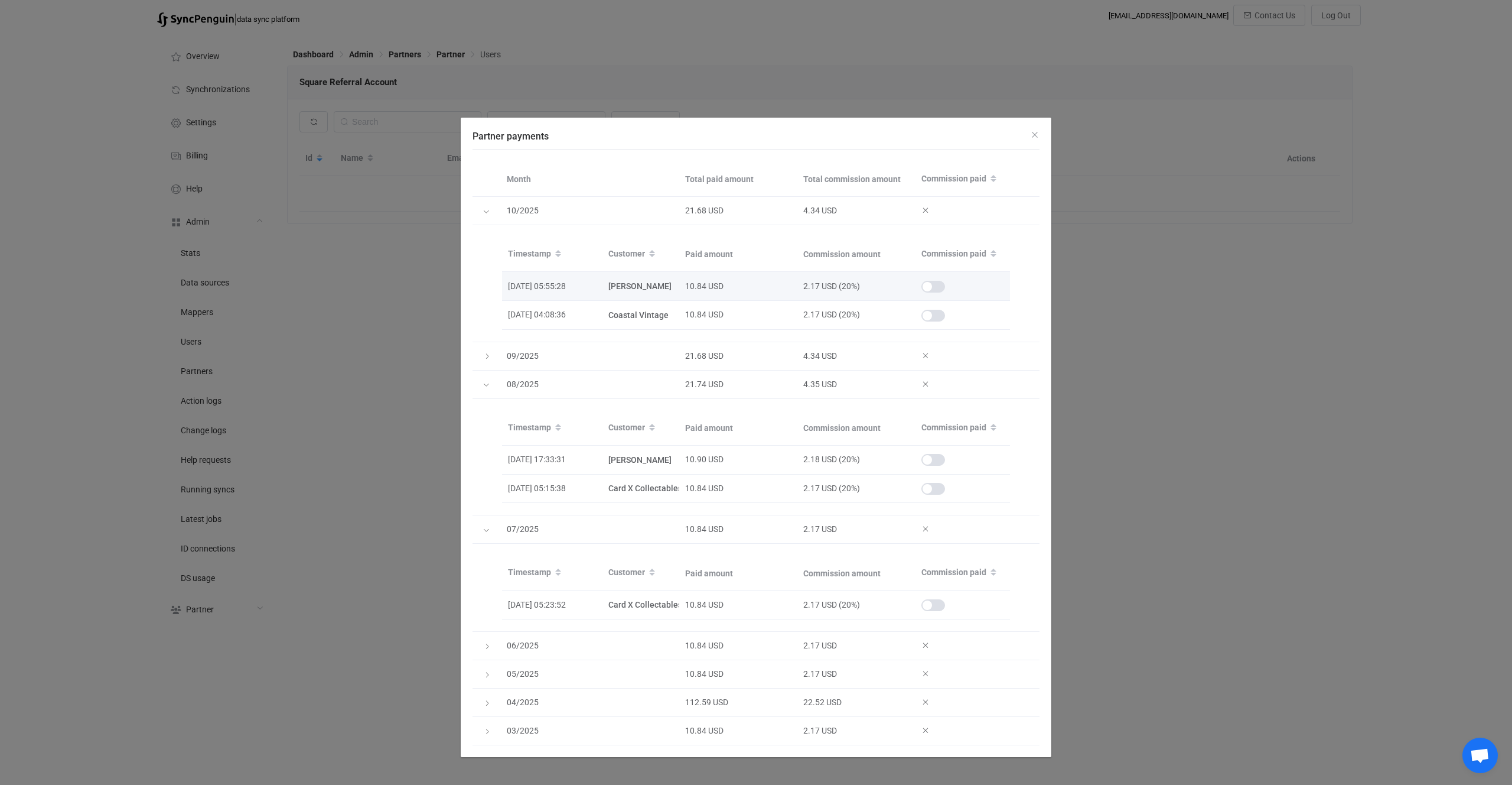
click at [930, 280] on div "Partner payments" at bounding box center [963, 286] width 94 height 13
click at [933, 309] on div "Partner payments" at bounding box center [963, 314] width 94 height 13
click at [934, 310] on span "Partner payments" at bounding box center [934, 316] width 24 height 12
click at [935, 285] on span "Partner payments" at bounding box center [934, 286] width 24 height 12
click at [489, 214] on icon "Partner payments" at bounding box center [486, 211] width 7 height 7
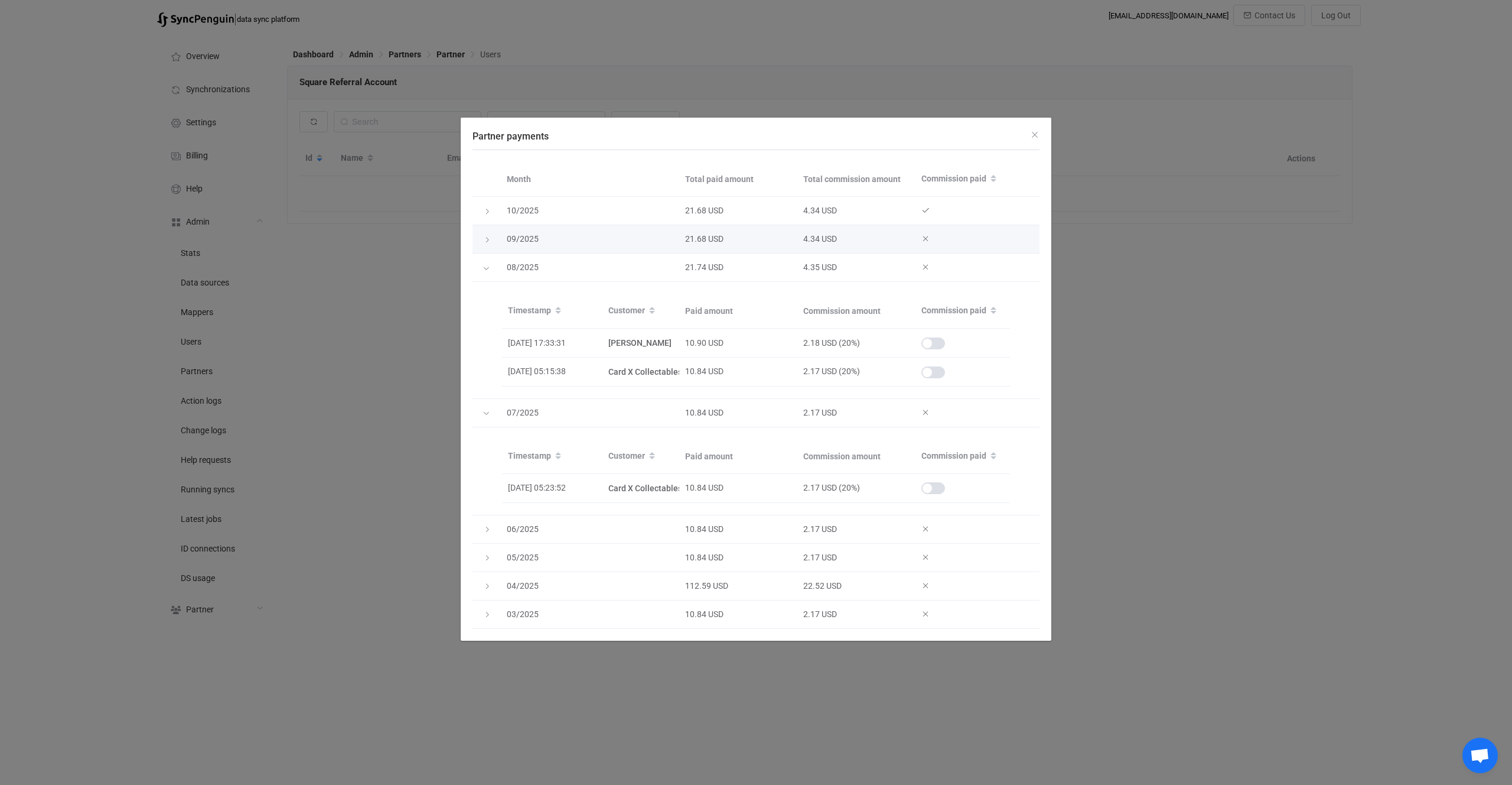
click at [494, 240] on div "Partner payments" at bounding box center [486, 239] width 16 height 12
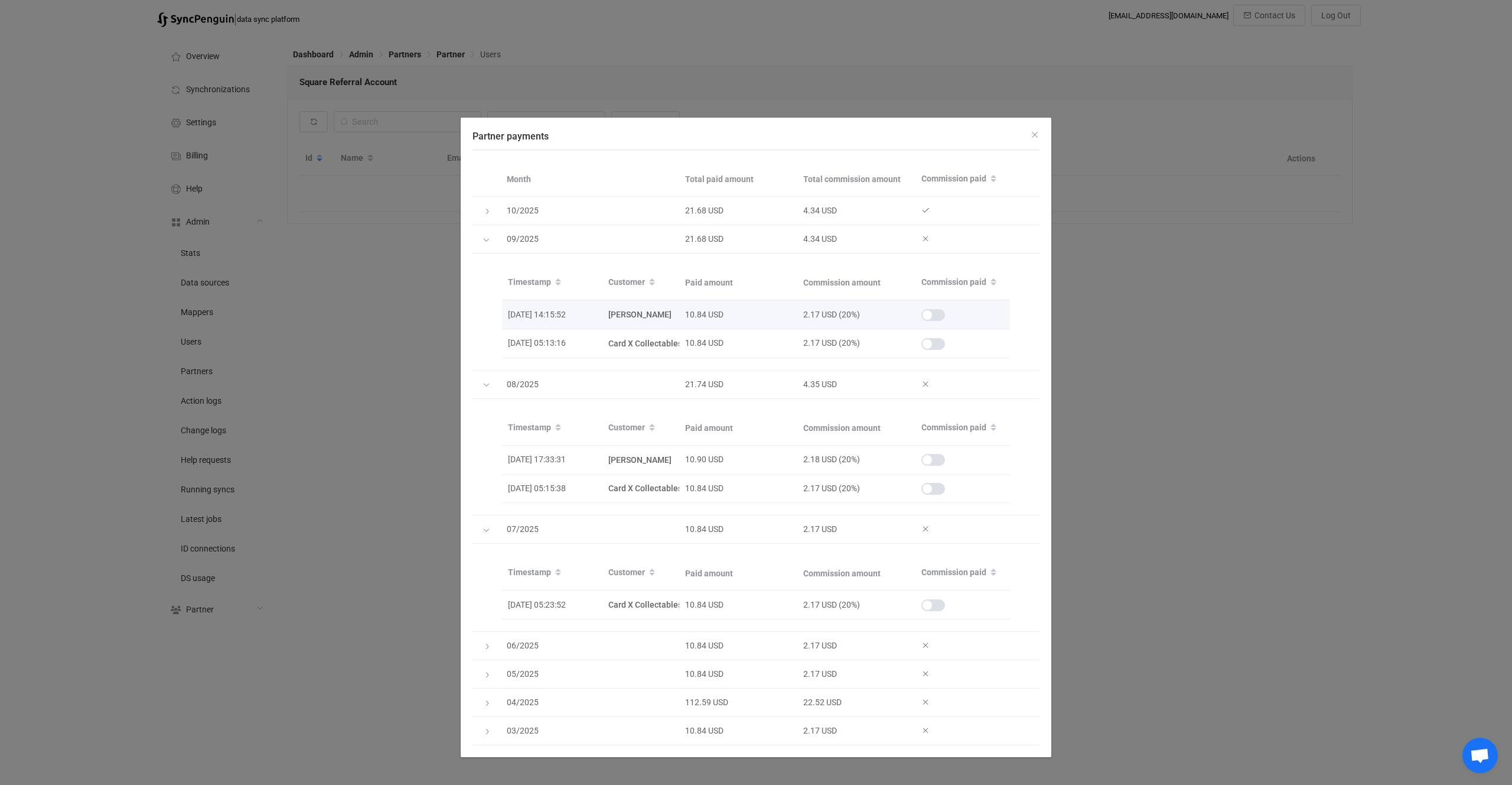
click at [932, 316] on span "Partner payments" at bounding box center [934, 315] width 24 height 12
click at [945, 353] on td "Partner payments" at bounding box center [963, 343] width 94 height 29
click at [932, 342] on span "Partner payments" at bounding box center [934, 344] width 24 height 12
click at [484, 237] on icon "Partner payments" at bounding box center [486, 240] width 7 height 7
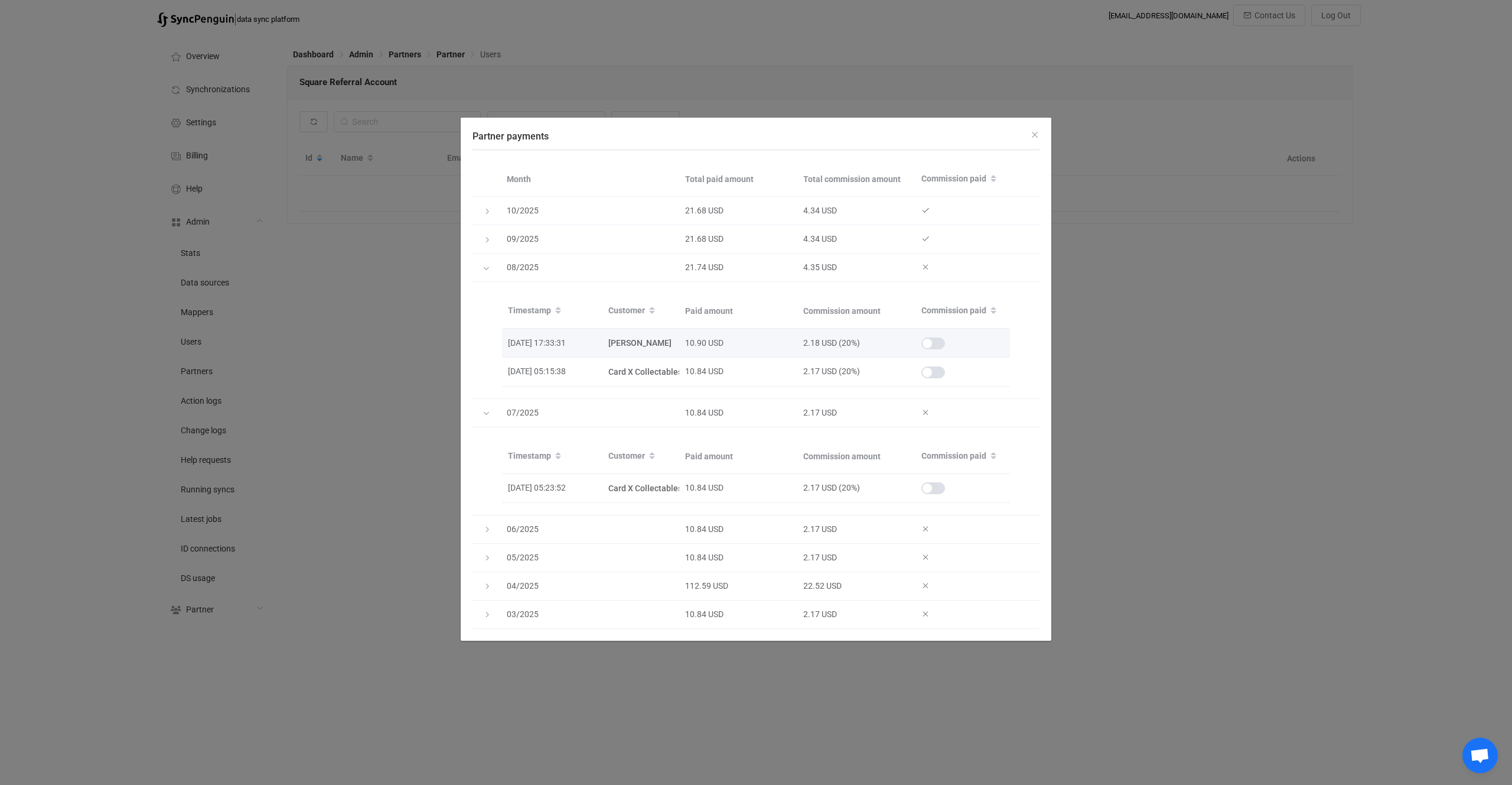
click at [923, 339] on div "Partner payments" at bounding box center [934, 343] width 24 height 12
click at [942, 373] on span "Partner payments" at bounding box center [934, 372] width 24 height 12
click at [485, 266] on icon "Partner payments" at bounding box center [486, 268] width 7 height 7
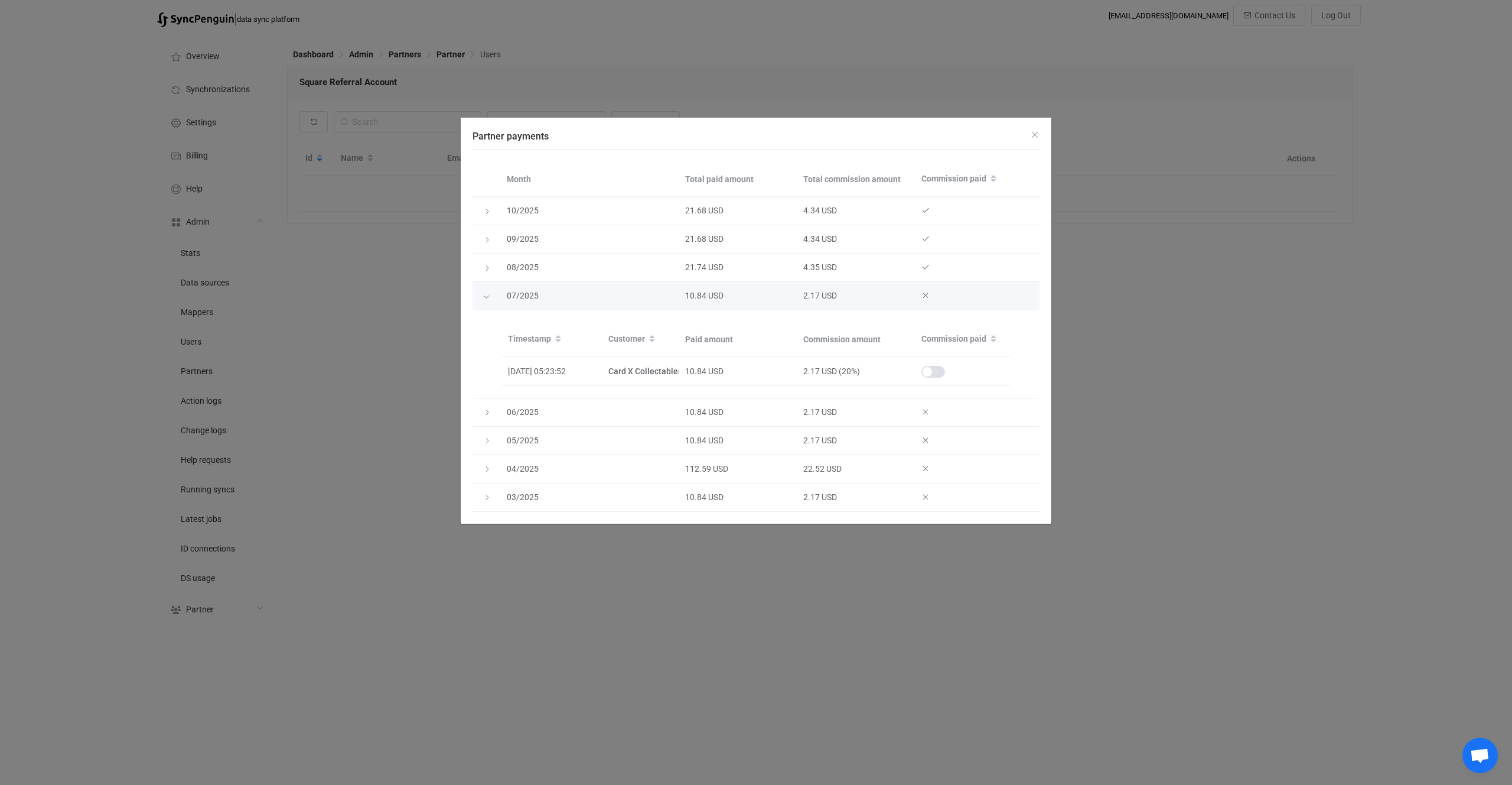
click at [487, 292] on div "Partner payments" at bounding box center [487, 296] width 12 height 16
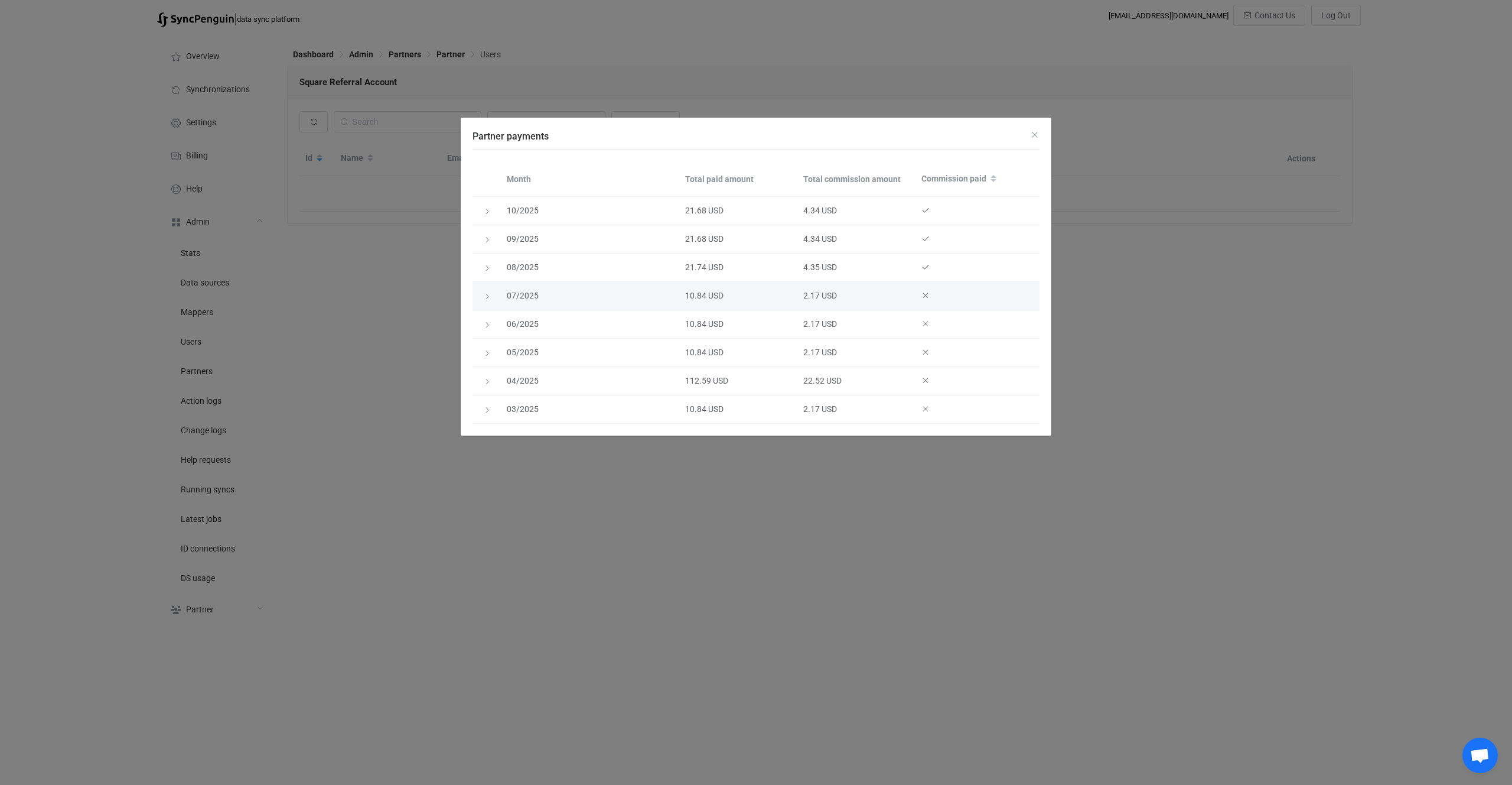
click at [488, 293] on icon "Partner payments" at bounding box center [487, 297] width 7 height 7
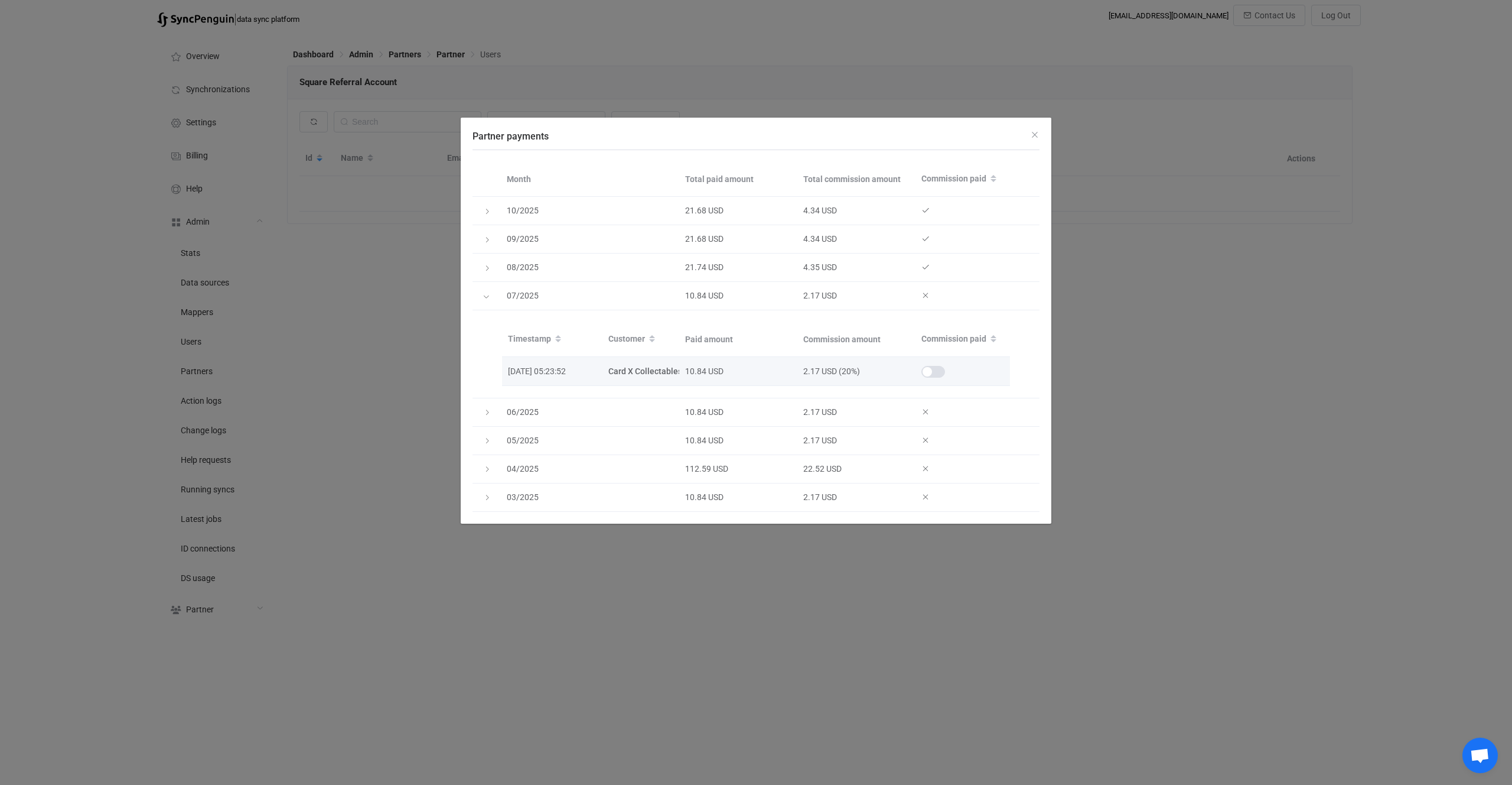
click at [944, 378] on div "Partner payments" at bounding box center [963, 371] width 94 height 13
click at [939, 374] on span "Partner payments" at bounding box center [934, 371] width 24 height 12
click at [493, 292] on div "Partner payments" at bounding box center [487, 296] width 28 height 12
click at [483, 295] on icon "Partner payments" at bounding box center [486, 297] width 7 height 7
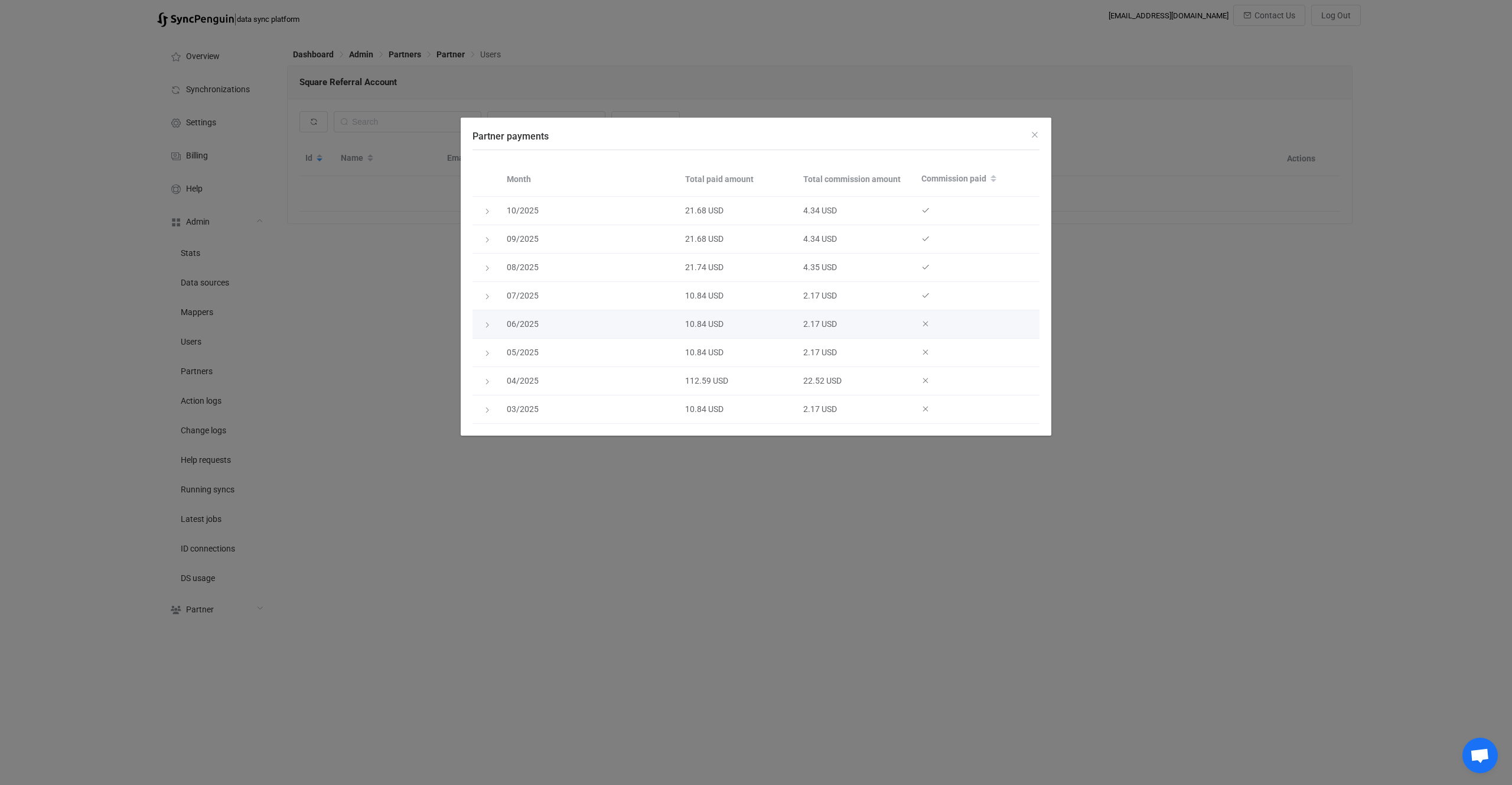
click at [489, 323] on icon "Partner payments" at bounding box center [487, 325] width 7 height 7
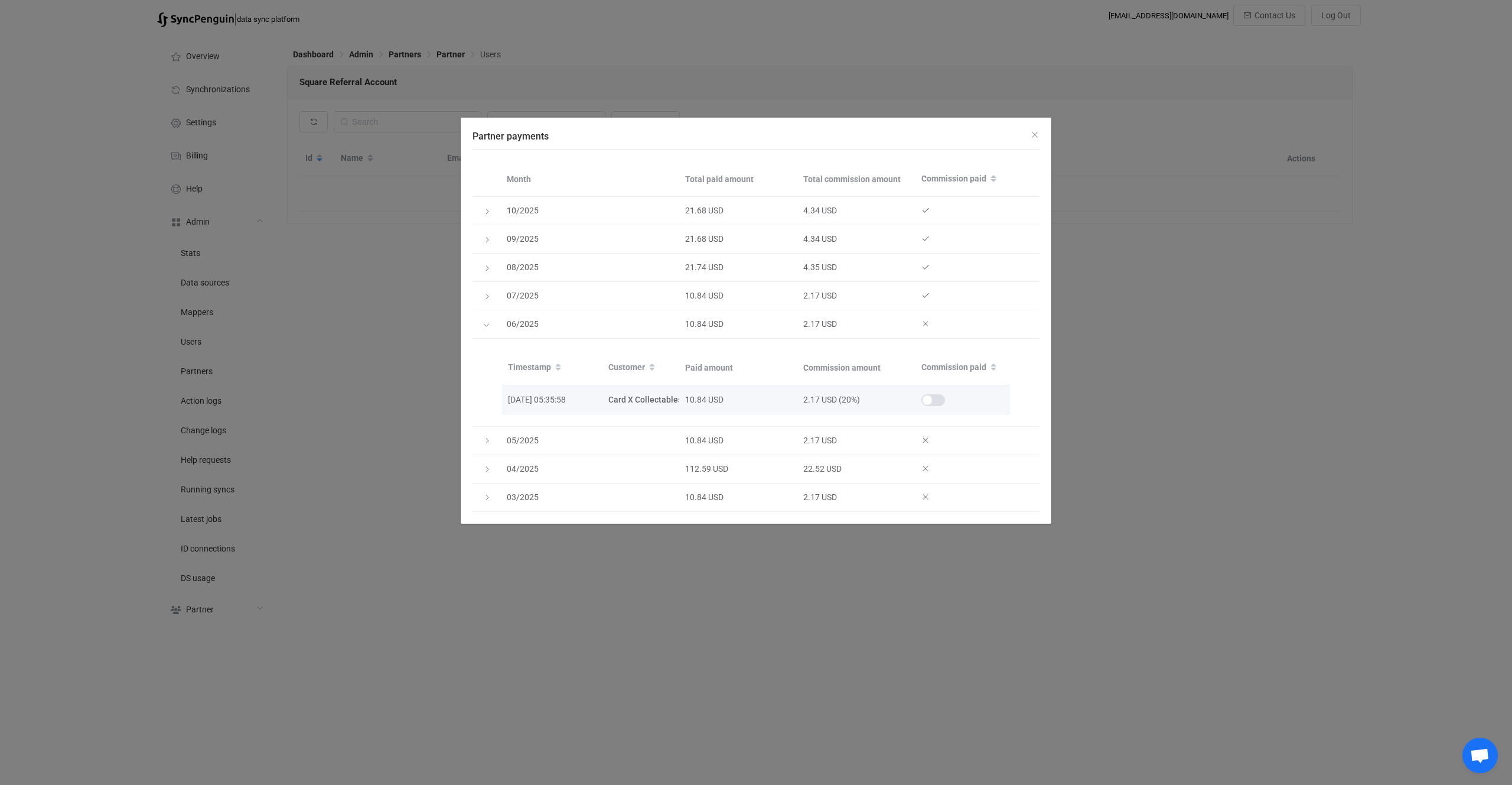
click at [937, 397] on span "Partner payments" at bounding box center [934, 400] width 24 height 12
click at [488, 318] on div "Partner payments" at bounding box center [487, 324] width 12 height 16
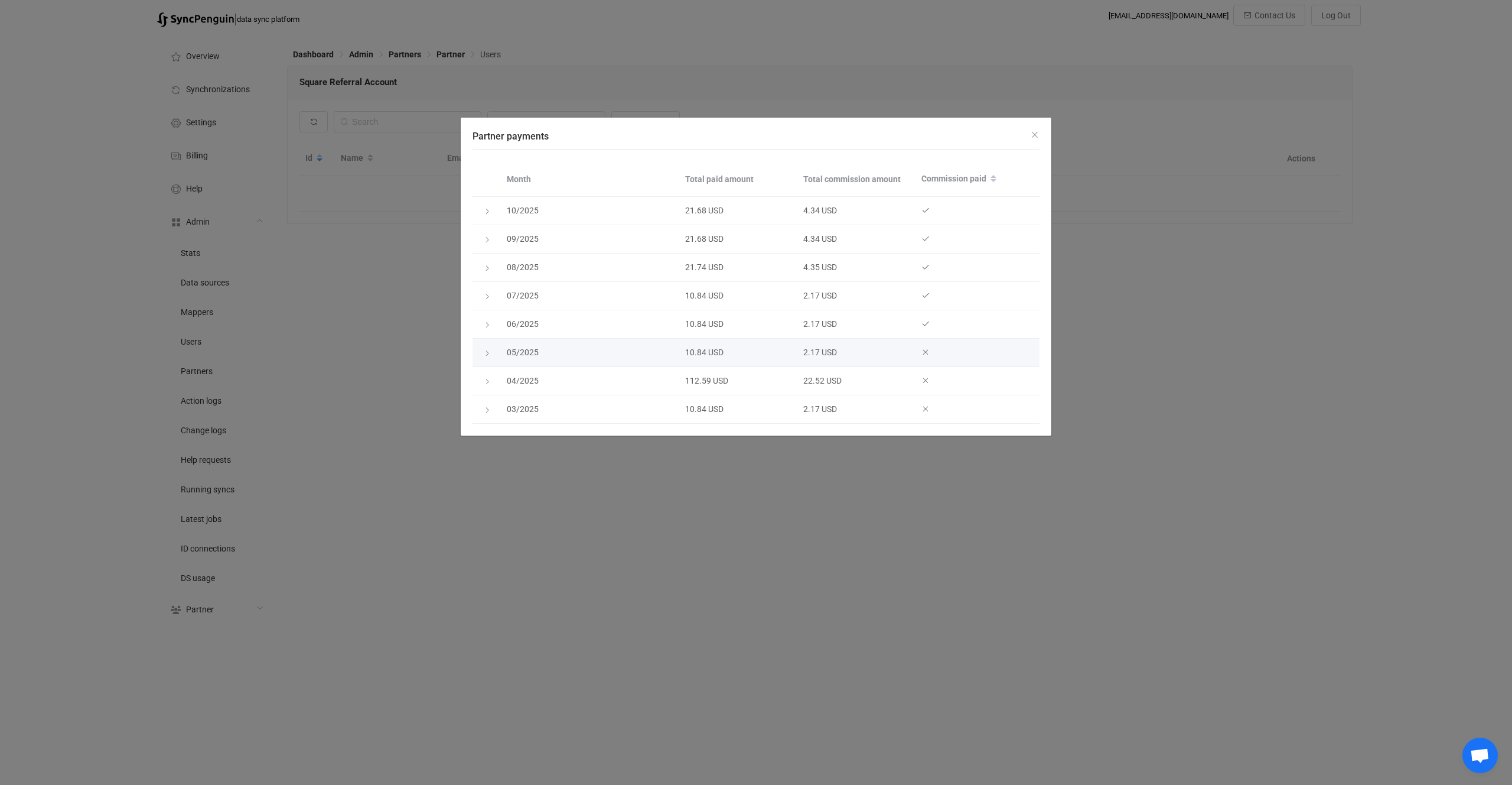
click at [489, 347] on div "Partner payments" at bounding box center [486, 352] width 16 height 12
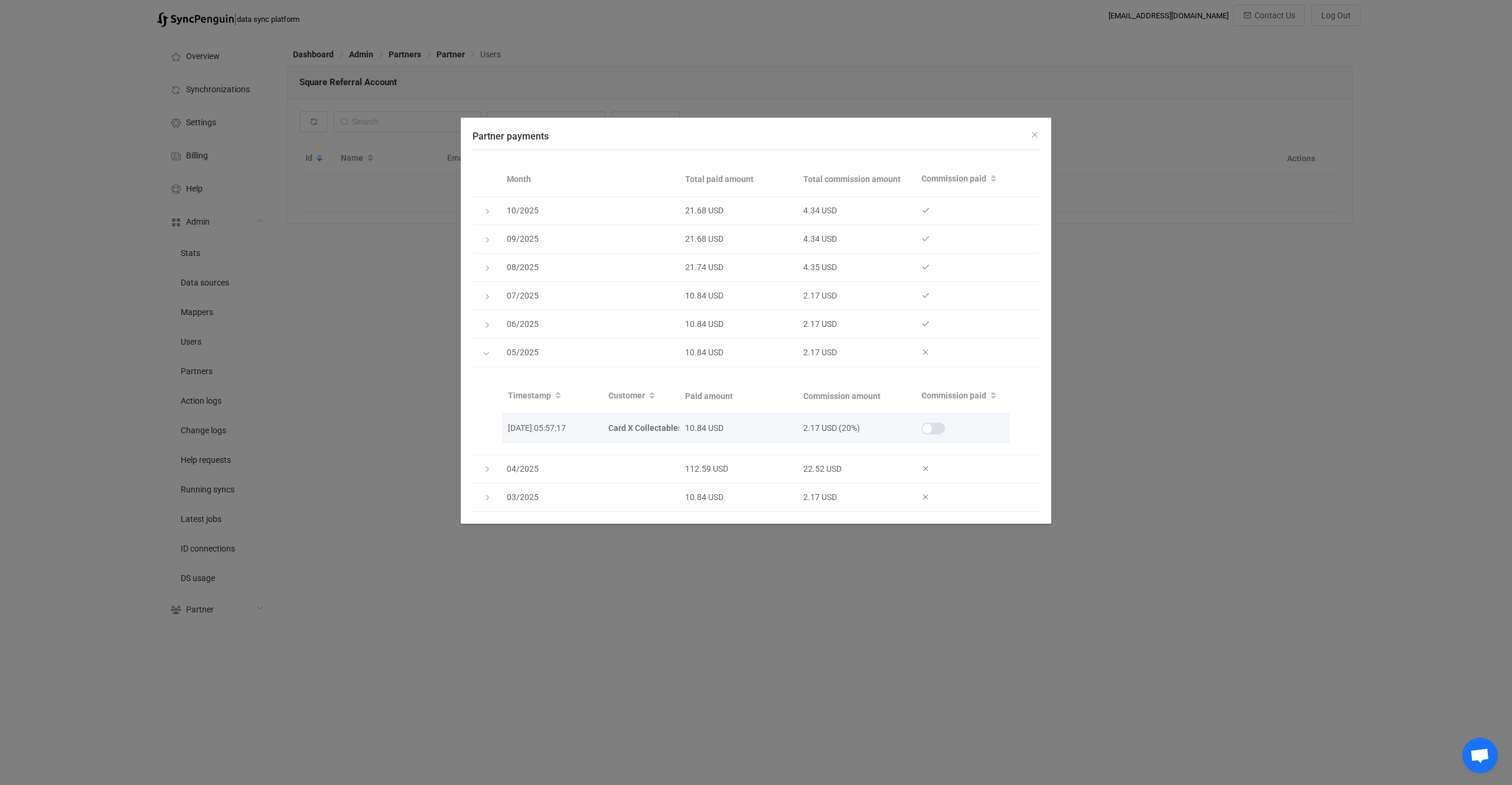
drag, startPoint x: 927, startPoint y: 428, endPoint x: 900, endPoint y: 424, distance: 27.3
click at [927, 429] on span "Partner payments" at bounding box center [934, 428] width 24 height 12
click at [480, 350] on div "Partner payments" at bounding box center [487, 352] width 28 height 12
click at [486, 357] on icon "Partner payments" at bounding box center [486, 354] width 7 height 7
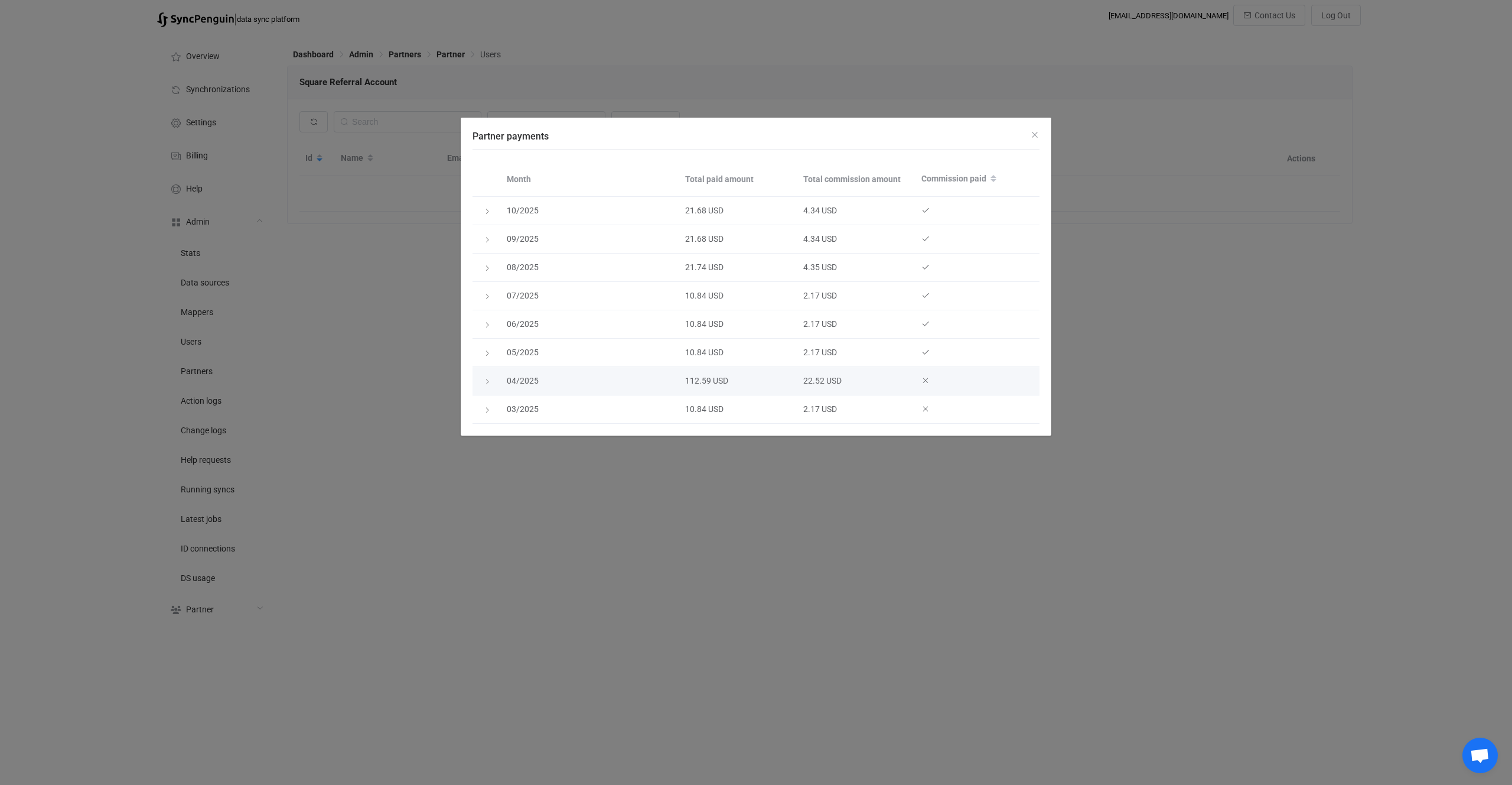
click at [492, 384] on div "Partner payments" at bounding box center [486, 381] width 16 height 12
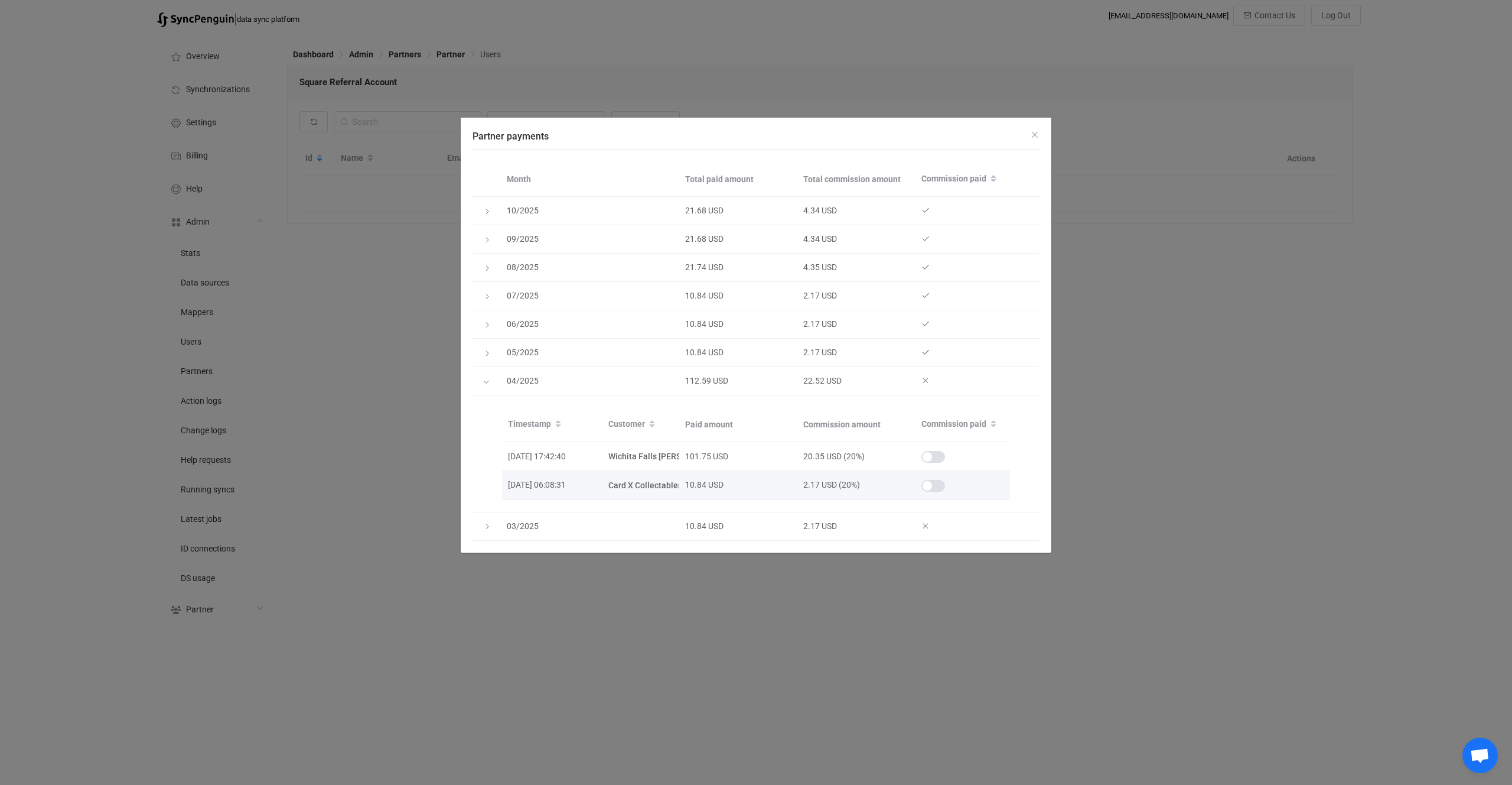
drag, startPoint x: 935, startPoint y: 457, endPoint x: 935, endPoint y: 478, distance: 21.0
click at [935, 457] on span "Partner payments" at bounding box center [934, 457] width 24 height 12
click at [934, 485] on span "Partner payments" at bounding box center [934, 486] width 24 height 12
click at [488, 383] on icon "Partner payments" at bounding box center [486, 382] width 7 height 7
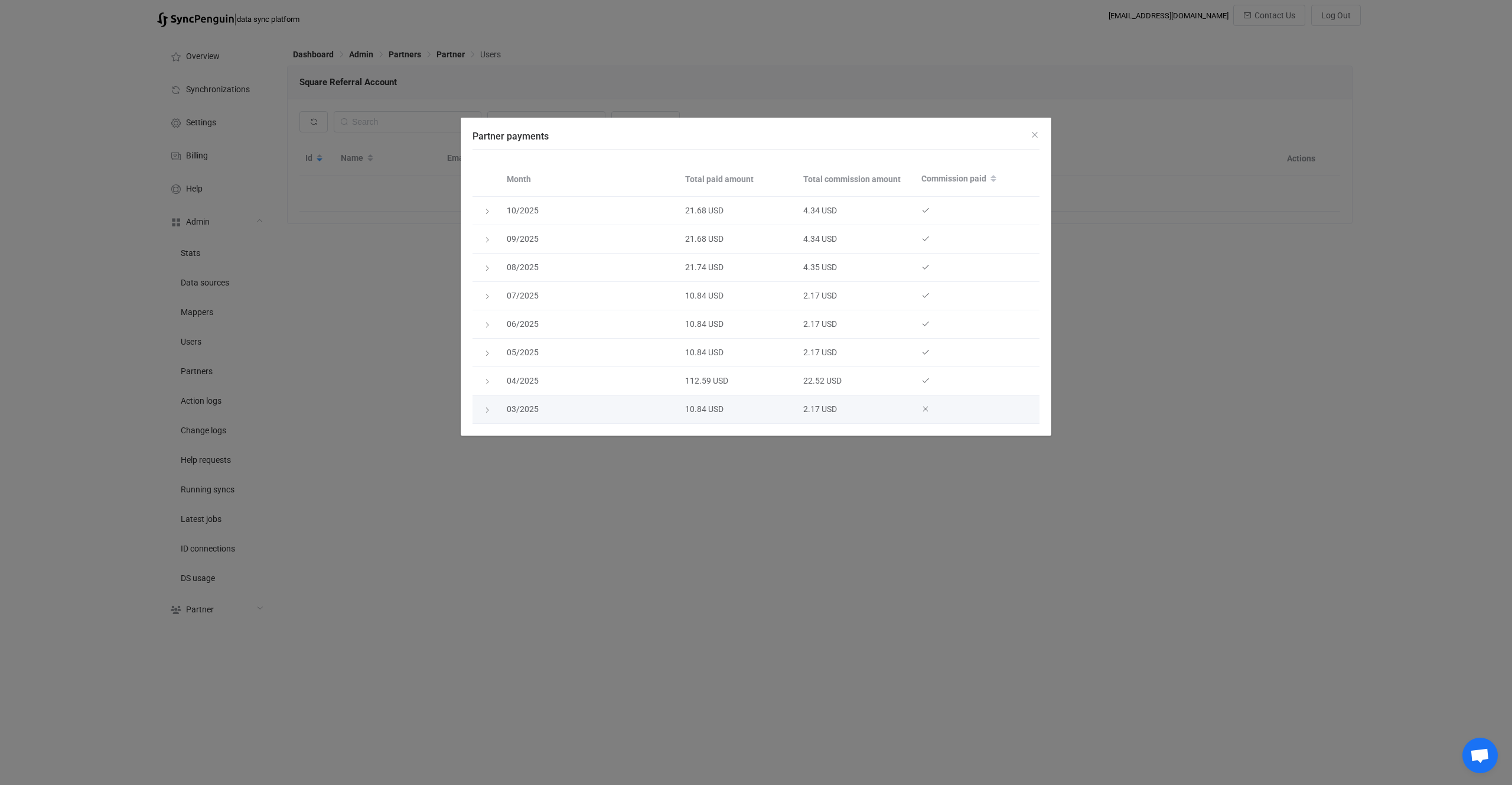
click at [490, 409] on icon "Partner payments" at bounding box center [487, 410] width 7 height 7
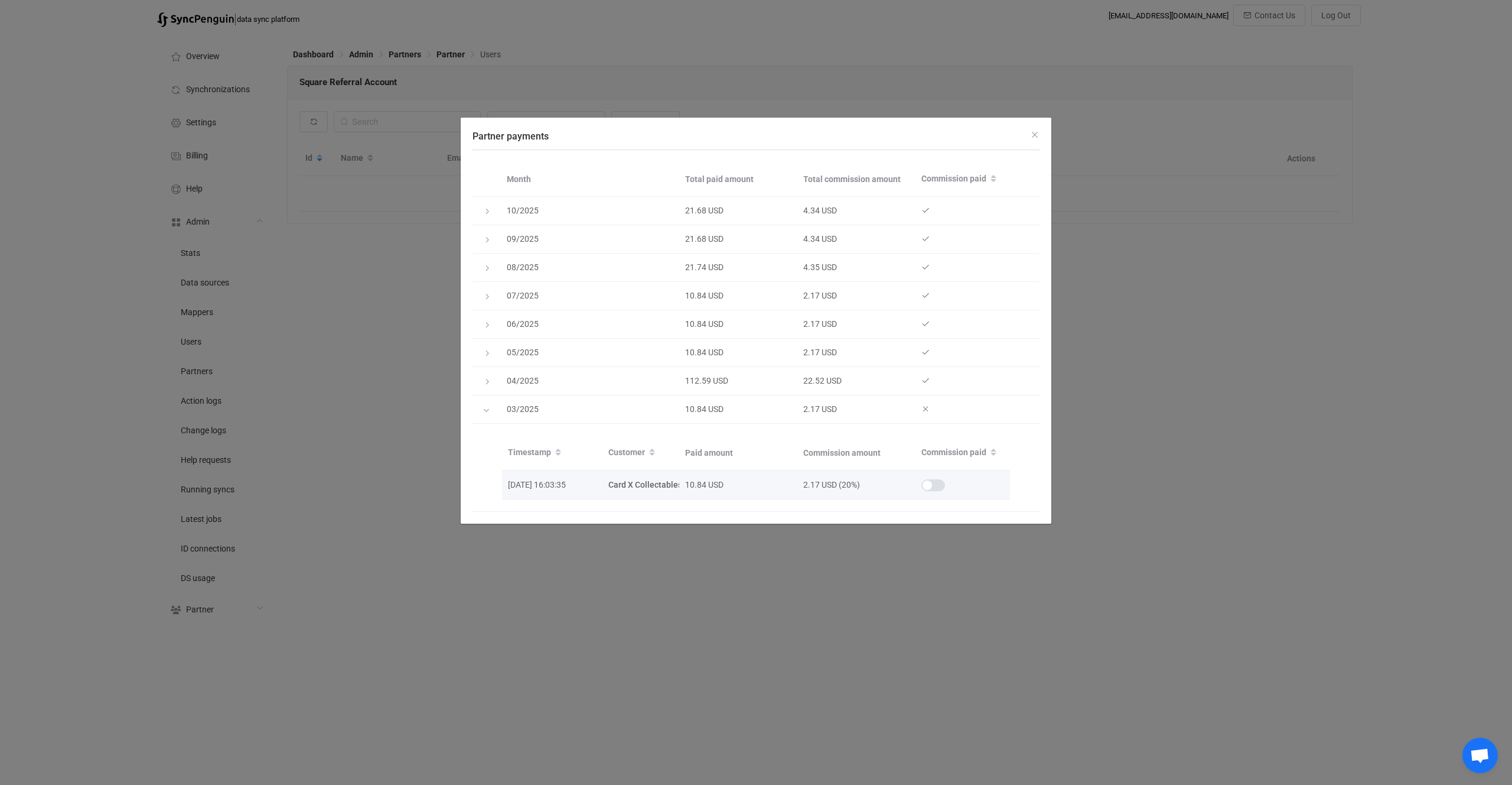
click at [939, 488] on span "Partner payments" at bounding box center [934, 485] width 24 height 12
click at [482, 405] on div "Partner payments" at bounding box center [487, 409] width 12 height 16
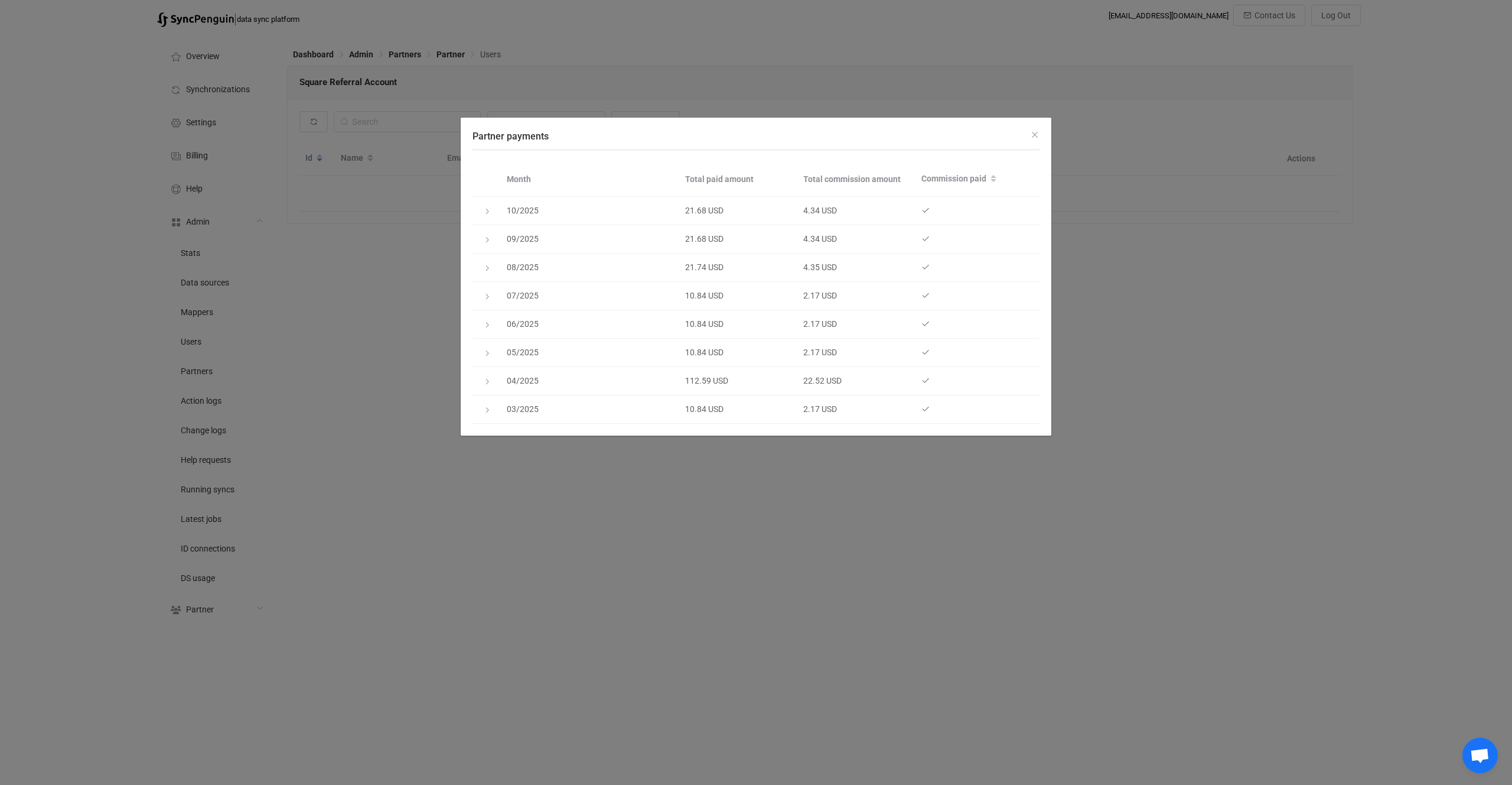
click at [1163, 307] on div "Partner payments Month Total paid amount Total commission amount Commission pai…" at bounding box center [756, 392] width 1512 height 785
